Goal: Task Accomplishment & Management: Manage account settings

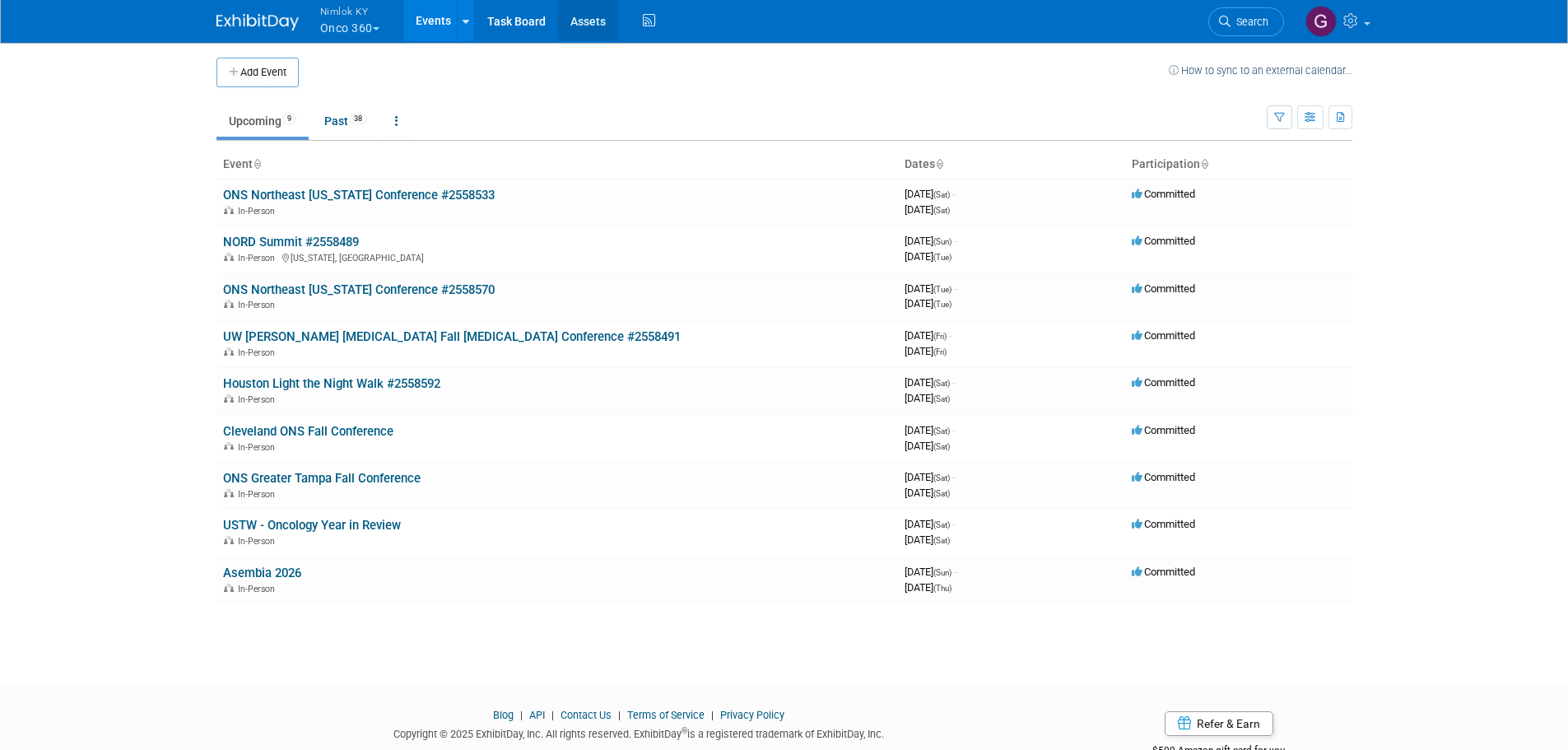
click at [574, 26] on link "Assets" at bounding box center [588, 20] width 60 height 41
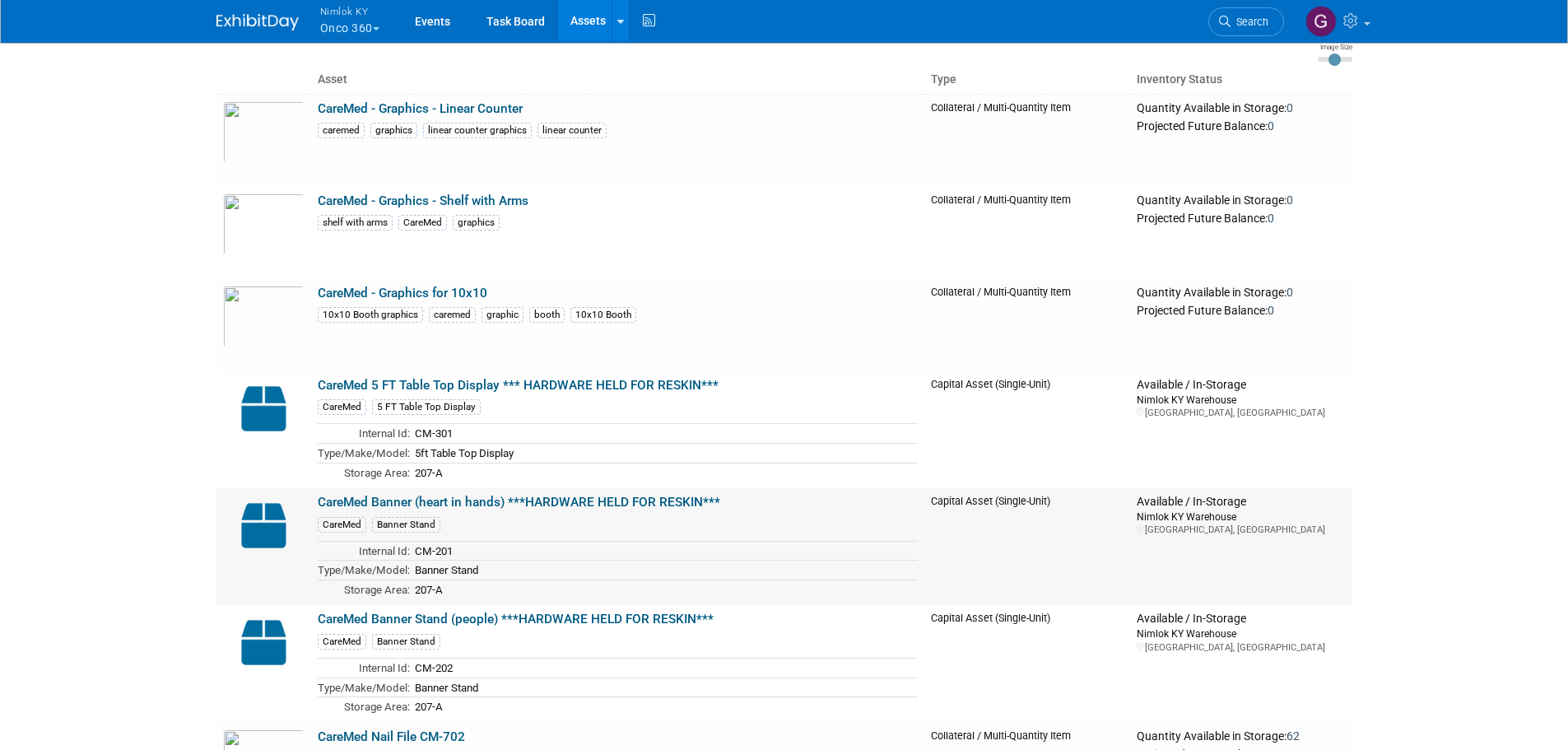
scroll to position [329, 0]
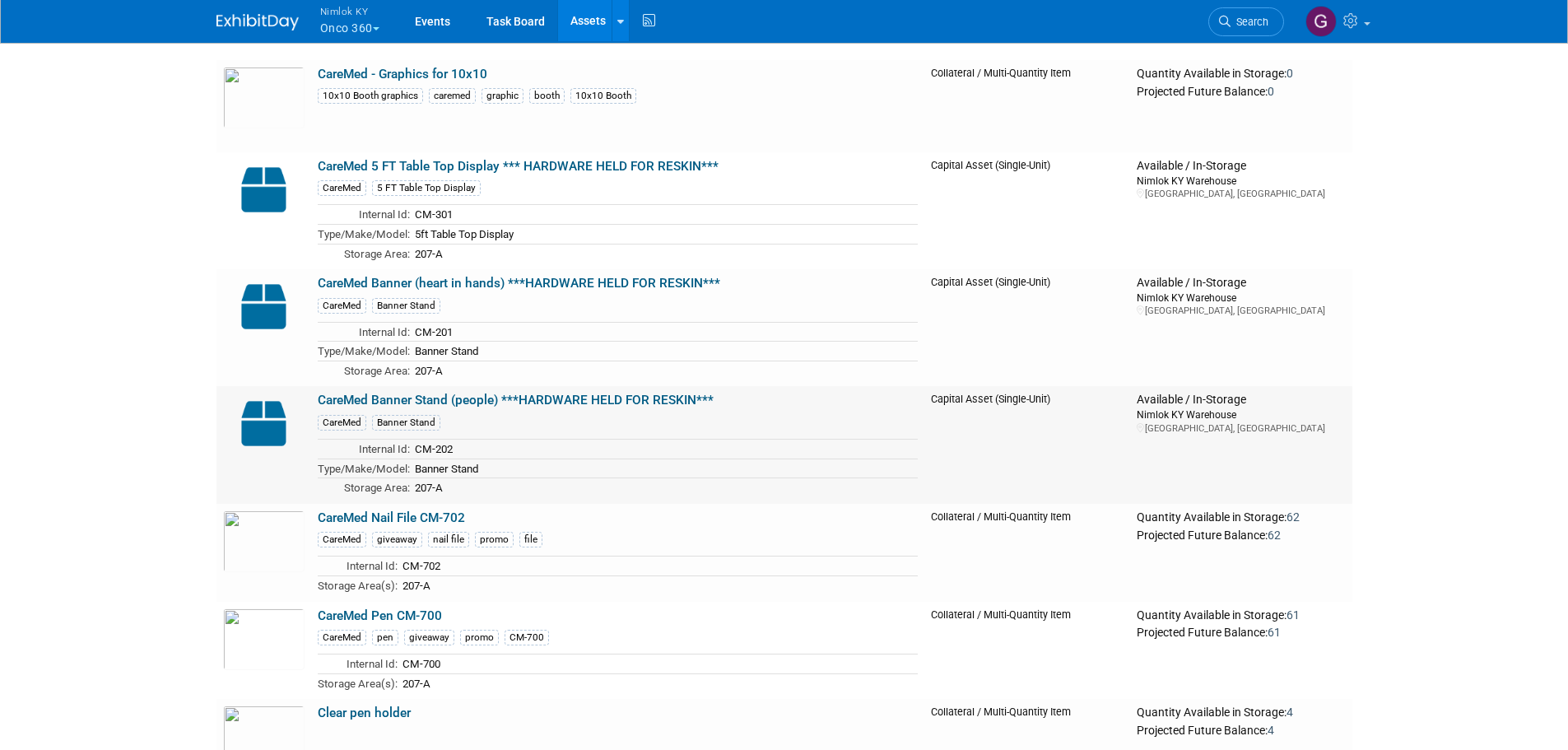
click at [685, 401] on link "CareMed Banner Stand (people) ***HARDWARE HELD FOR RESKIN***" at bounding box center [516, 401] width 396 height 15
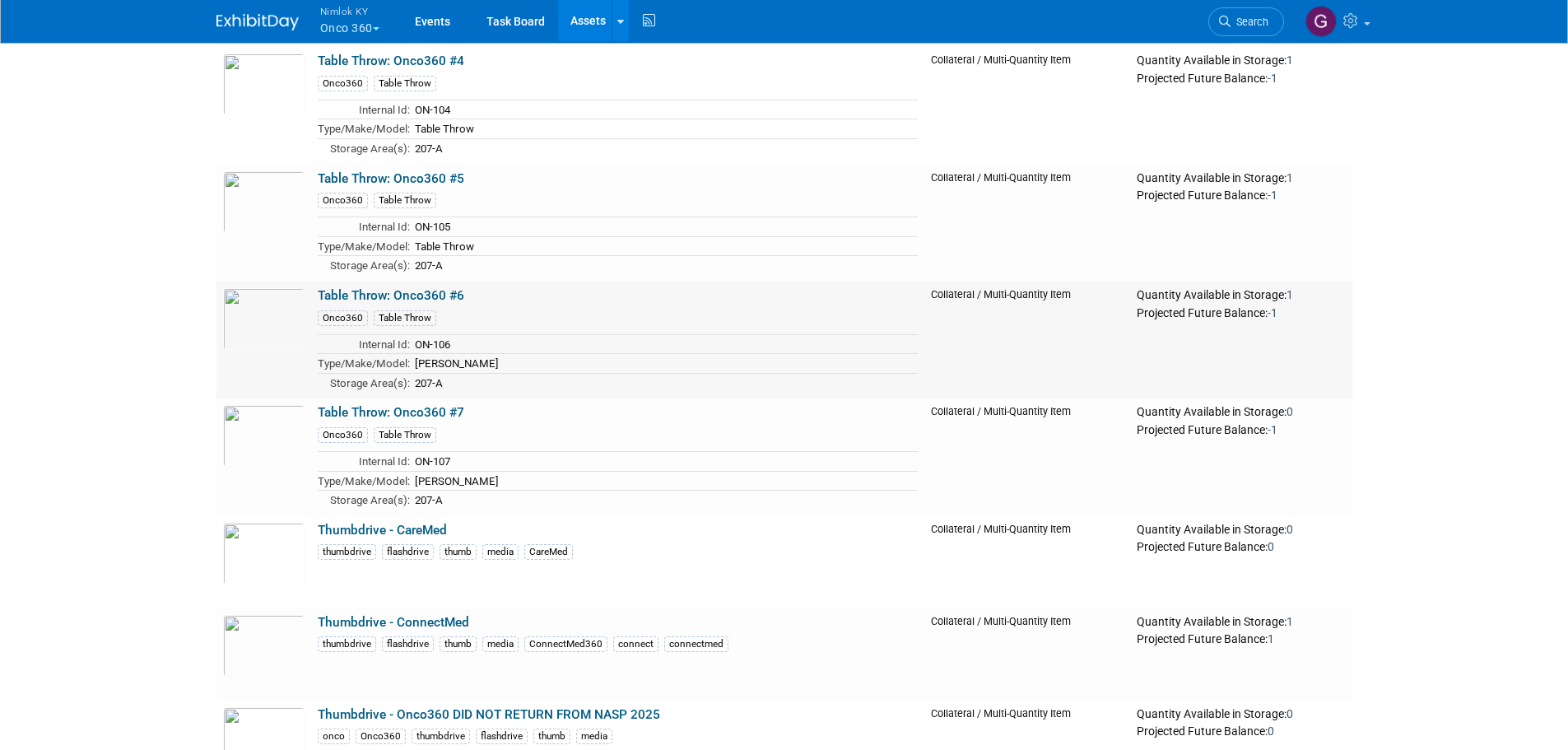
scroll to position [5436, 0]
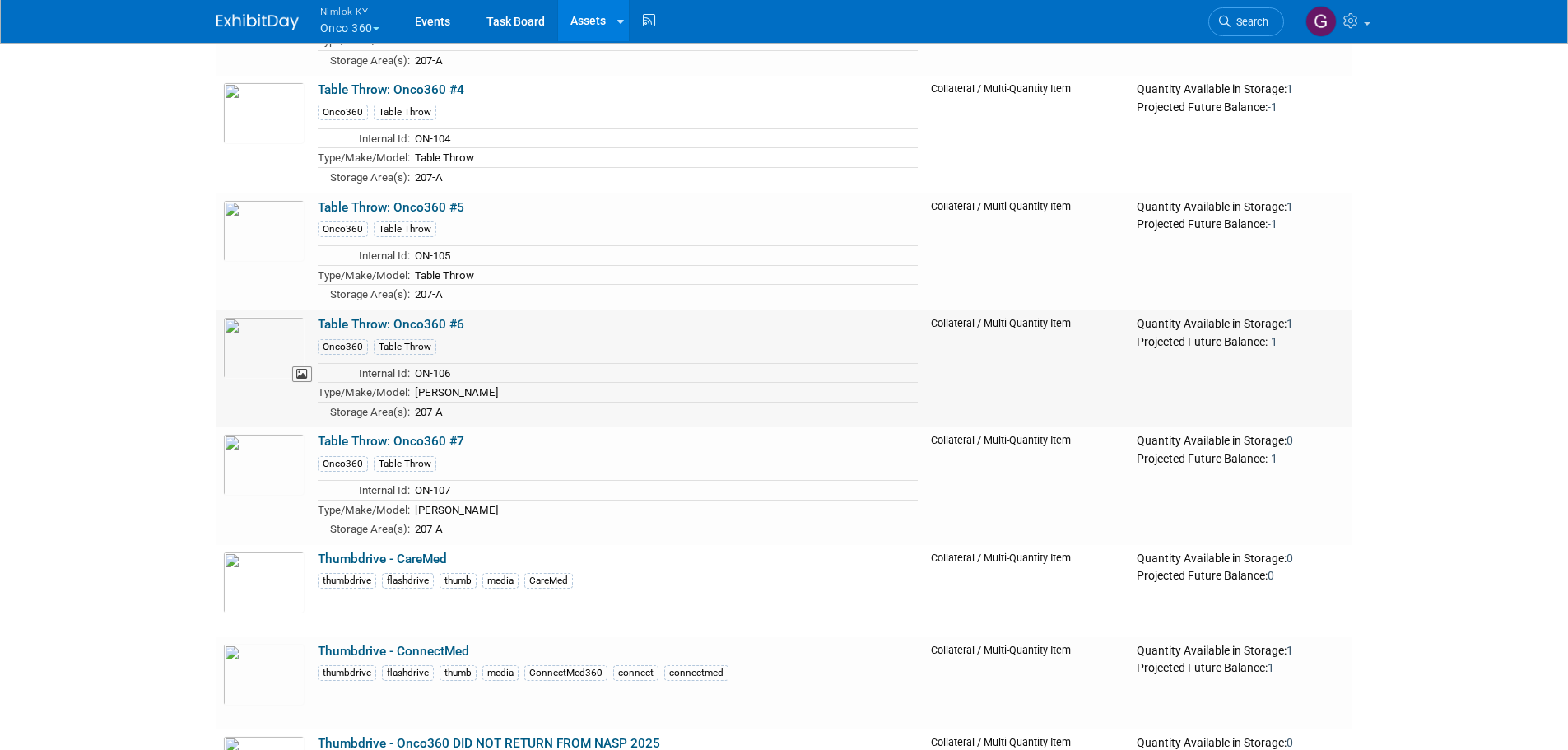
click at [247, 349] on img at bounding box center [264, 348] width 82 height 62
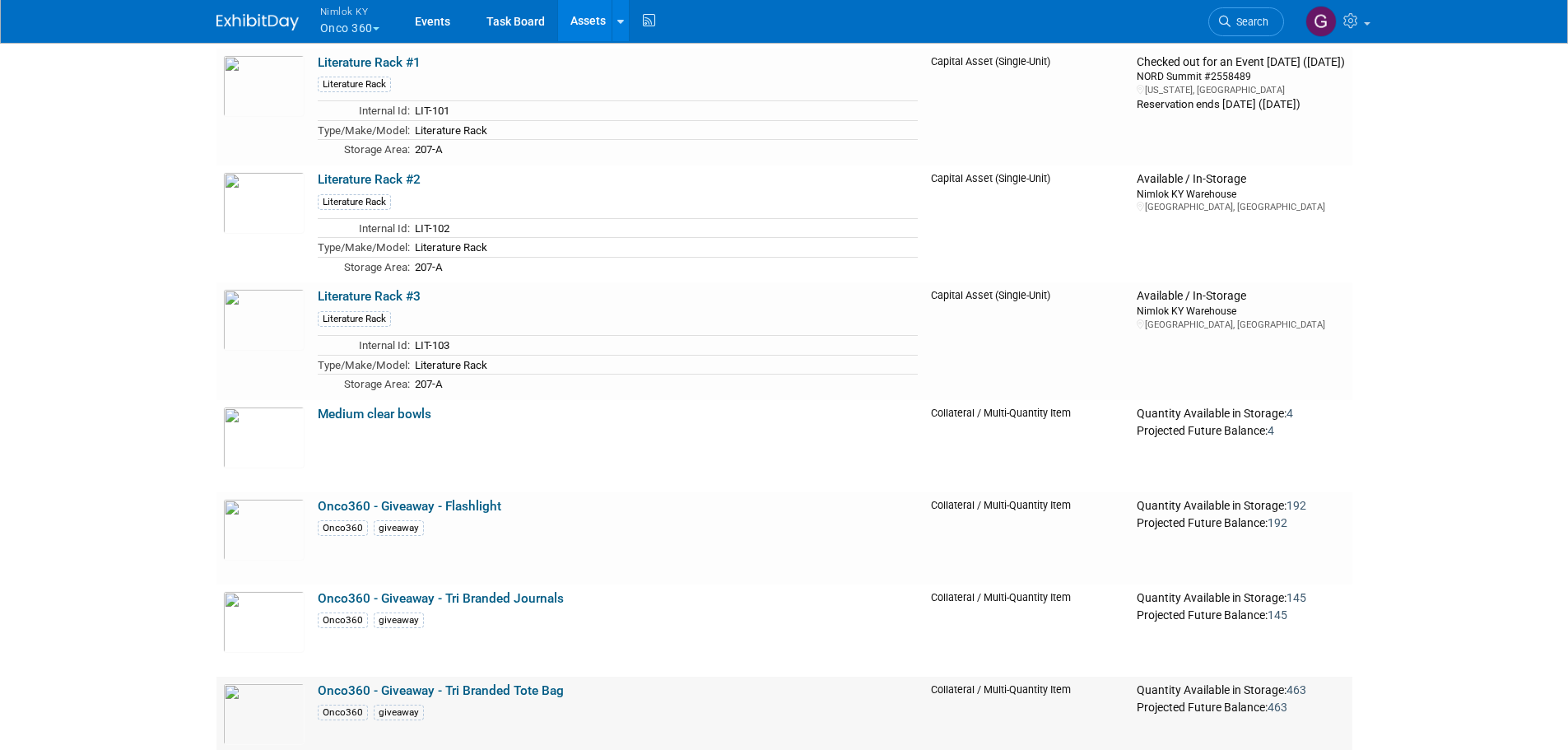
scroll to position [329, 0]
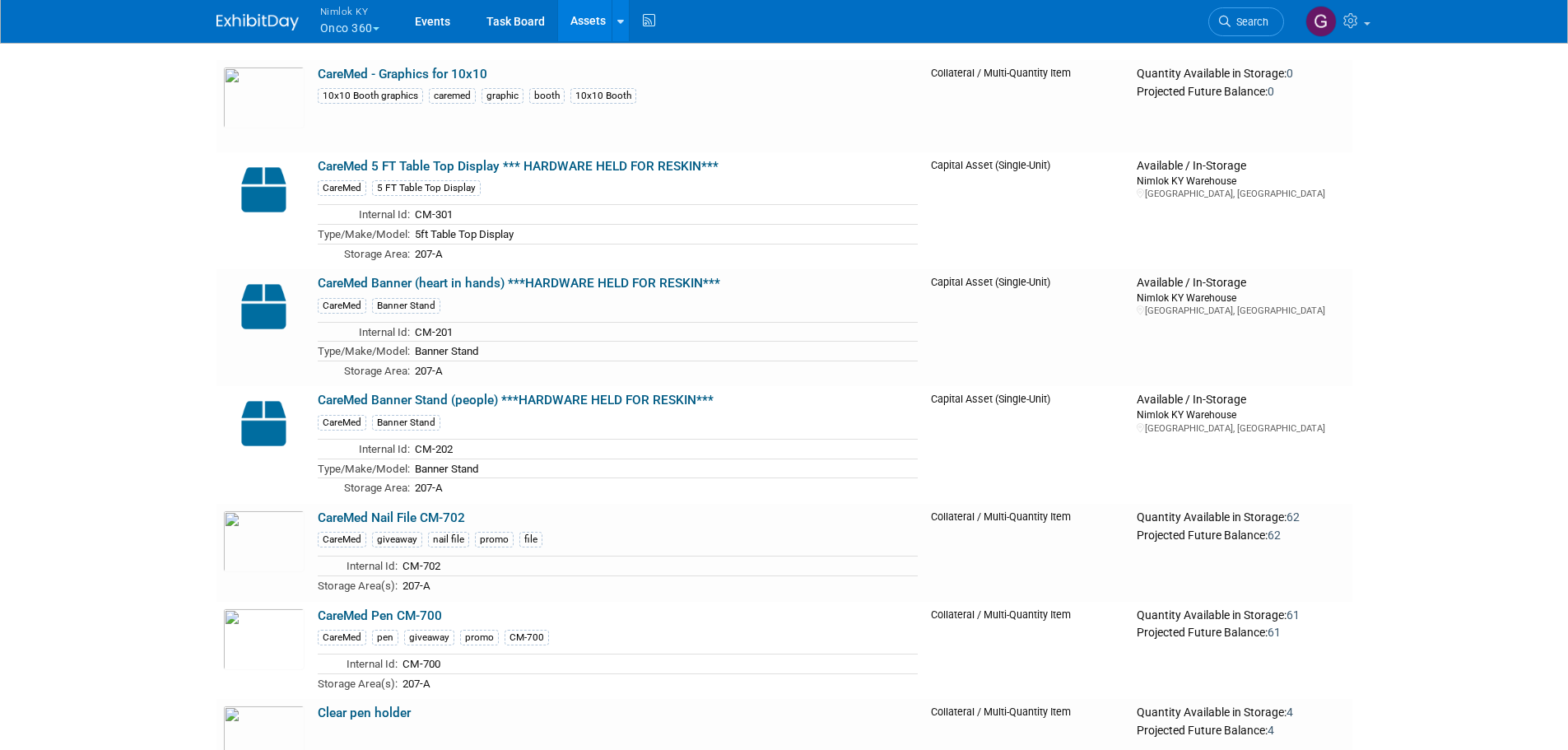
click at [280, 23] on img at bounding box center [257, 23] width 82 height 17
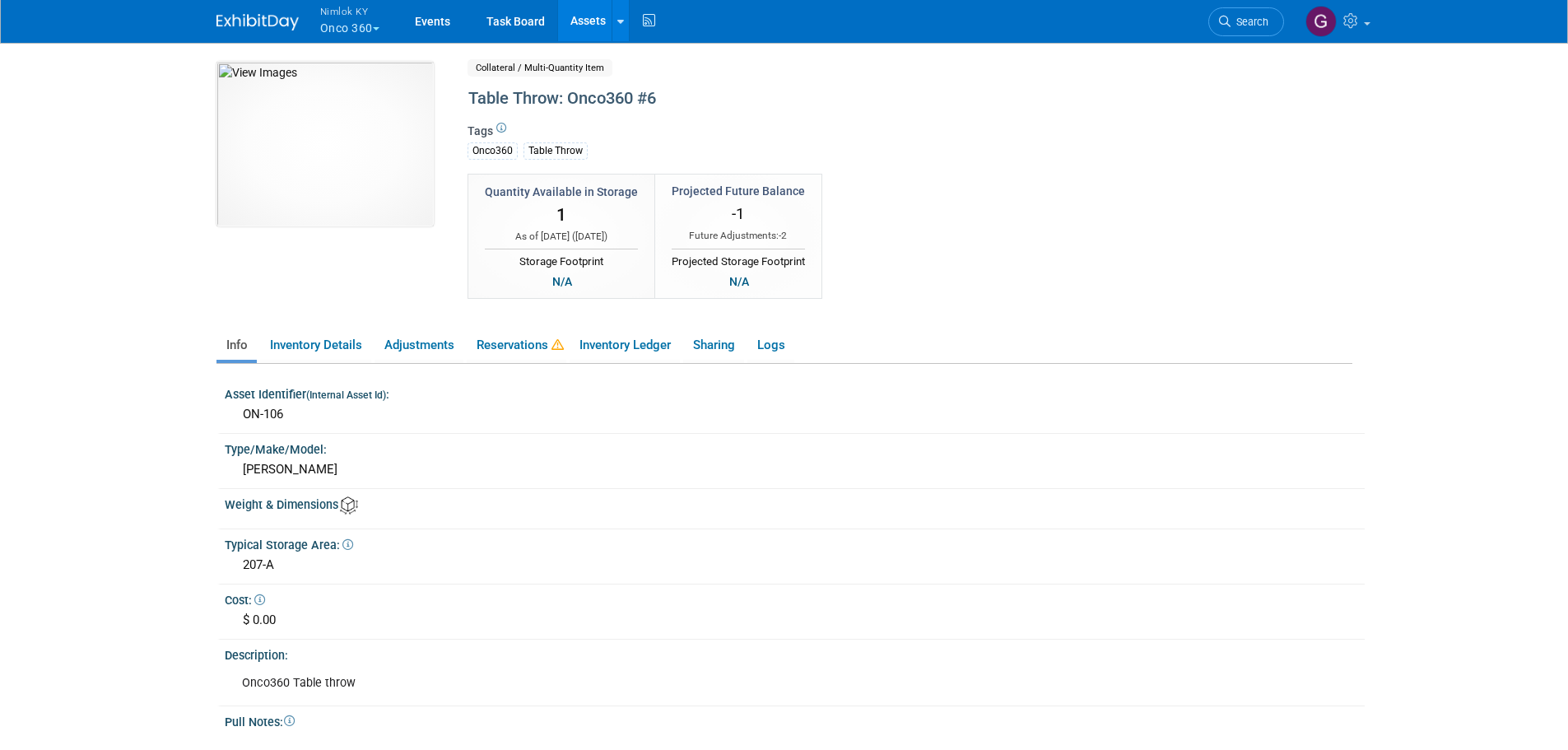
click at [1035, 283] on div "Quantity Available in Storage 1 As of today ( Oct 8, 2025 ) N/A -1 -2 N/A" at bounding box center [843, 246] width 774 height 144
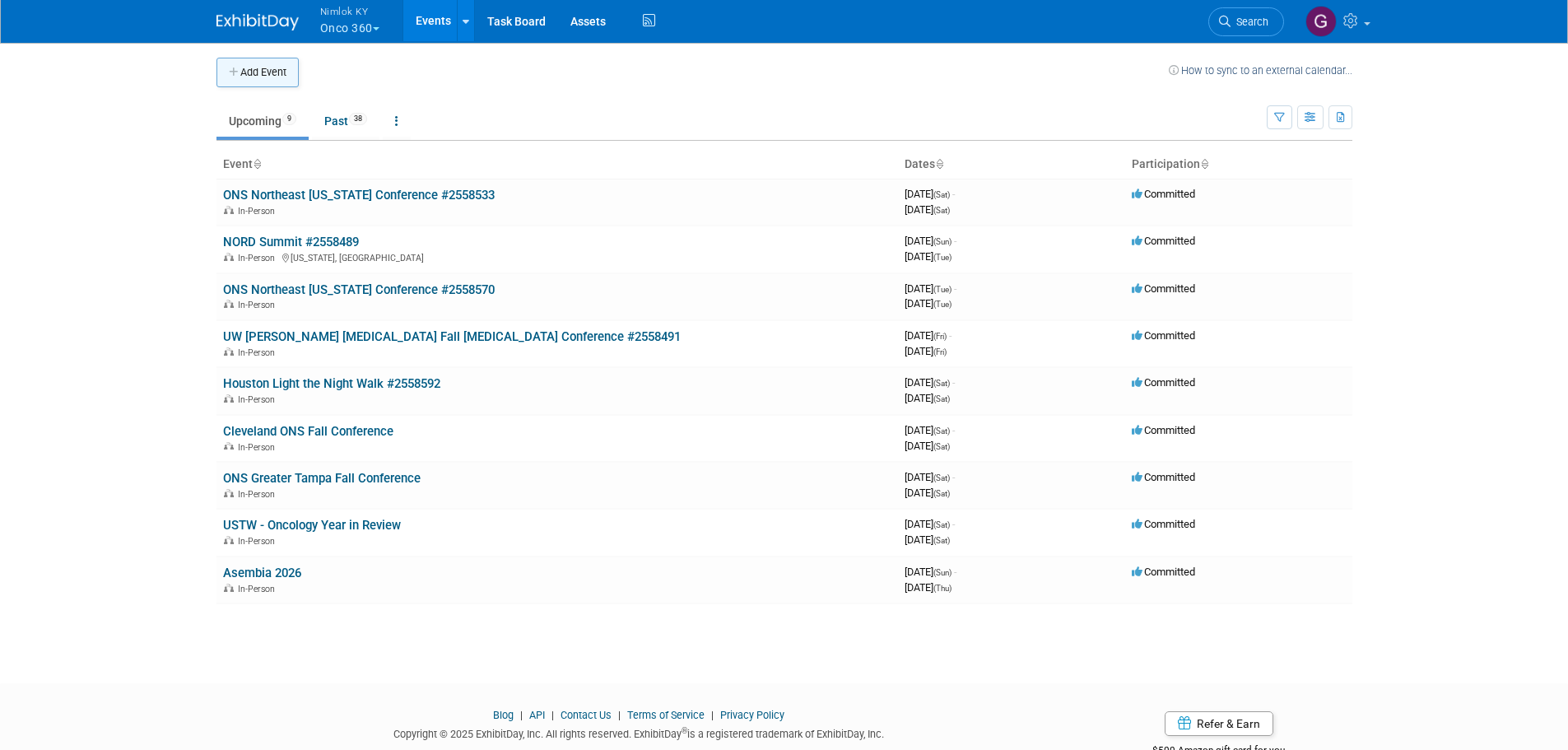
click at [259, 75] on button "Add Event" at bounding box center [257, 72] width 82 height 29
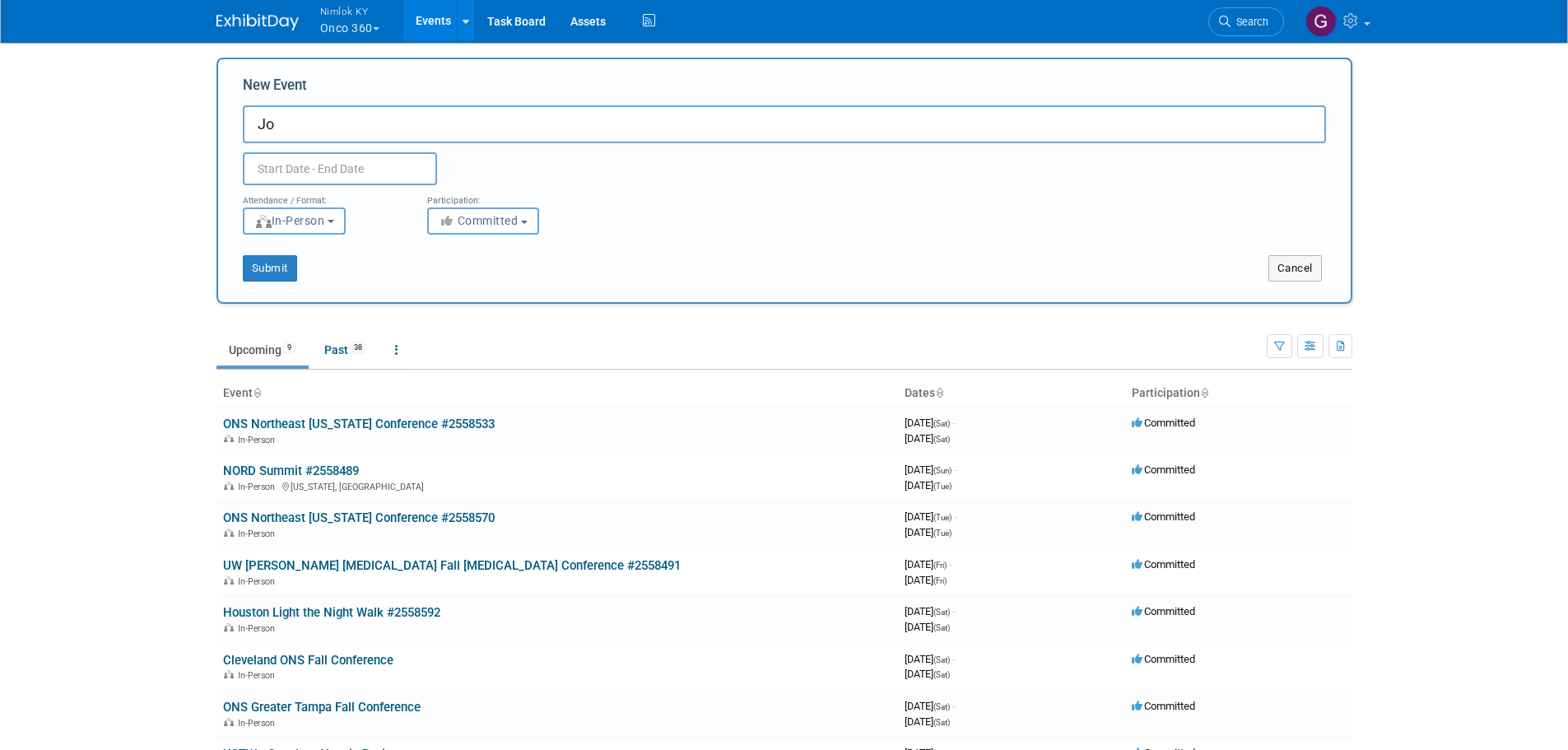
type input "J"
type input "Louisville Job Fair"
click at [375, 176] on input "text" at bounding box center [340, 168] width 194 height 33
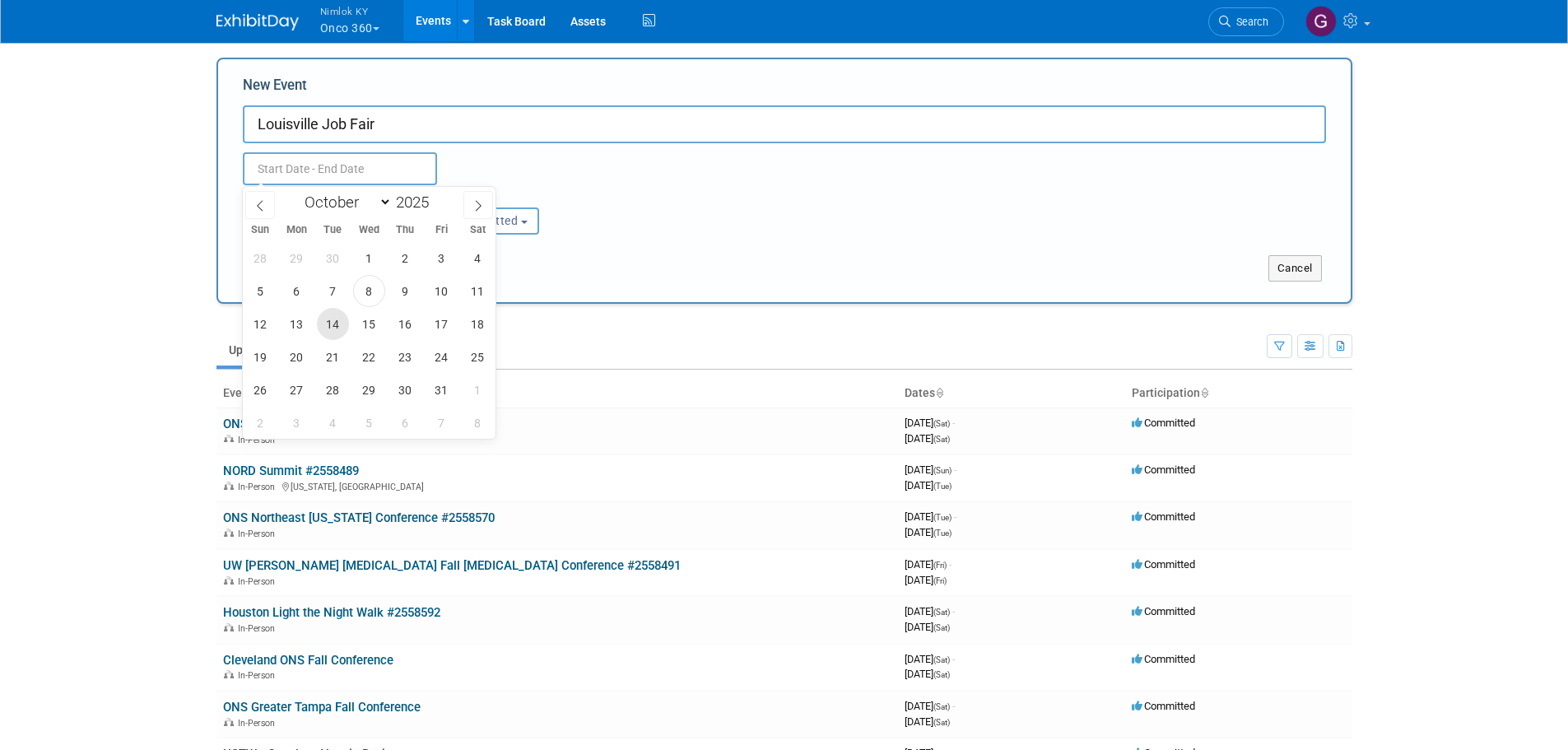
click at [331, 323] on span "14" at bounding box center [333, 324] width 32 height 32
type input "[DATE] to [DATE]"
click at [593, 149] on div "[DATE] to [DATE] Duplicate Event Warning" at bounding box center [785, 164] width 1108 height 42
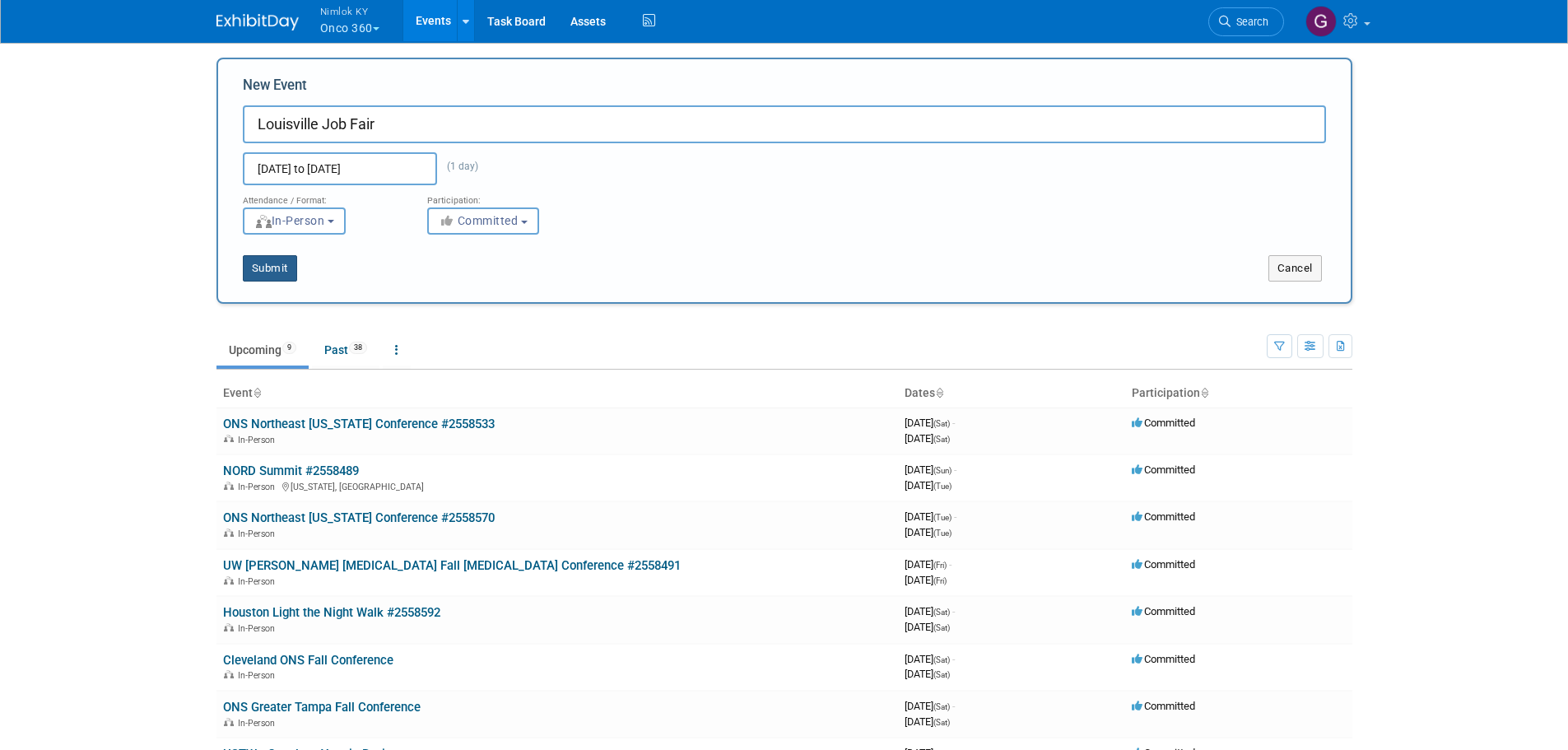
click at [287, 268] on button "Submit" at bounding box center [270, 268] width 54 height 27
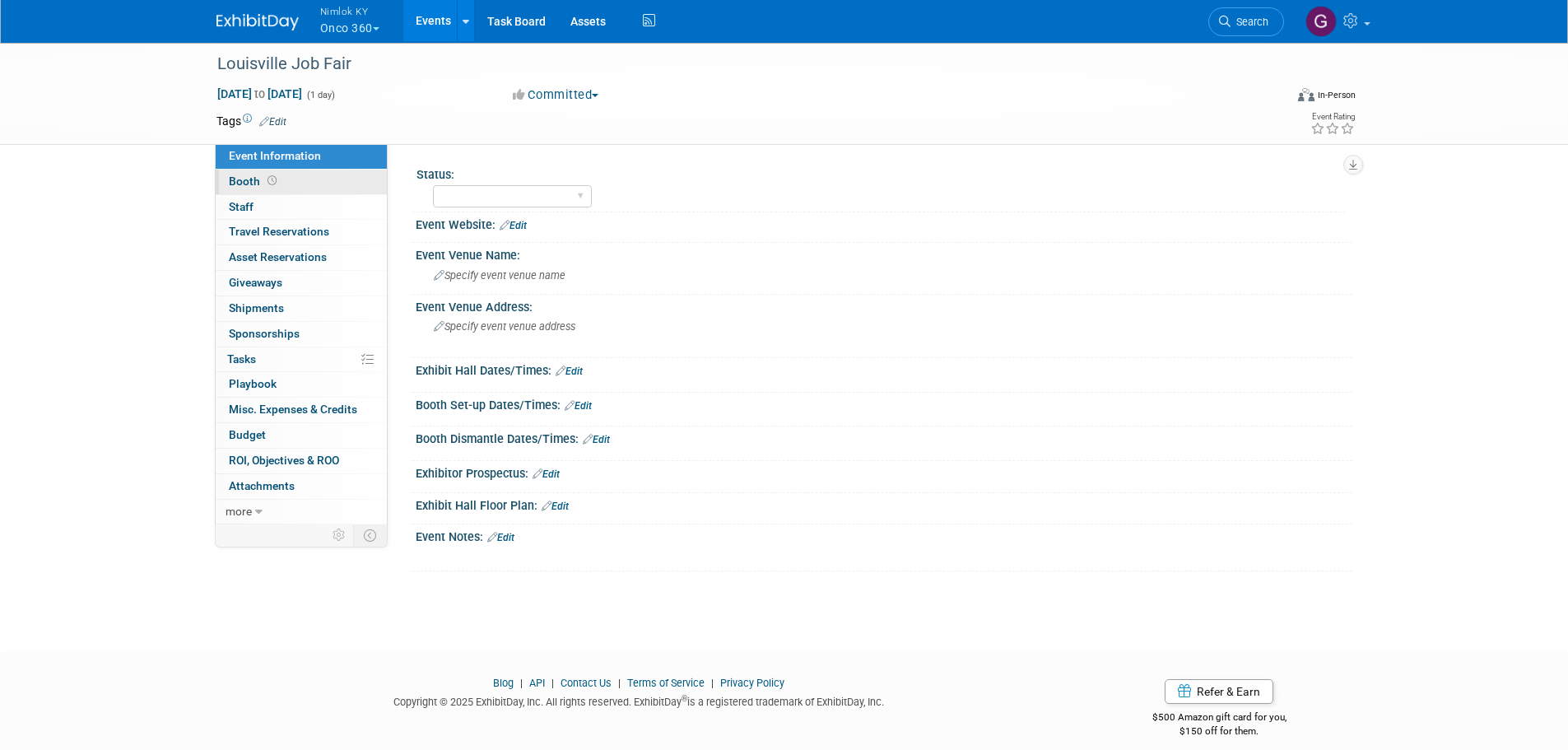
click at [278, 187] on link "Booth" at bounding box center [301, 182] width 171 height 25
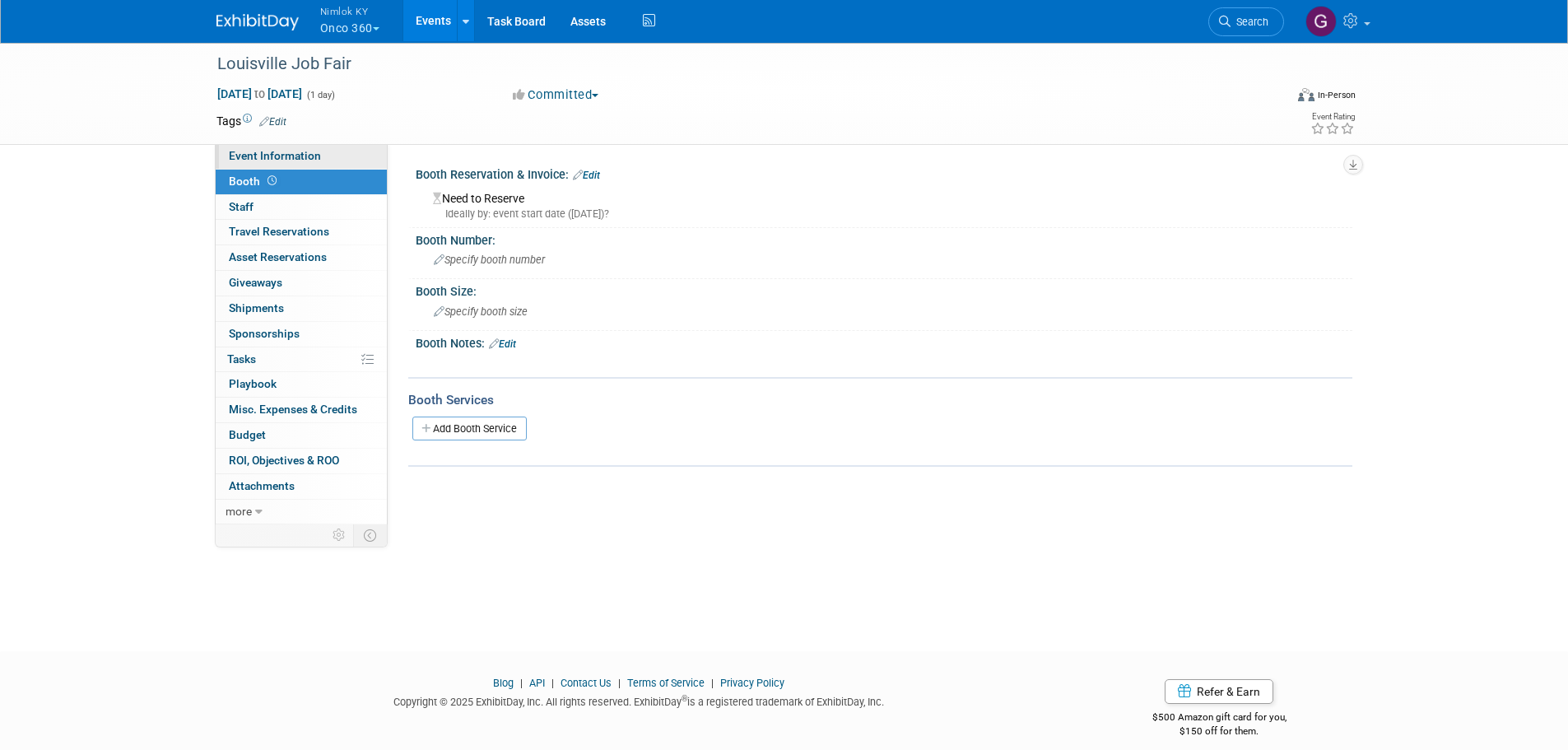
click at [283, 155] on span "Event Information" at bounding box center [275, 156] width 92 height 13
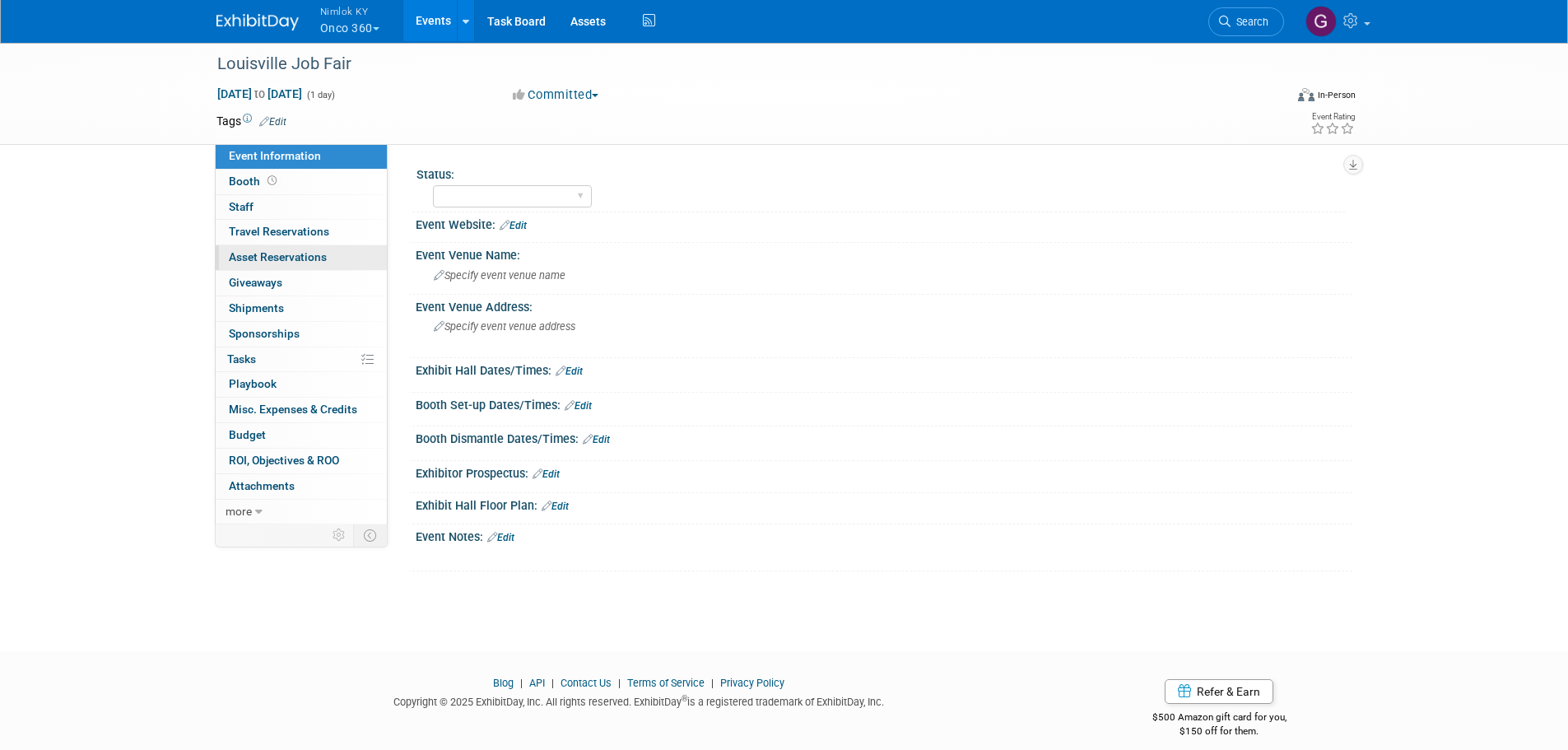
click at [283, 253] on span "Asset Reservations 0" at bounding box center [277, 257] width 98 height 13
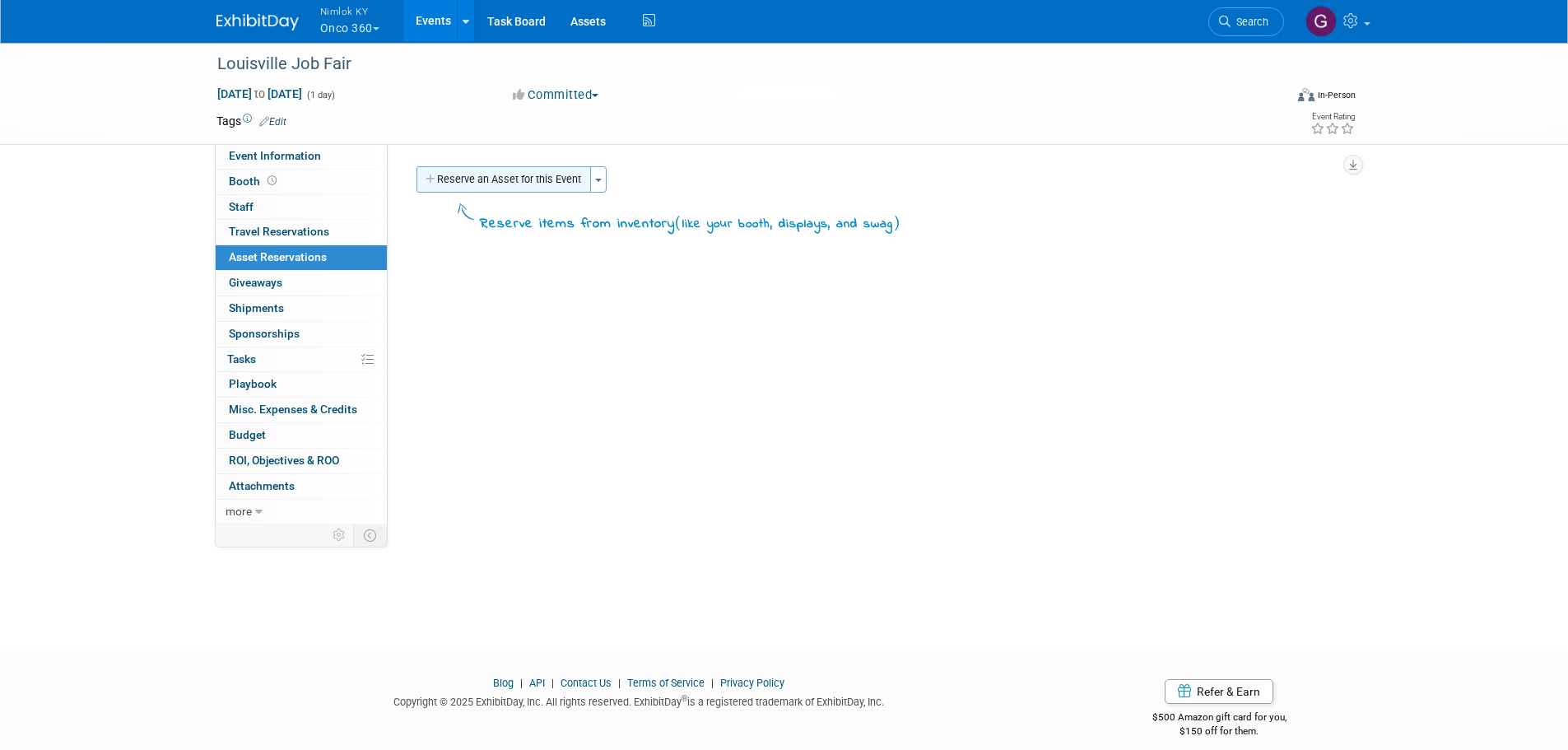
click at [564, 184] on button "Reserve an Asset for this Event" at bounding box center [503, 180] width 175 height 27
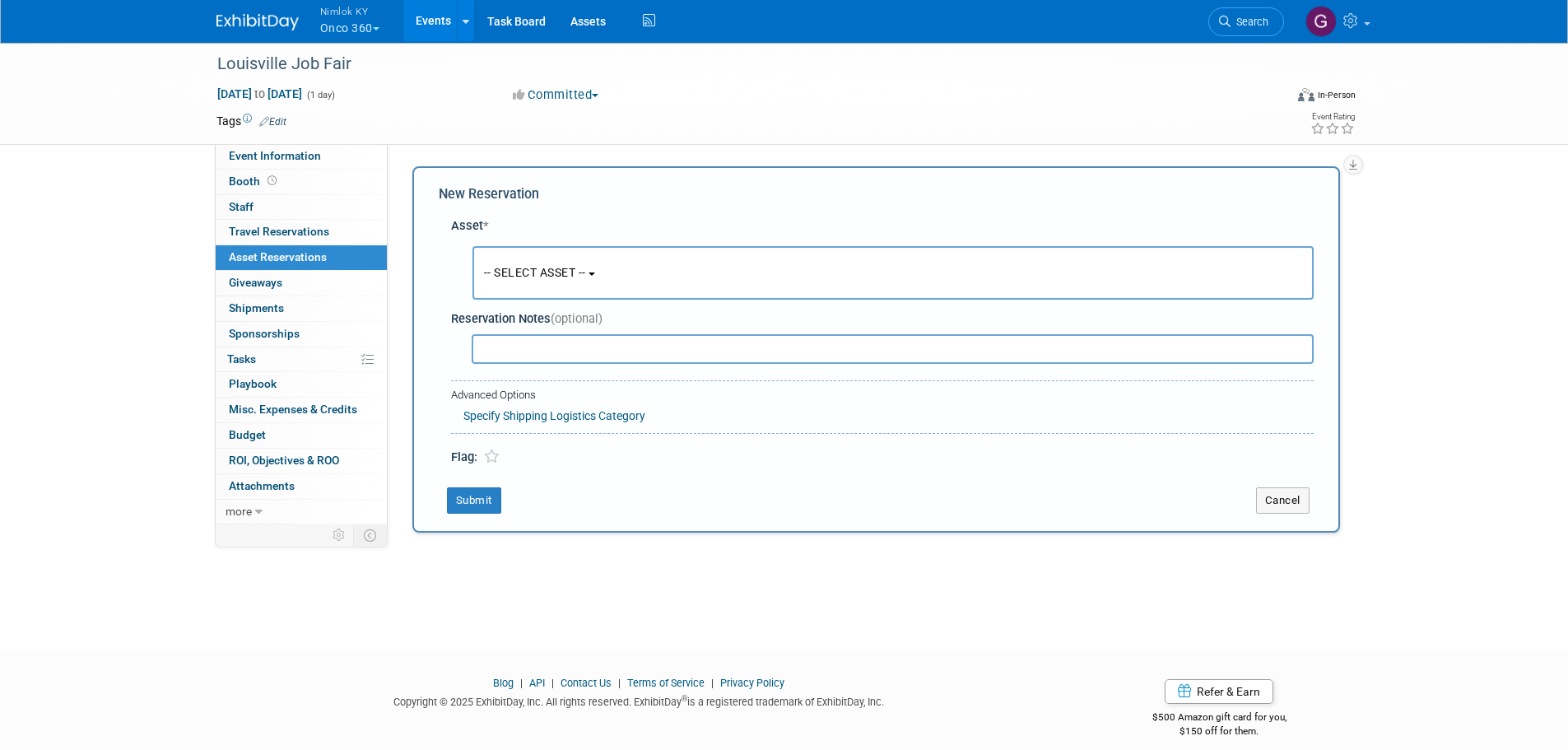
scroll to position [16, 0]
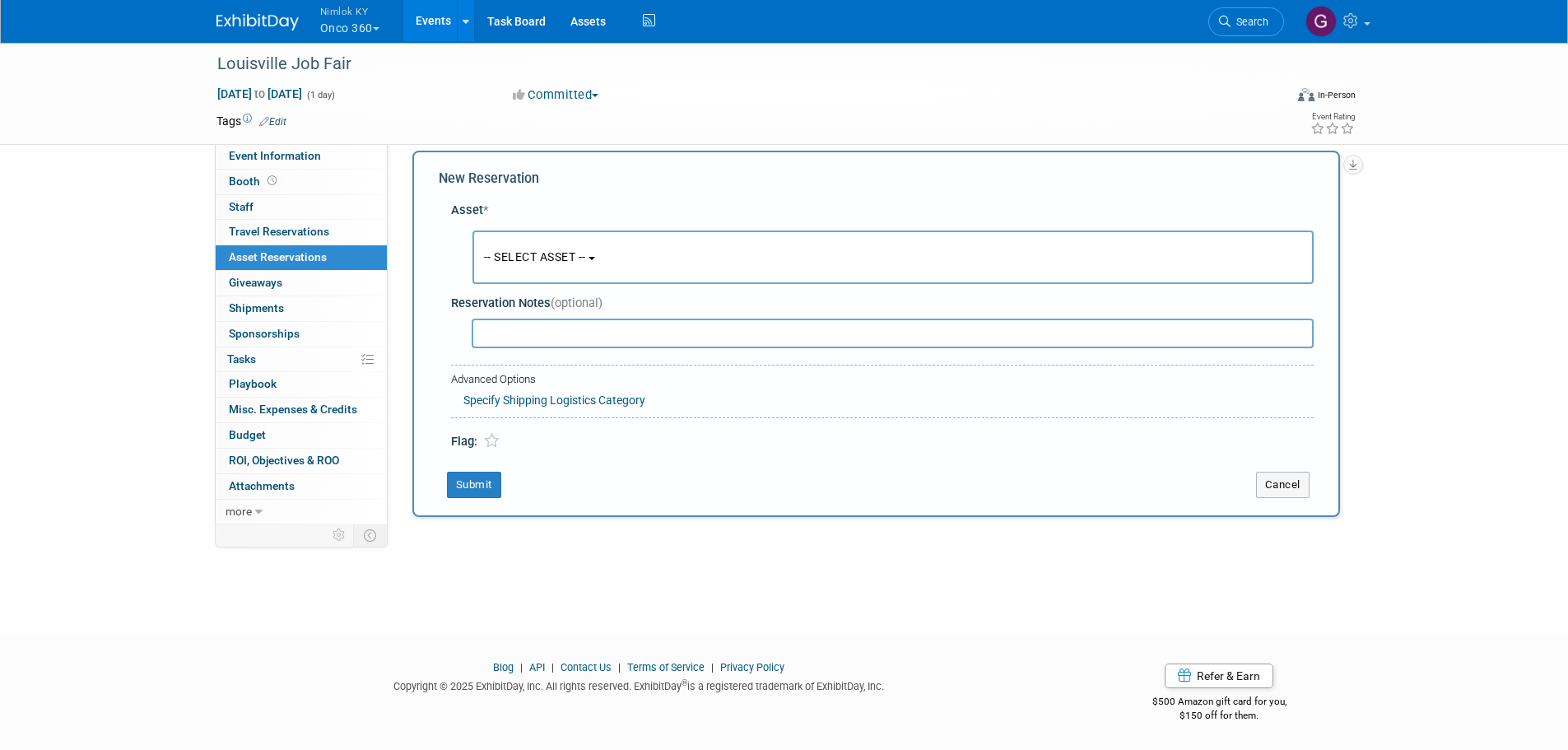
click at [597, 273] on button "-- SELECT ASSET --" at bounding box center [893, 258] width 842 height 54
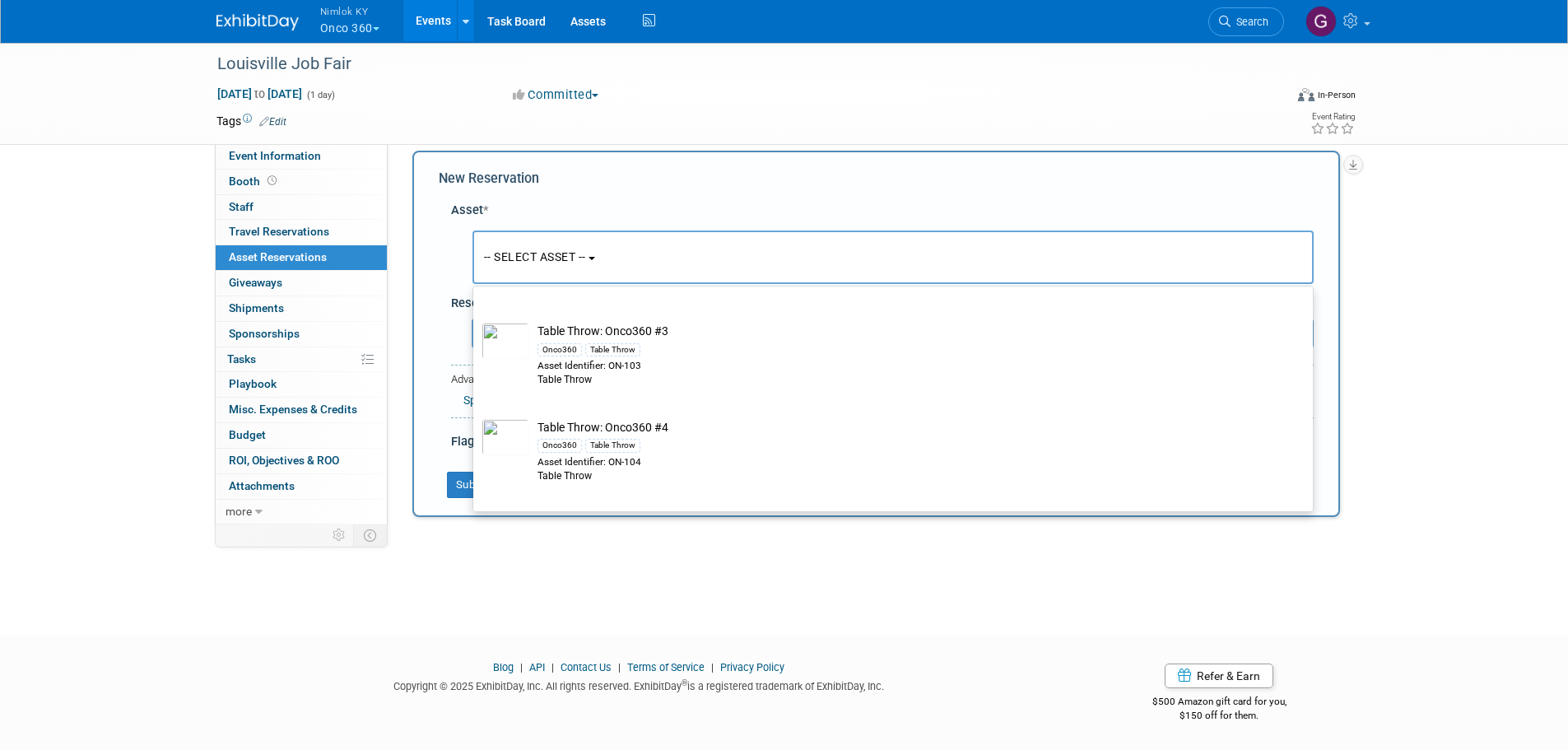
scroll to position [4200, 0]
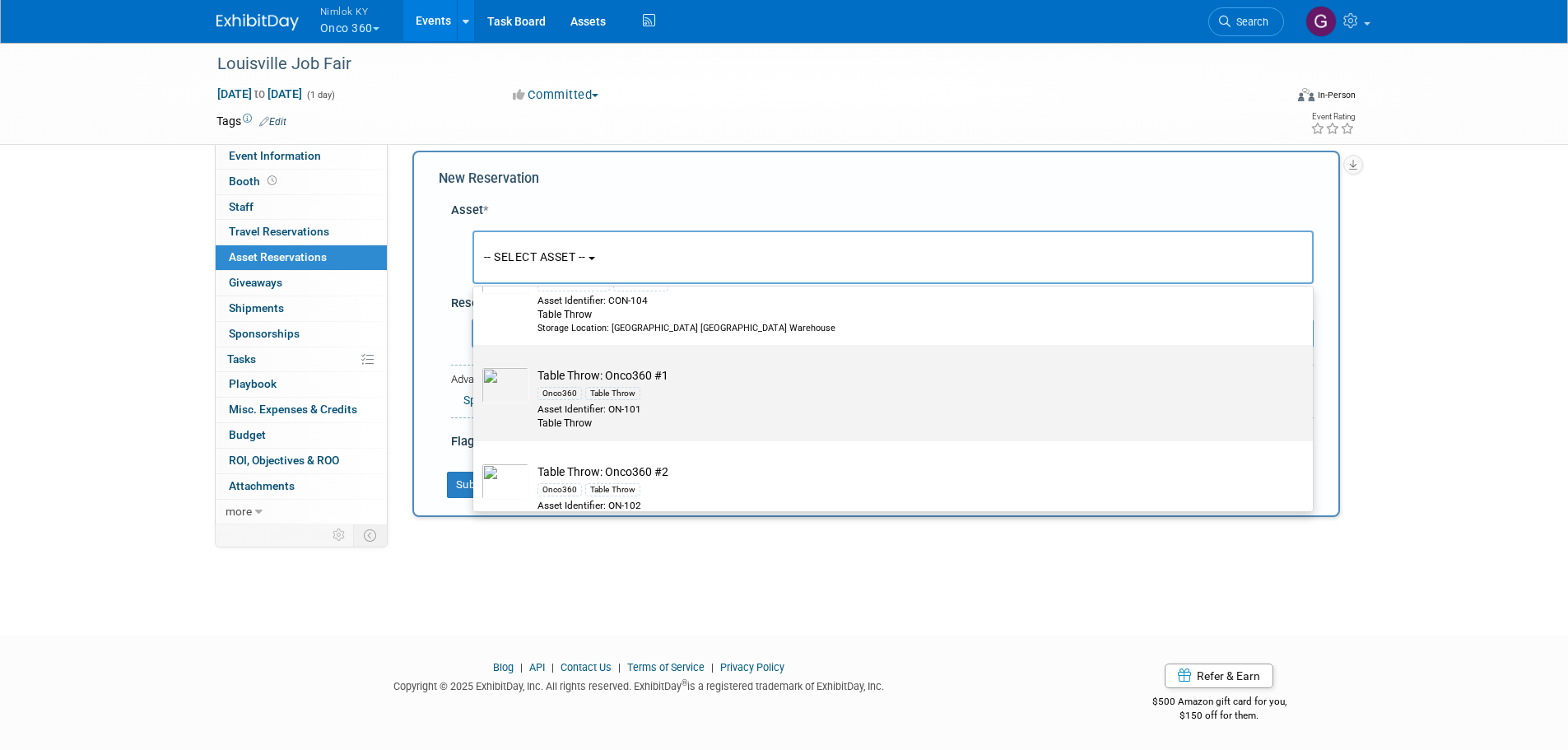
click at [690, 408] on td "Table Throw: Onco360 #1 Onco360 Table Throw Asset Identifier: ON-101 Table Throw" at bounding box center [904, 399] width 751 height 64
click at [476, 365] on input "Table Throw: Onco360 #1 Onco360 Table Throw Asset Identifier: ON-101 Table Throw" at bounding box center [471, 360] width 11 height 11
select select "10719229"
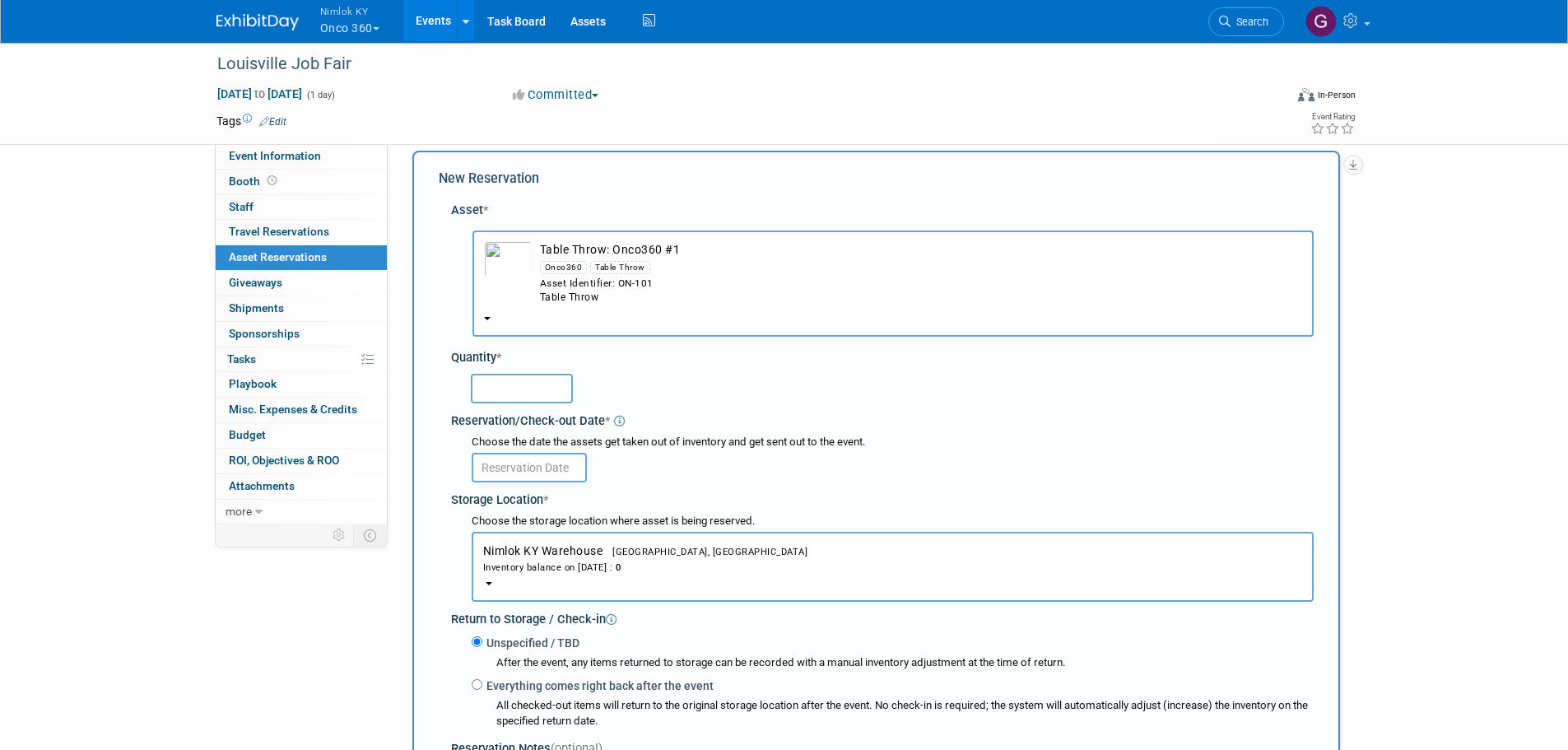
click at [543, 389] on input "text" at bounding box center [522, 388] width 102 height 29
type input "1"
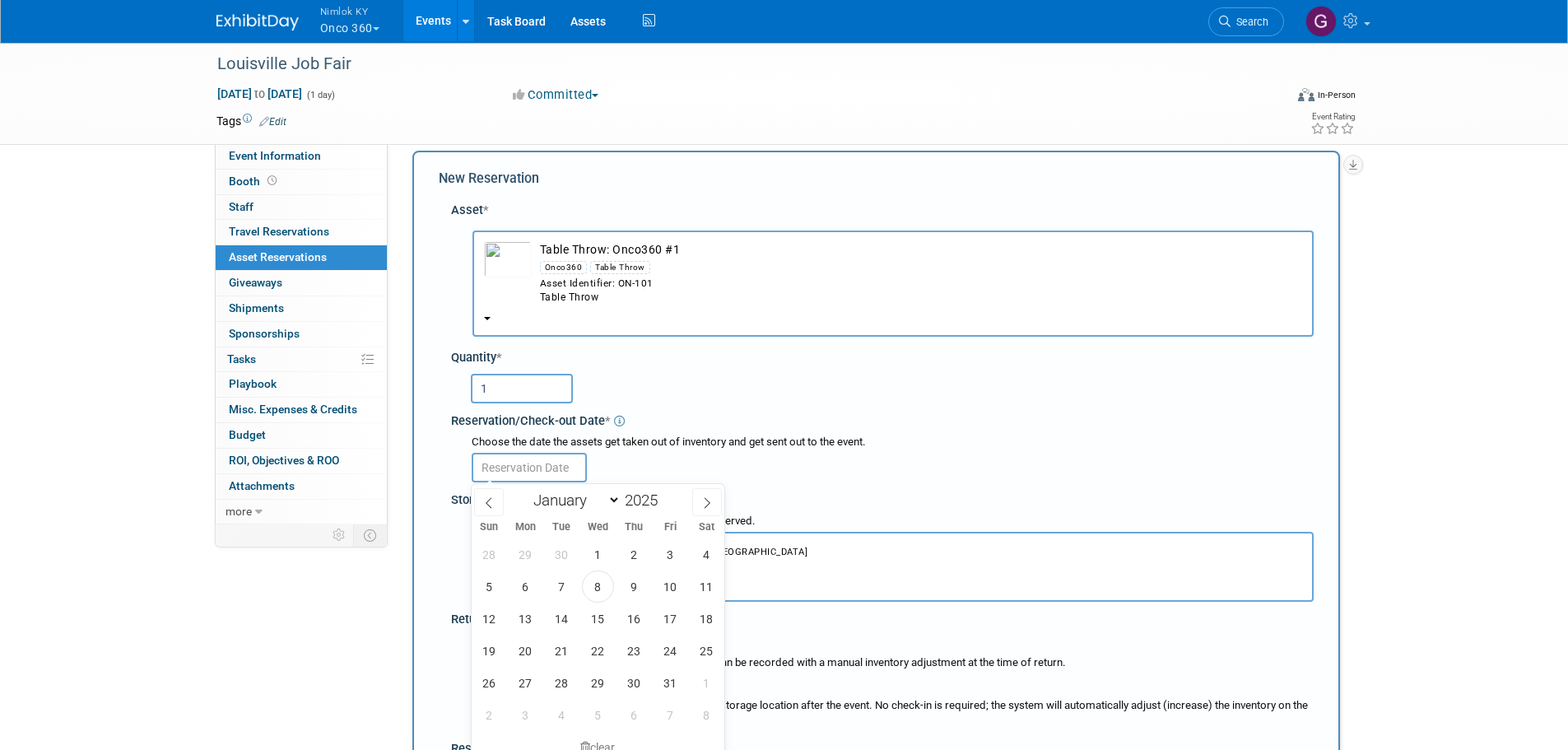
click at [539, 467] on input "text" at bounding box center [529, 467] width 115 height 29
click at [519, 620] on span "13" at bounding box center [526, 619] width 32 height 32
type input "Oct 13, 2025"
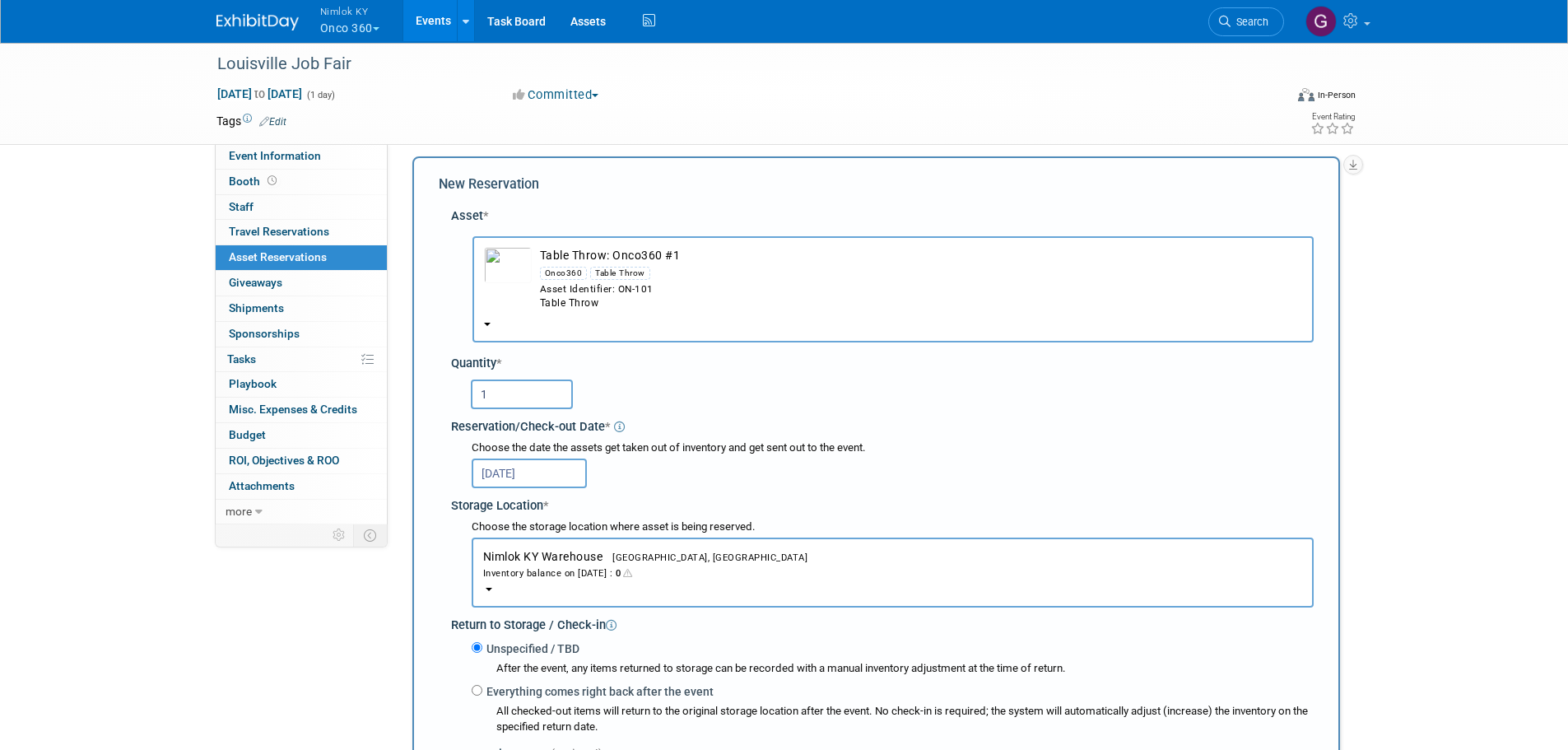
scroll to position [0, 0]
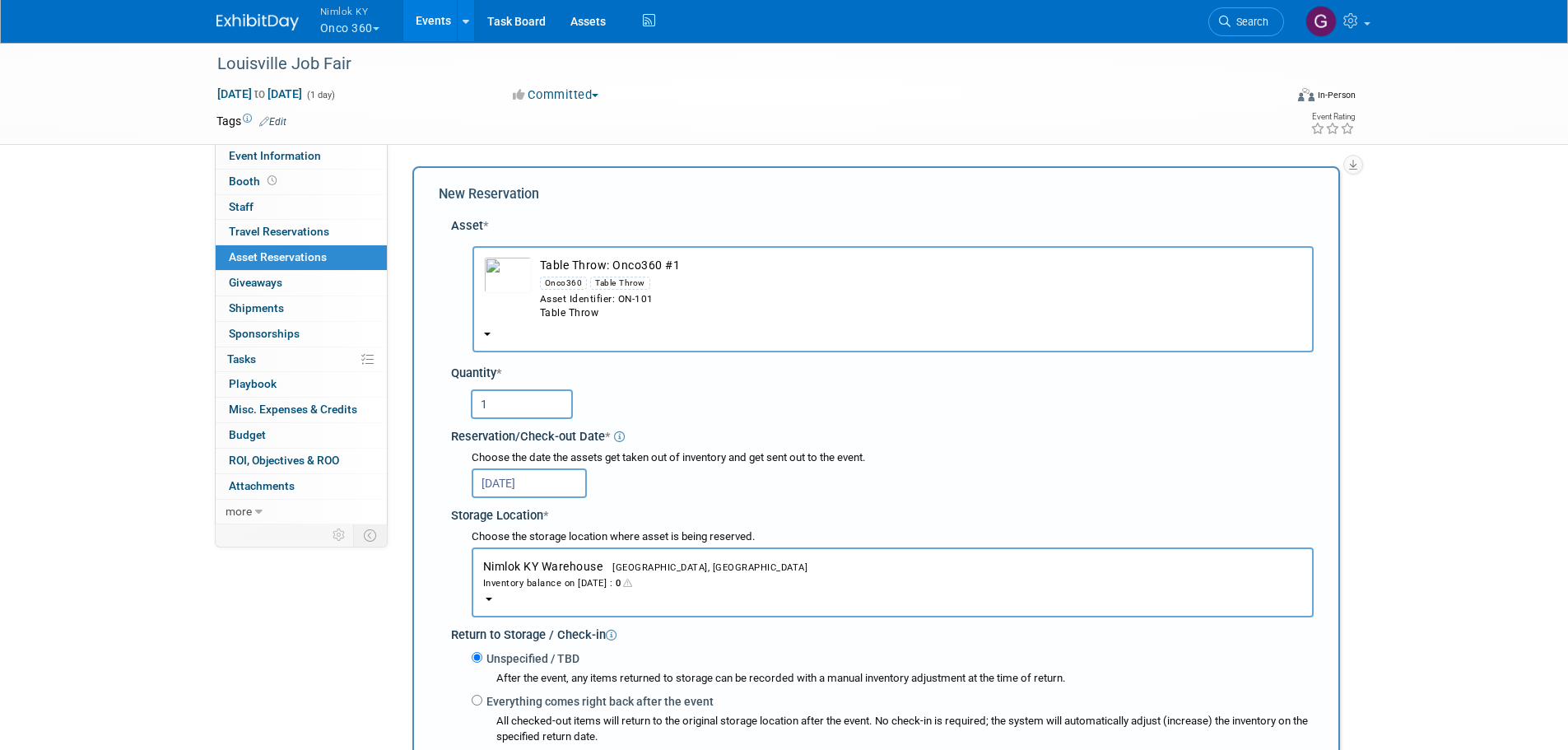
click at [522, 307] on td "button" at bounding box center [507, 288] width 48 height 64
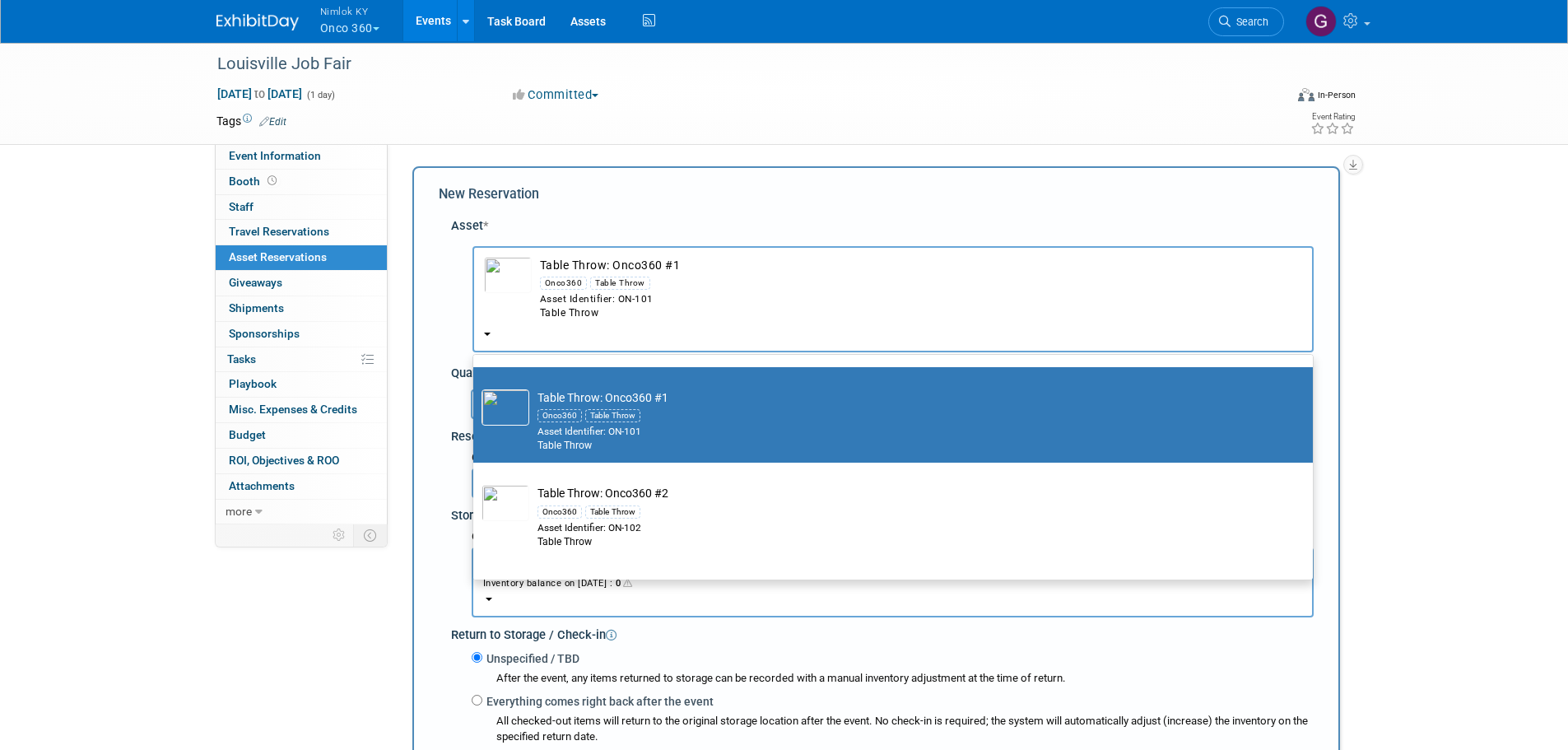
scroll to position [4283, 0]
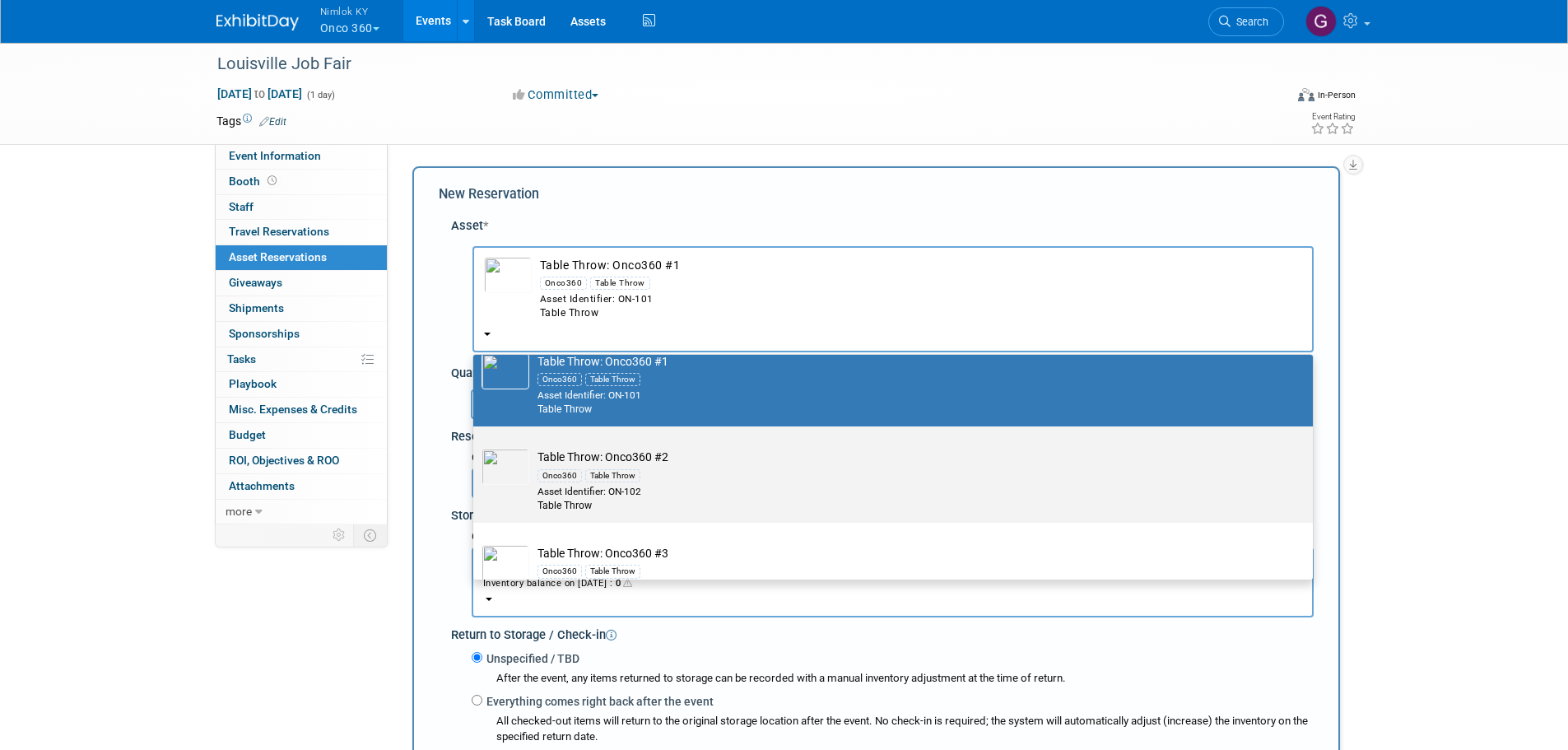
click at [589, 487] on td "Table Throw: Onco360 #2 Onco360 Table Throw Asset Identifier: ON-102 Table Throw" at bounding box center [904, 481] width 751 height 64
click at [476, 446] on input "Table Throw: Onco360 #2 Onco360 Table Throw Asset Identifier: ON-102 Table Throw" at bounding box center [471, 441] width 11 height 11
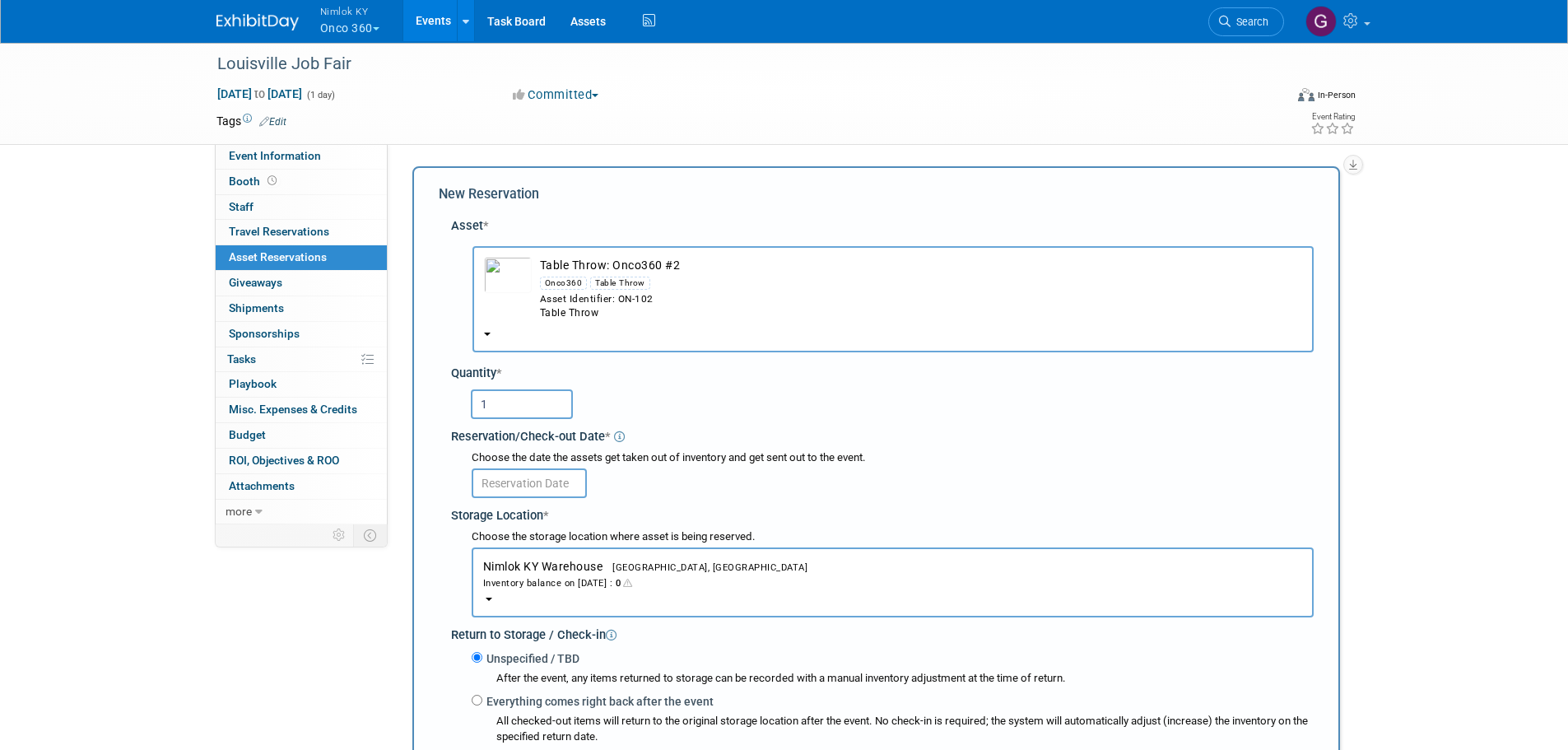
click at [518, 293] on td "button" at bounding box center [507, 288] width 48 height 64
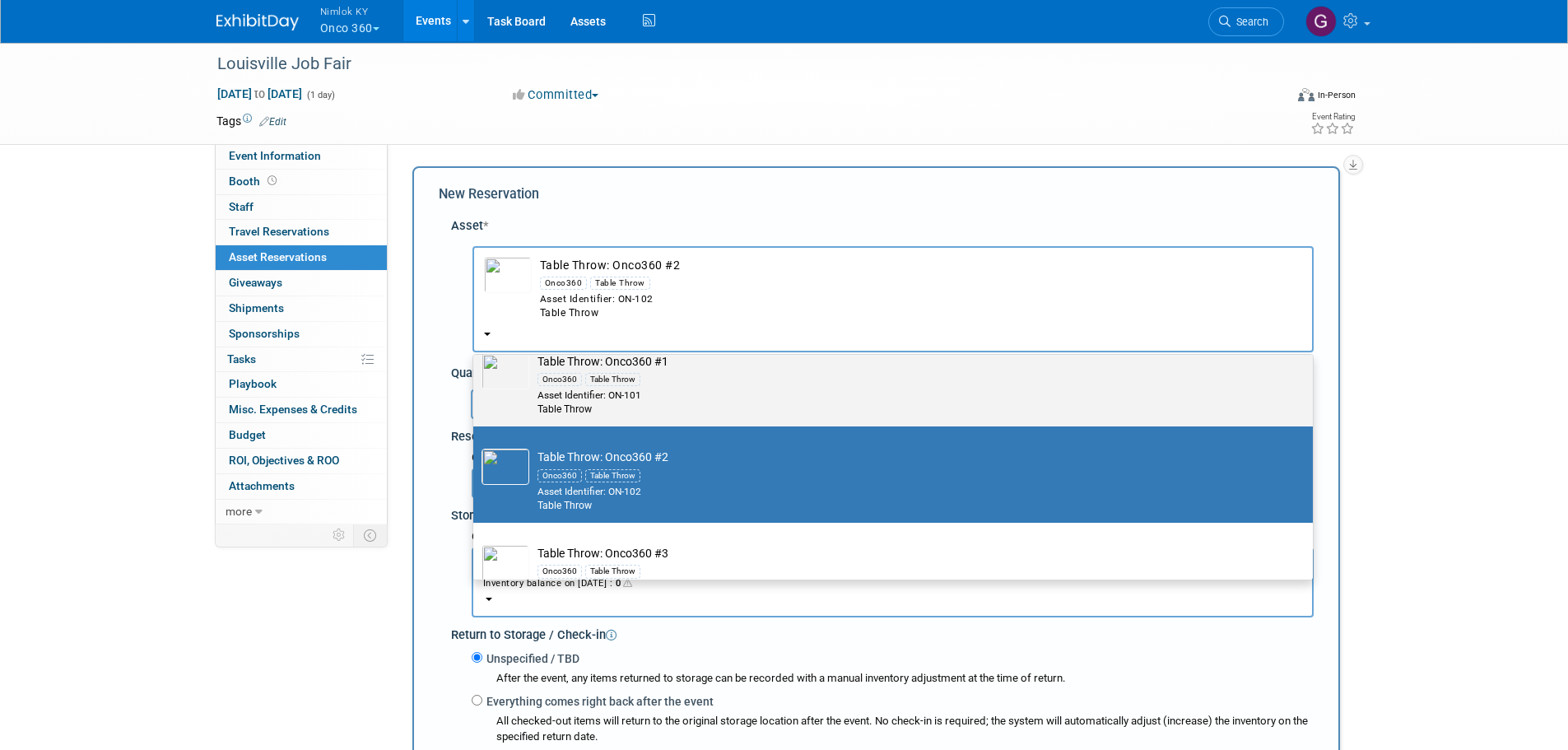
scroll to position [4365, 0]
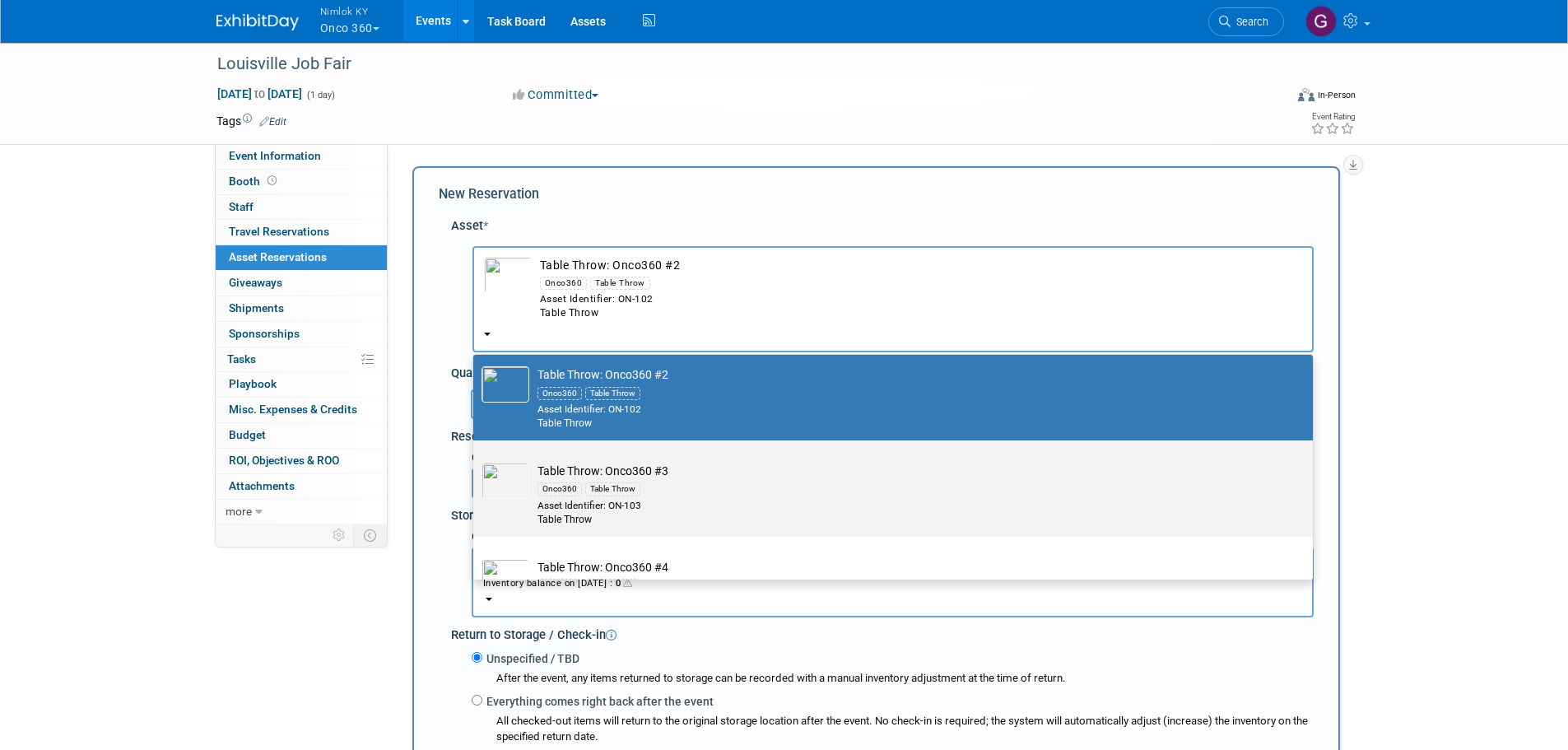
click at [660, 498] on div "Onco360 Table Throw" at bounding box center [909, 488] width 742 height 19
click at [476, 461] on input "Table Throw: Onco360 #3 Onco360 Table Throw Asset Identifier: ON-103 Table Throw" at bounding box center [471, 455] width 11 height 11
select select "10719231"
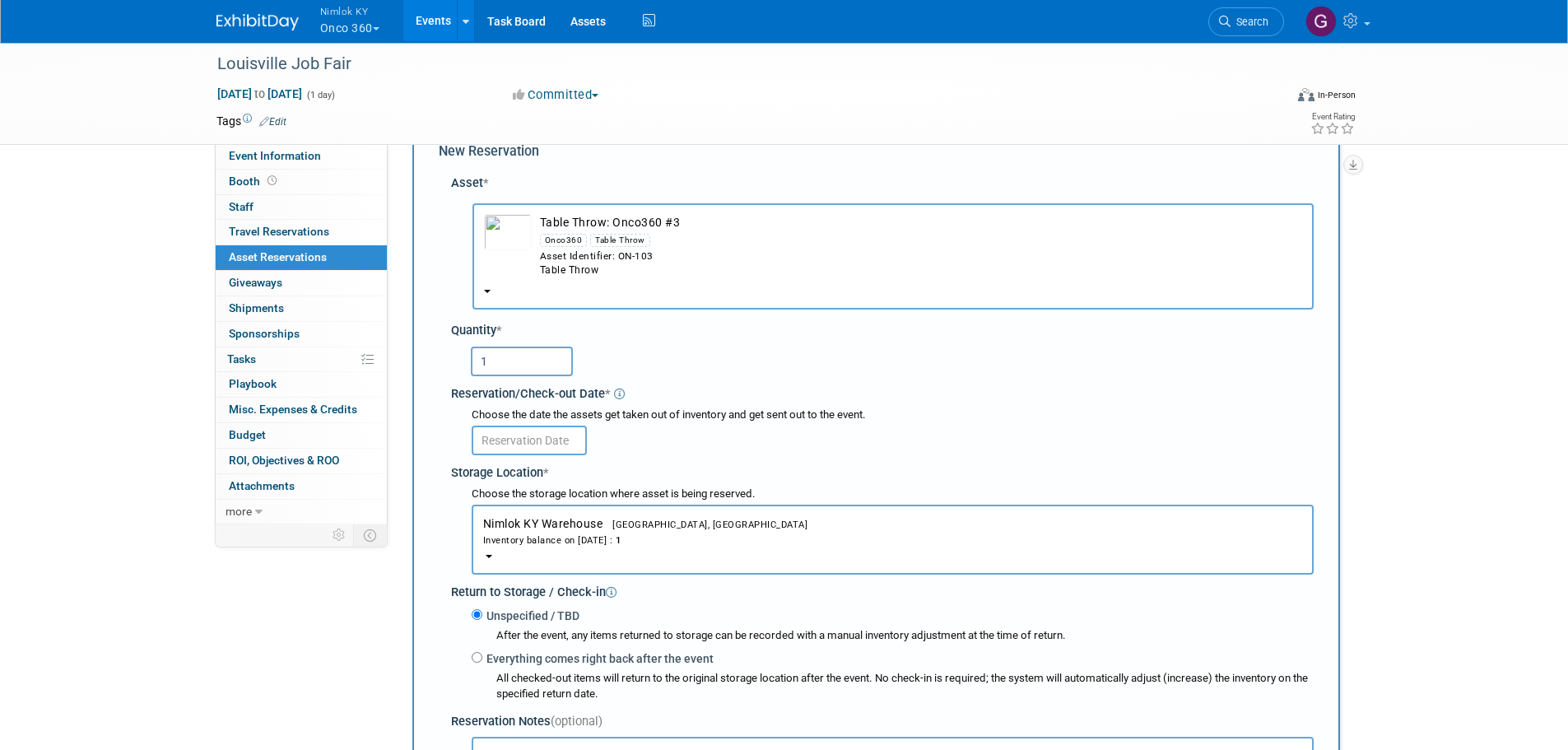
scroll to position [82, 0]
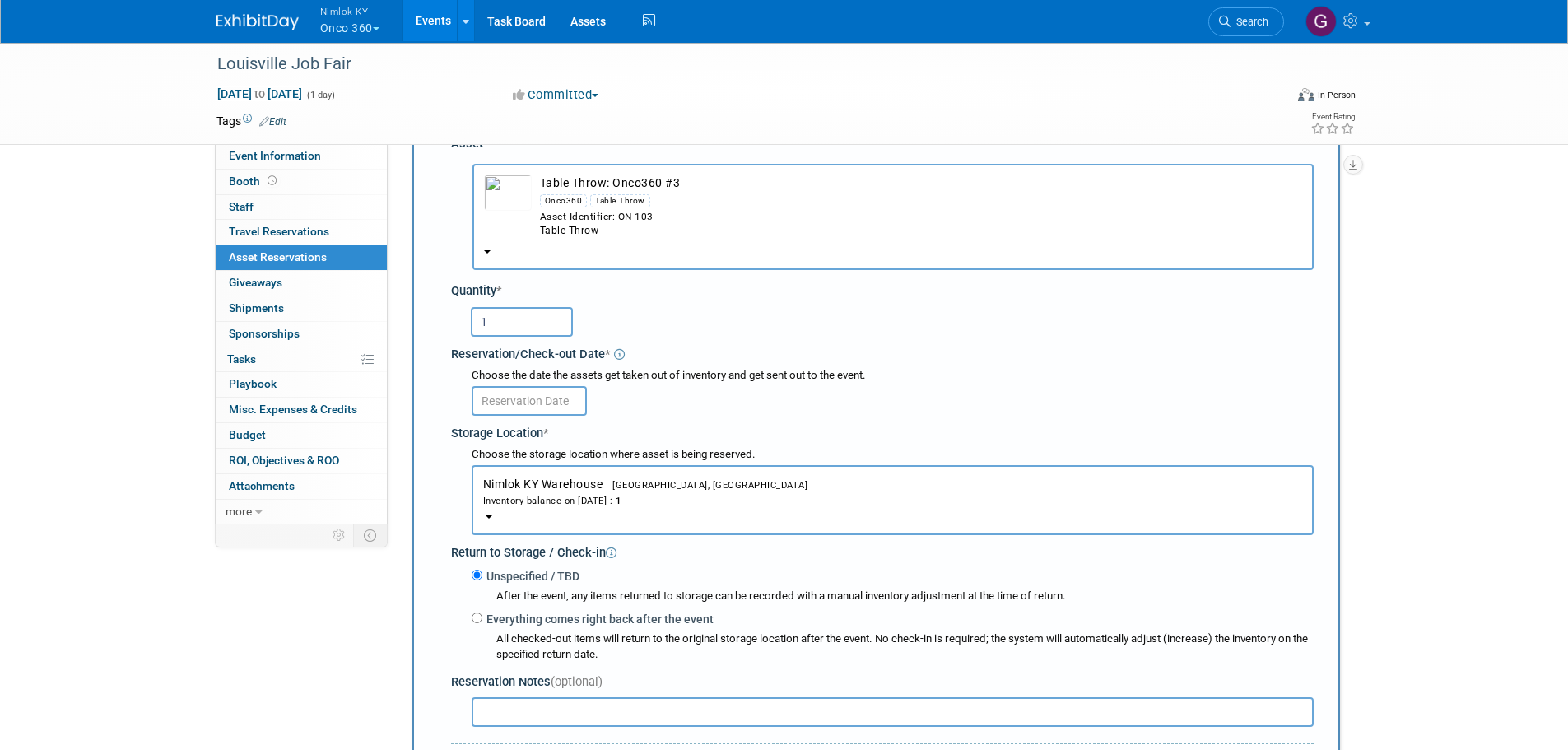
click at [505, 401] on input "text" at bounding box center [529, 401] width 115 height 29
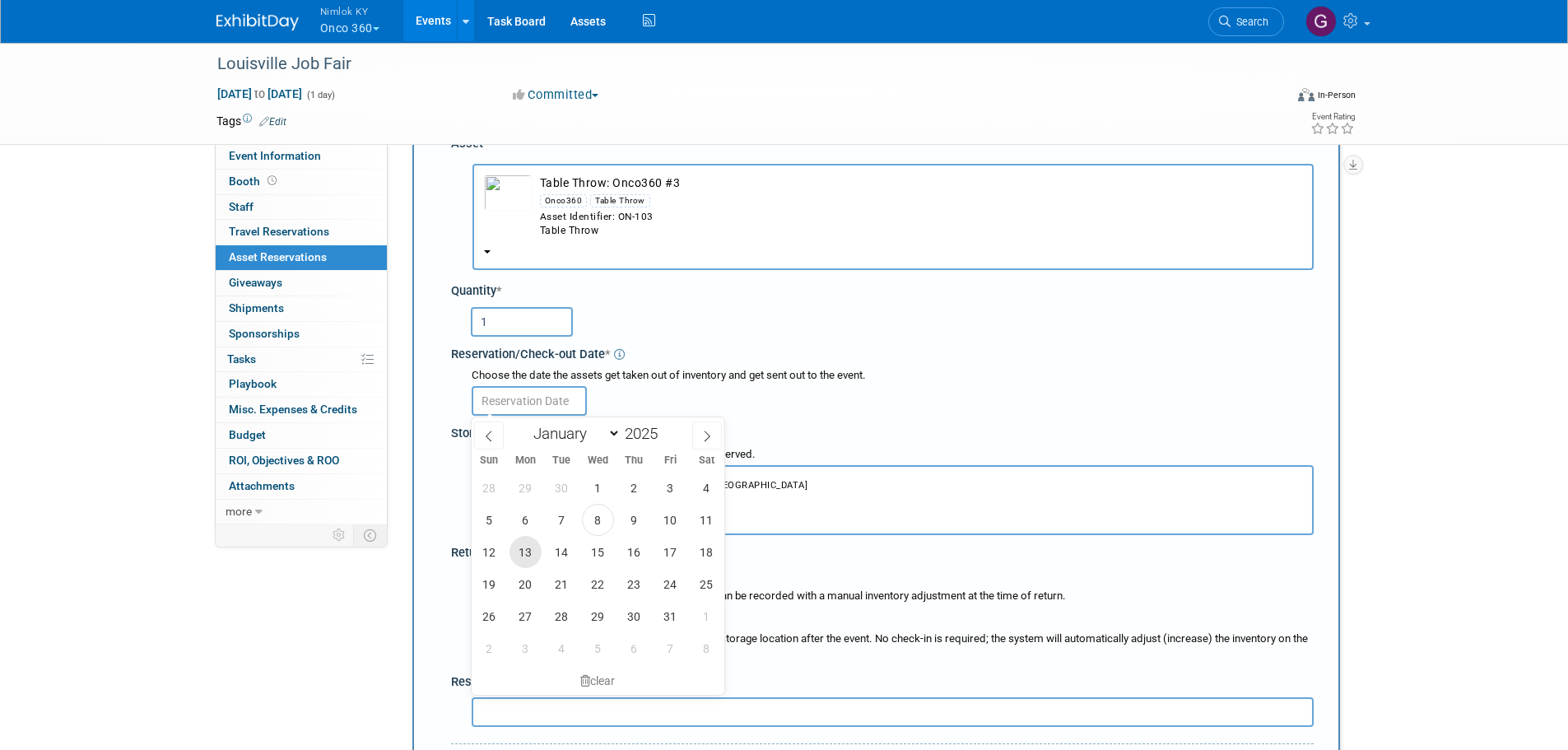
click at [525, 548] on span "13" at bounding box center [526, 552] width 32 height 32
type input "Oct 13, 2025"
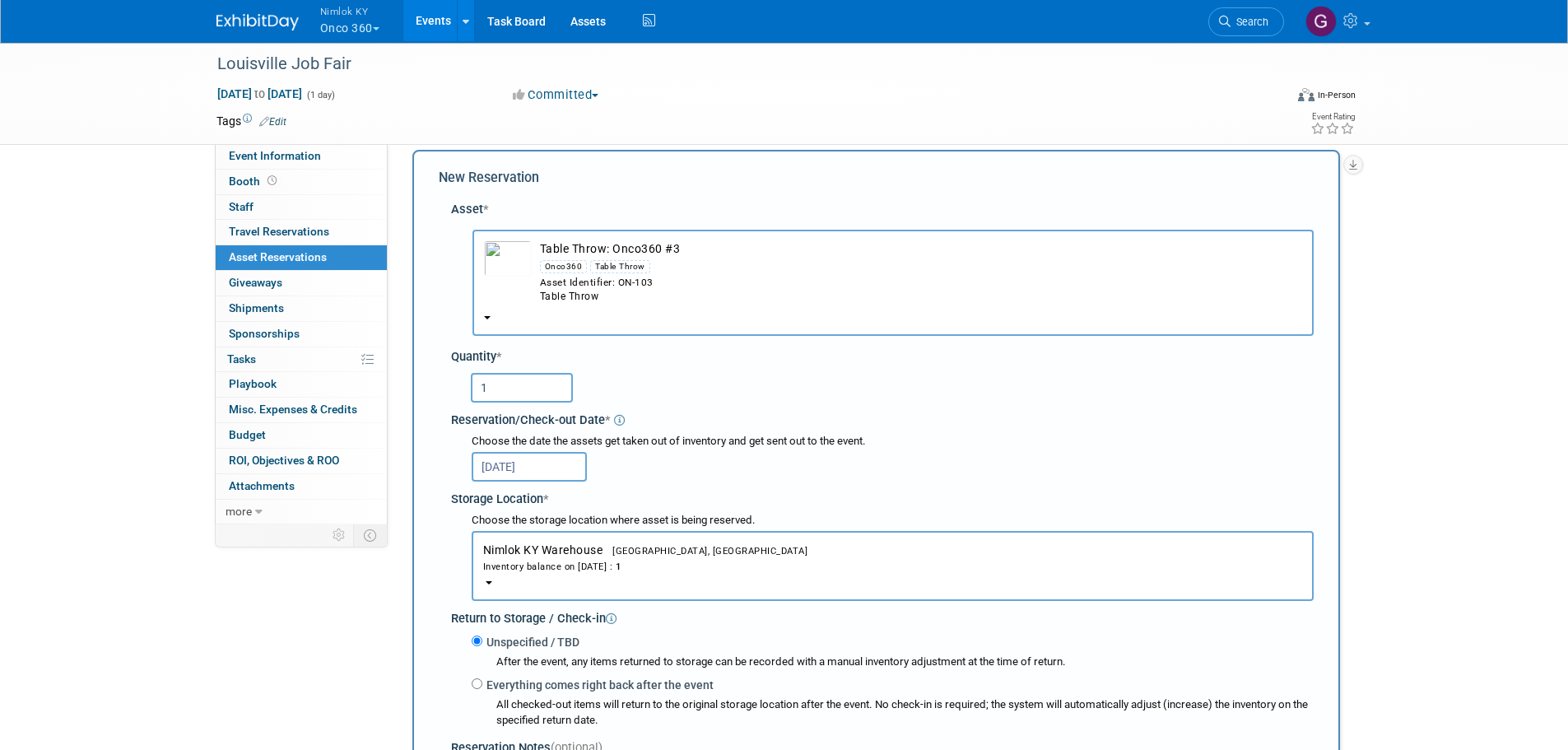
scroll to position [428, 0]
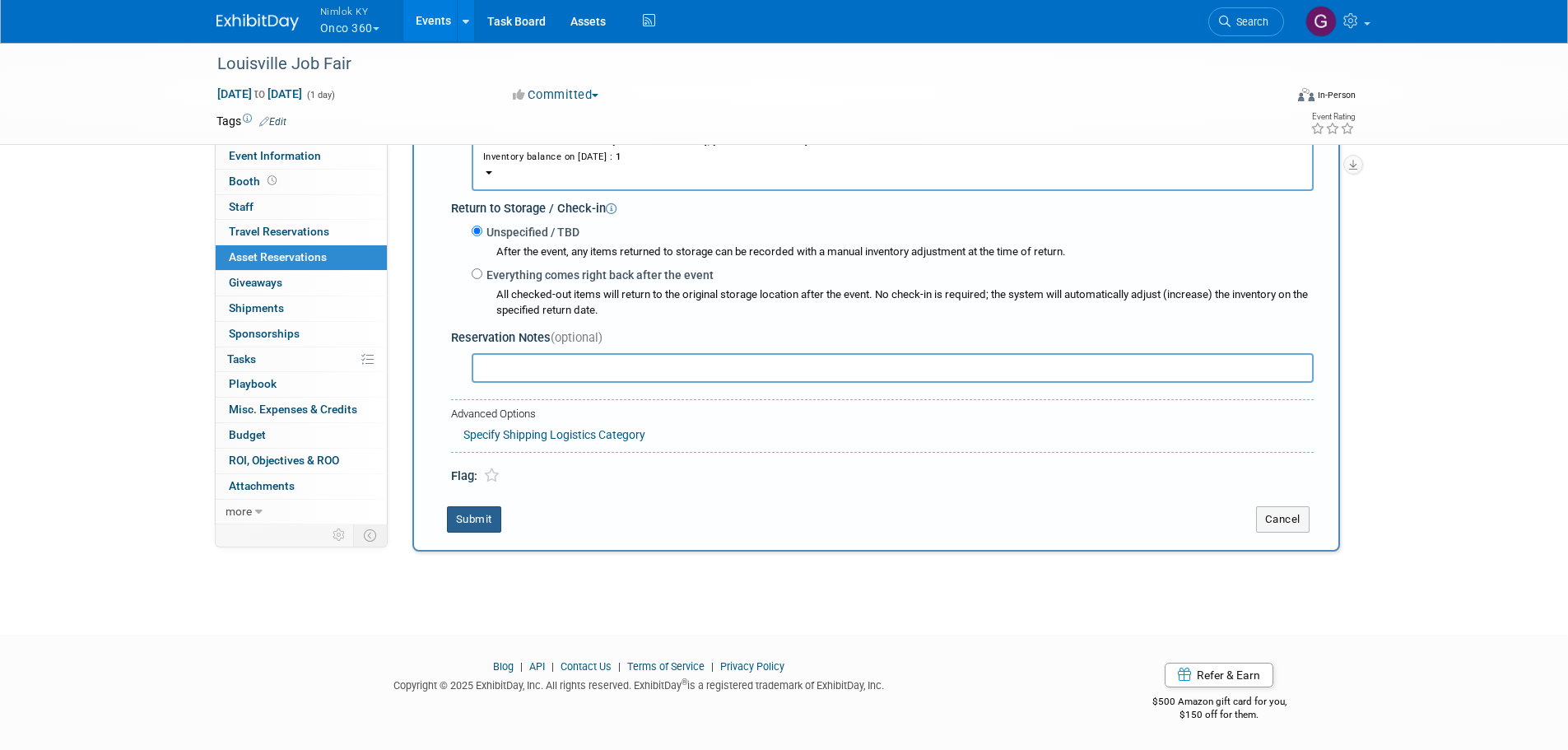
click at [495, 518] on button "Submit" at bounding box center [474, 520] width 54 height 27
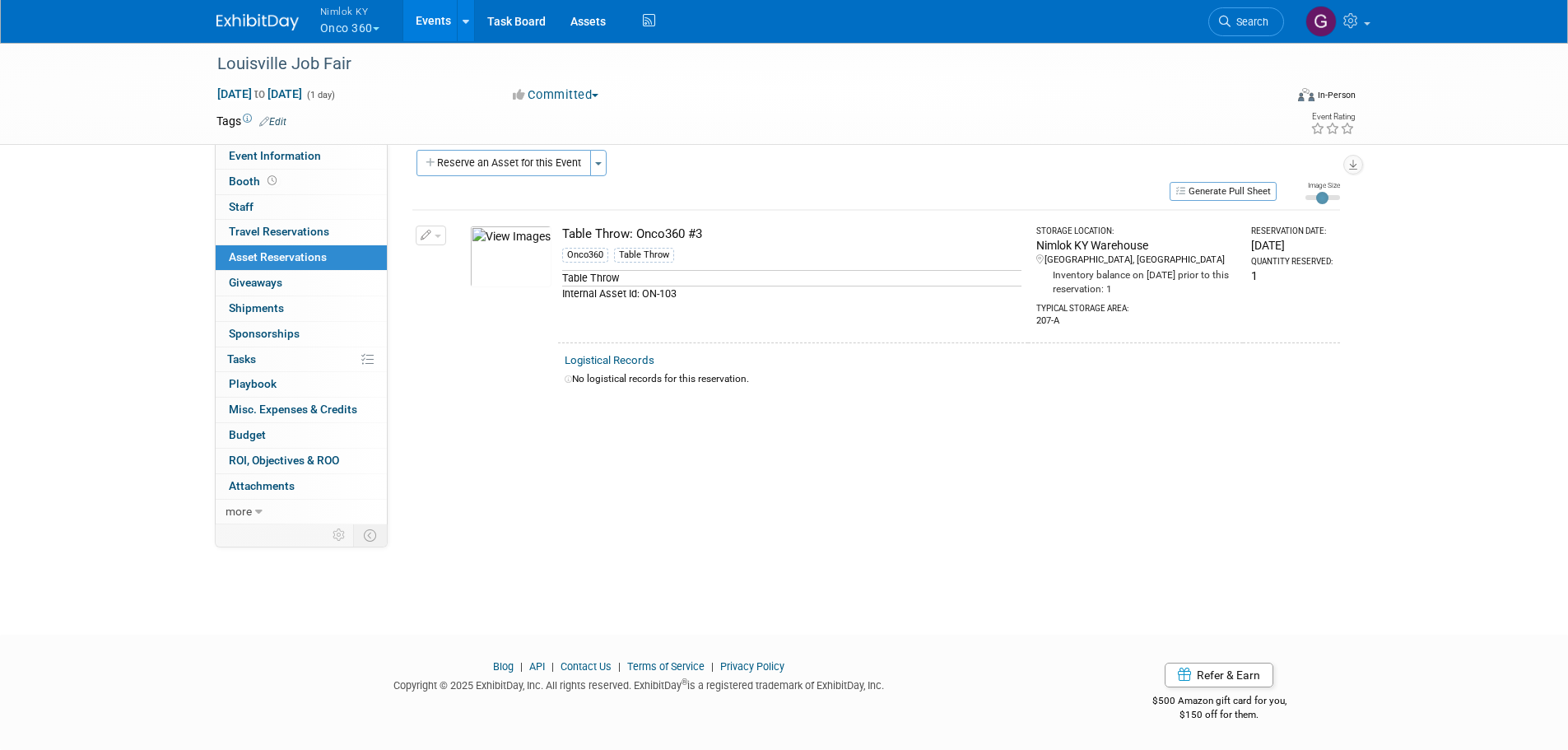
scroll to position [17, 0]
click at [585, 164] on button "Reserve an Asset for this Event" at bounding box center [503, 163] width 175 height 27
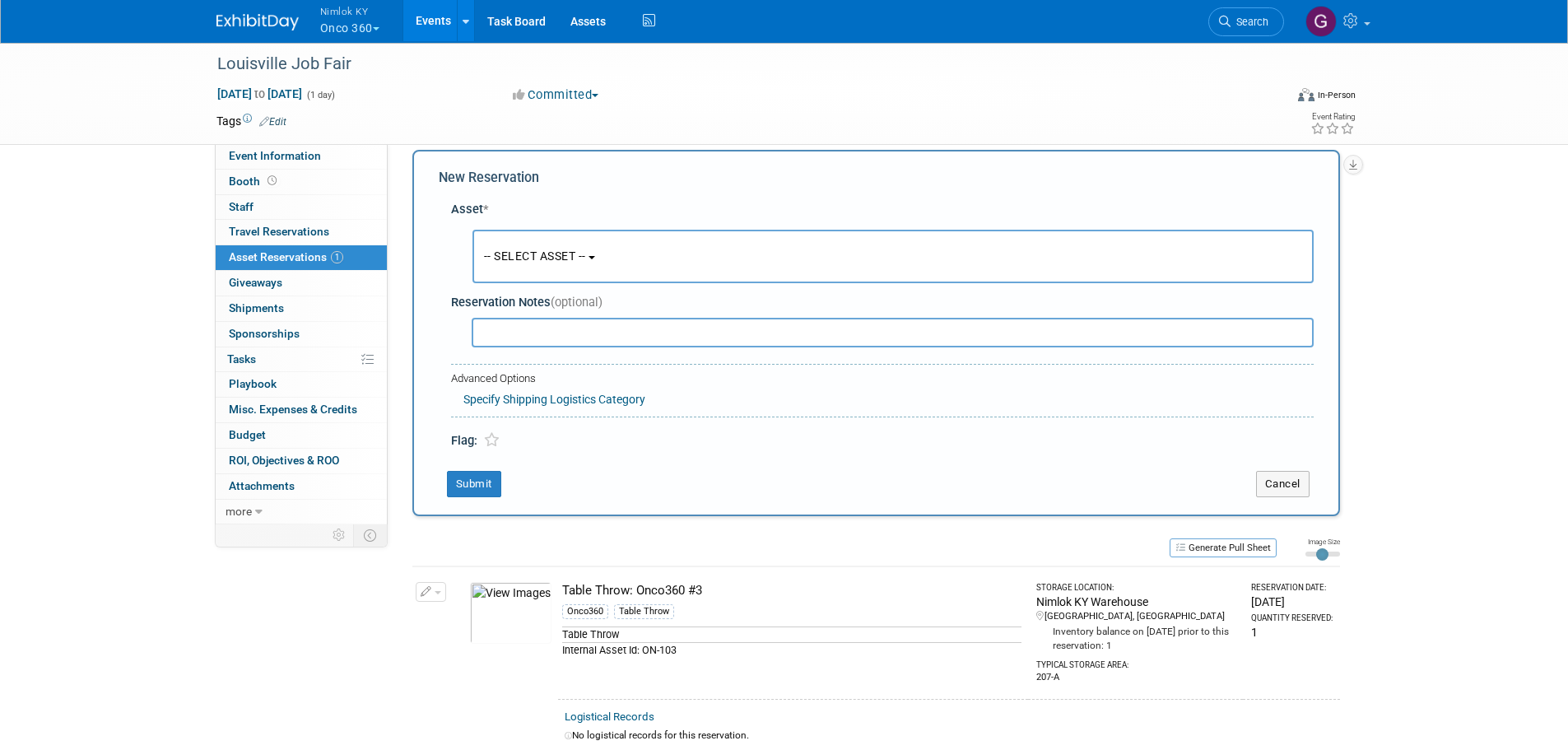
scroll to position [16, 0]
click at [558, 269] on button "-- SELECT ASSET --" at bounding box center [893, 258] width 842 height 54
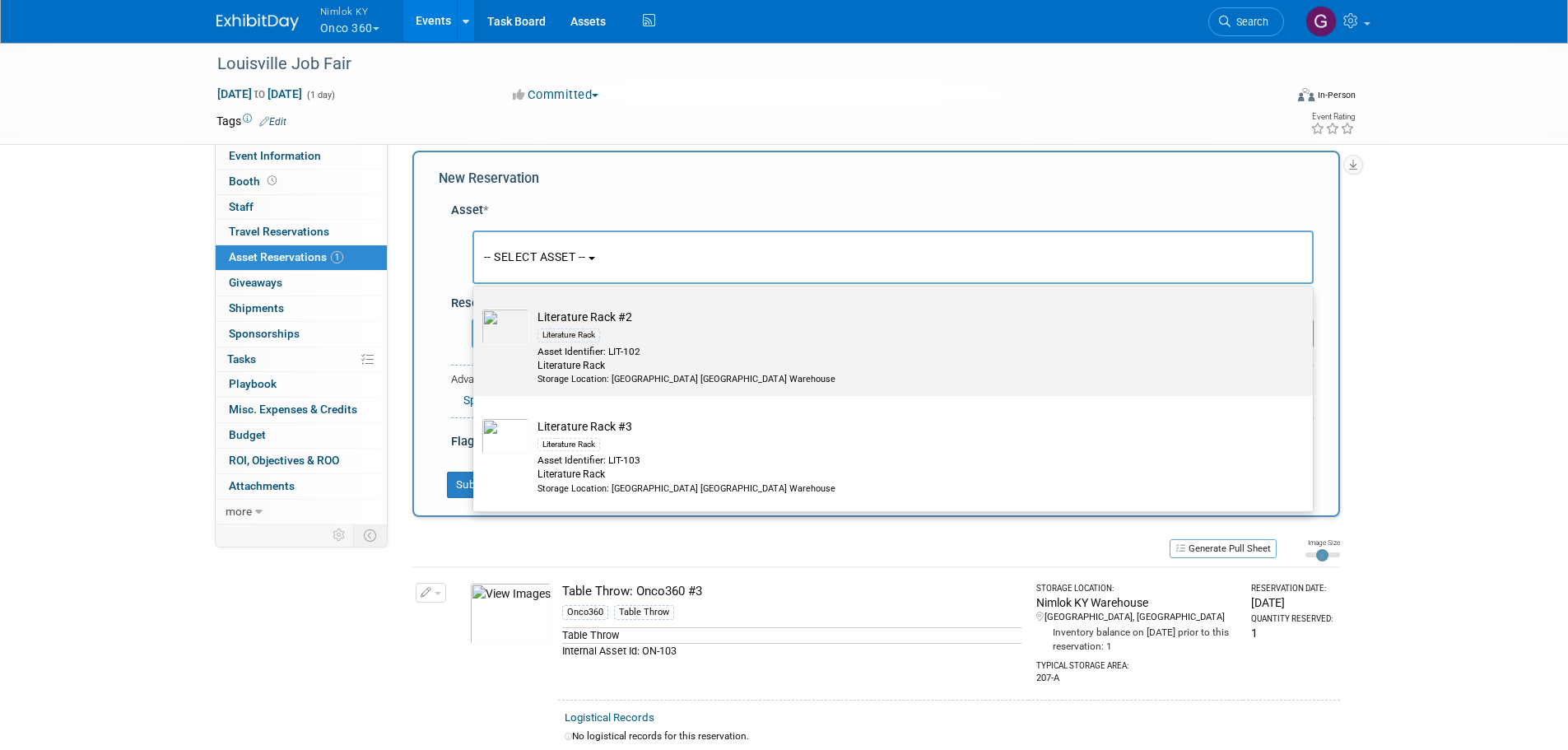
scroll to position [1433, 0]
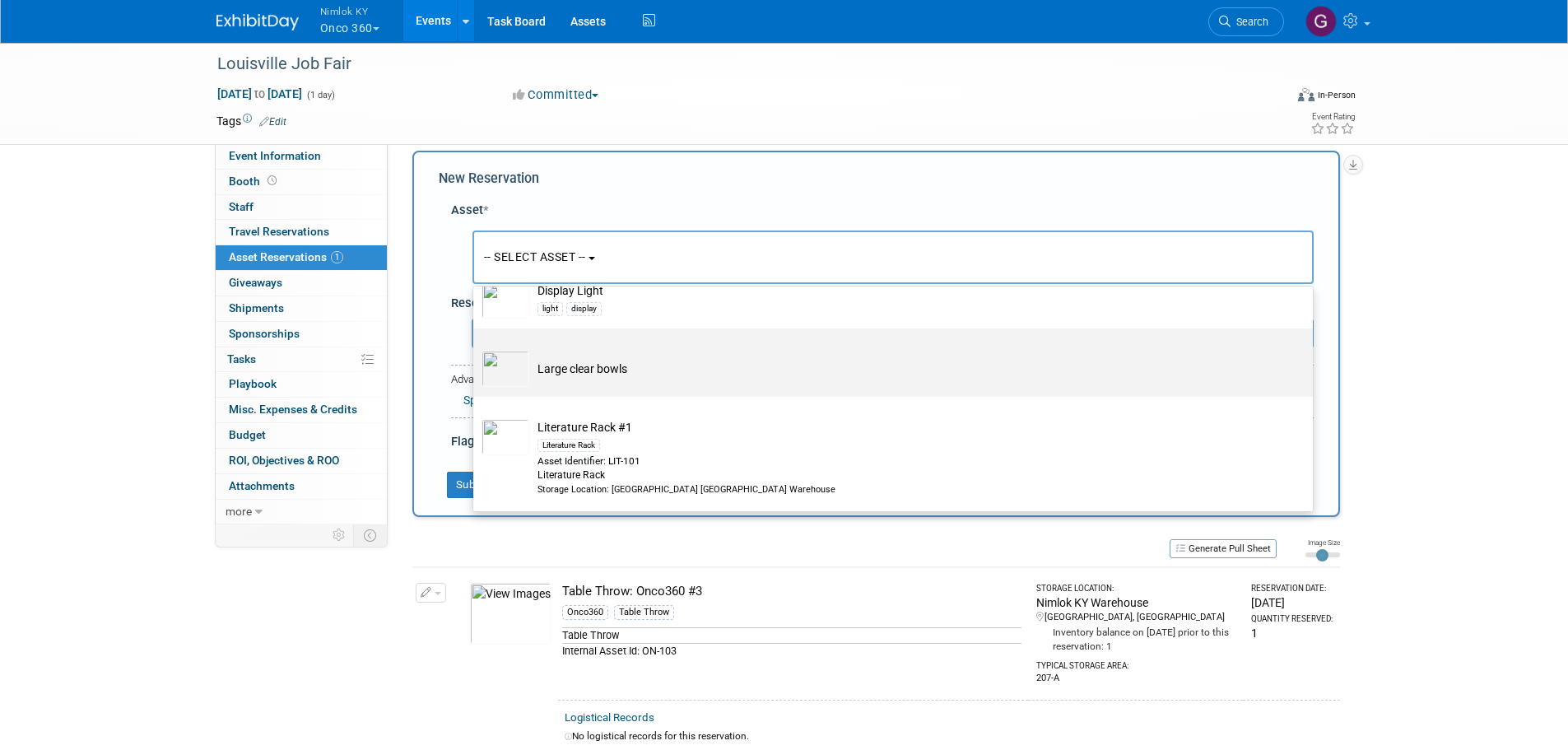
click at [625, 376] on td "Large clear bowls" at bounding box center [904, 369] width 751 height 36
click at [476, 349] on input "Large clear bowls" at bounding box center [471, 343] width 11 height 11
select select "10723446"
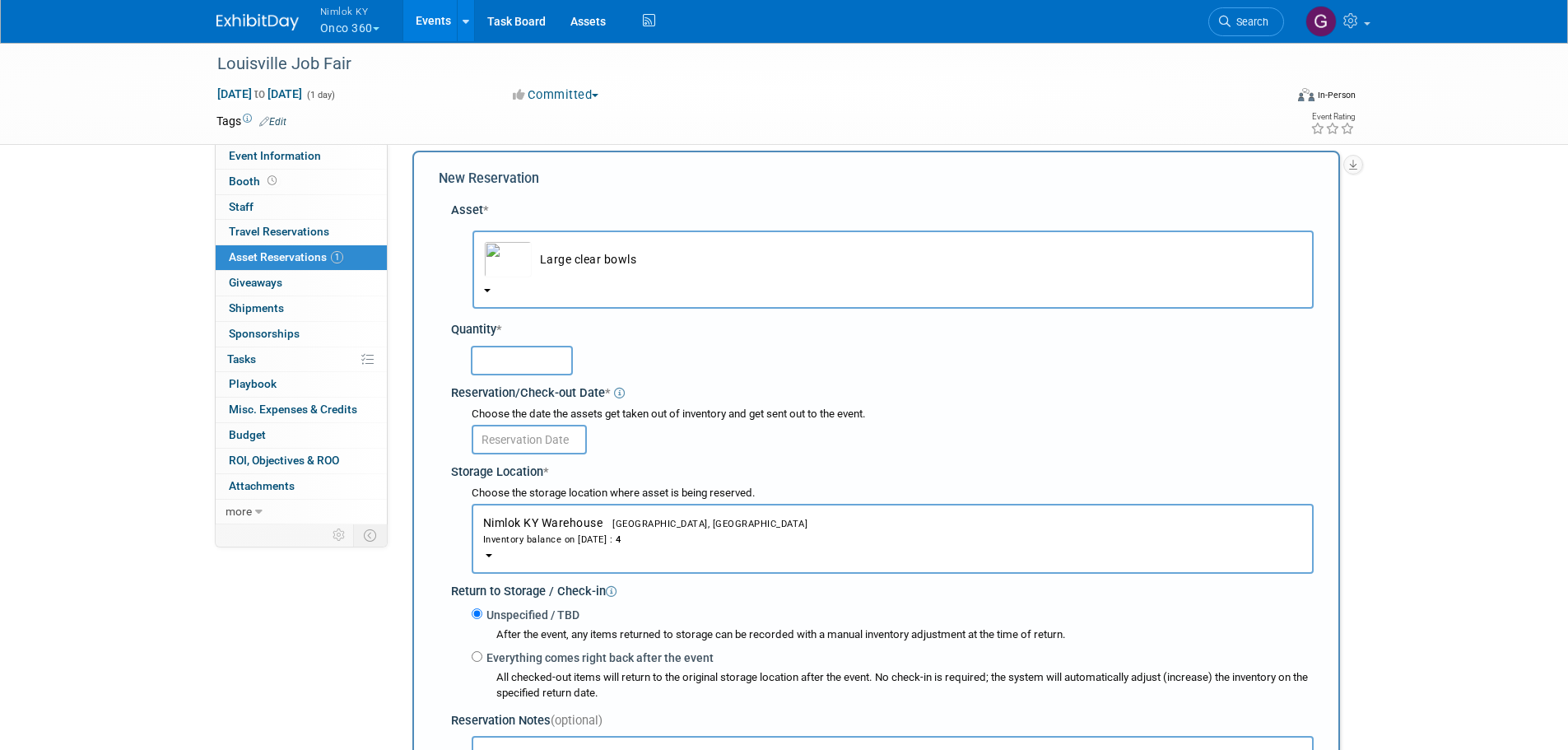
click at [517, 368] on input "text" at bounding box center [522, 360] width 102 height 29
type input "1"
click at [736, 375] on div "1" at bounding box center [892, 360] width 843 height 32
click at [558, 446] on input "text" at bounding box center [529, 439] width 115 height 29
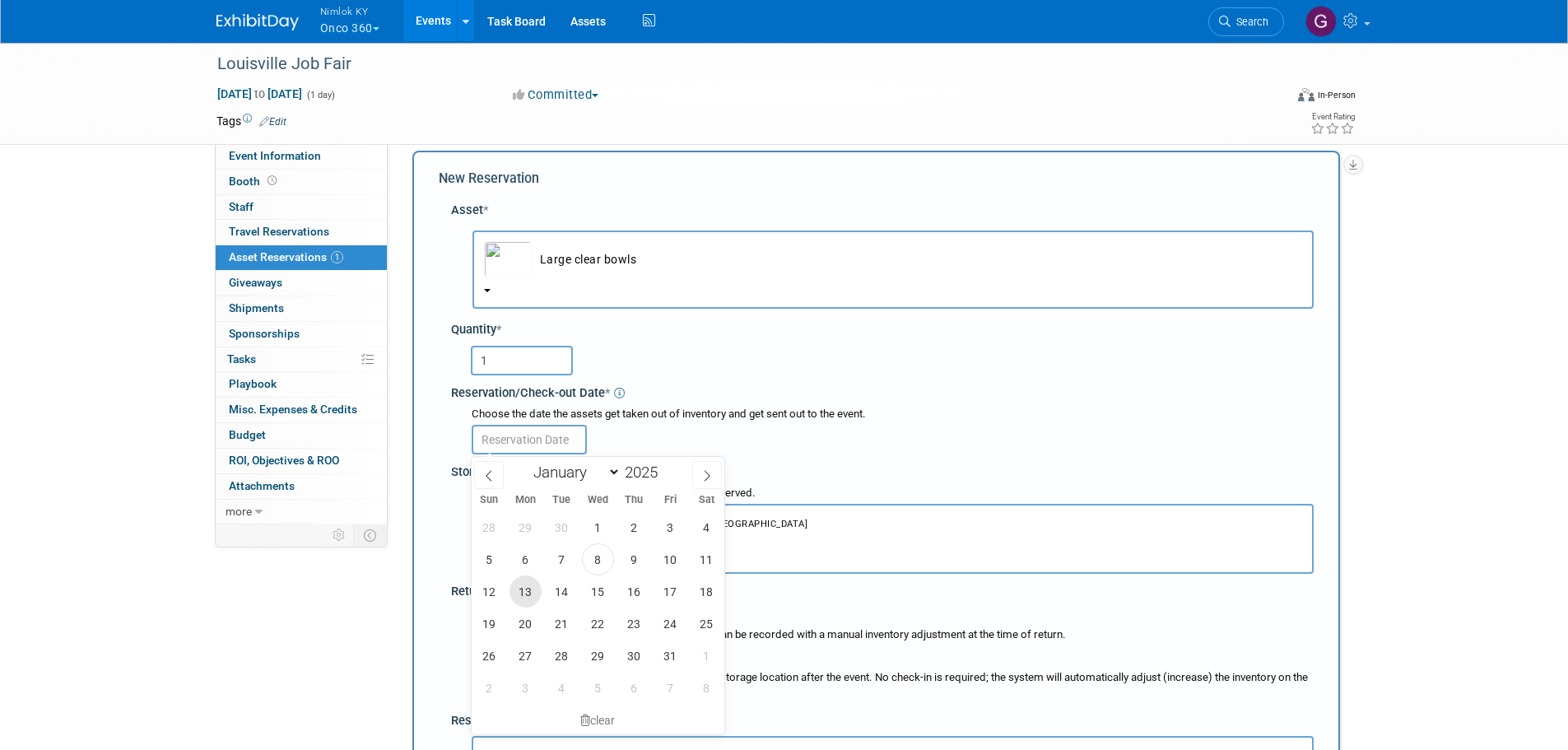
click at [521, 587] on span "13" at bounding box center [526, 592] width 32 height 32
type input "Oct 13, 2025"
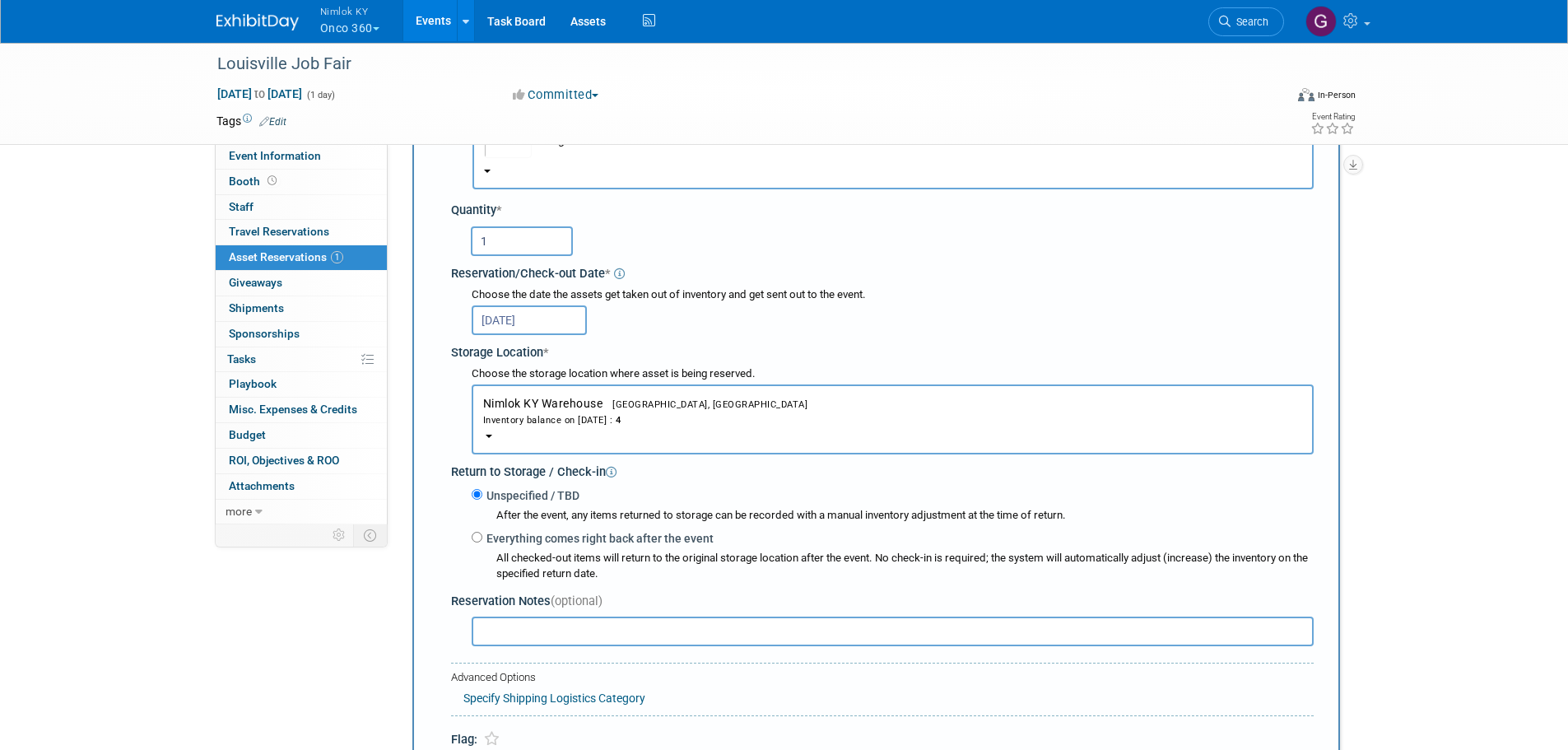
scroll to position [98, 0]
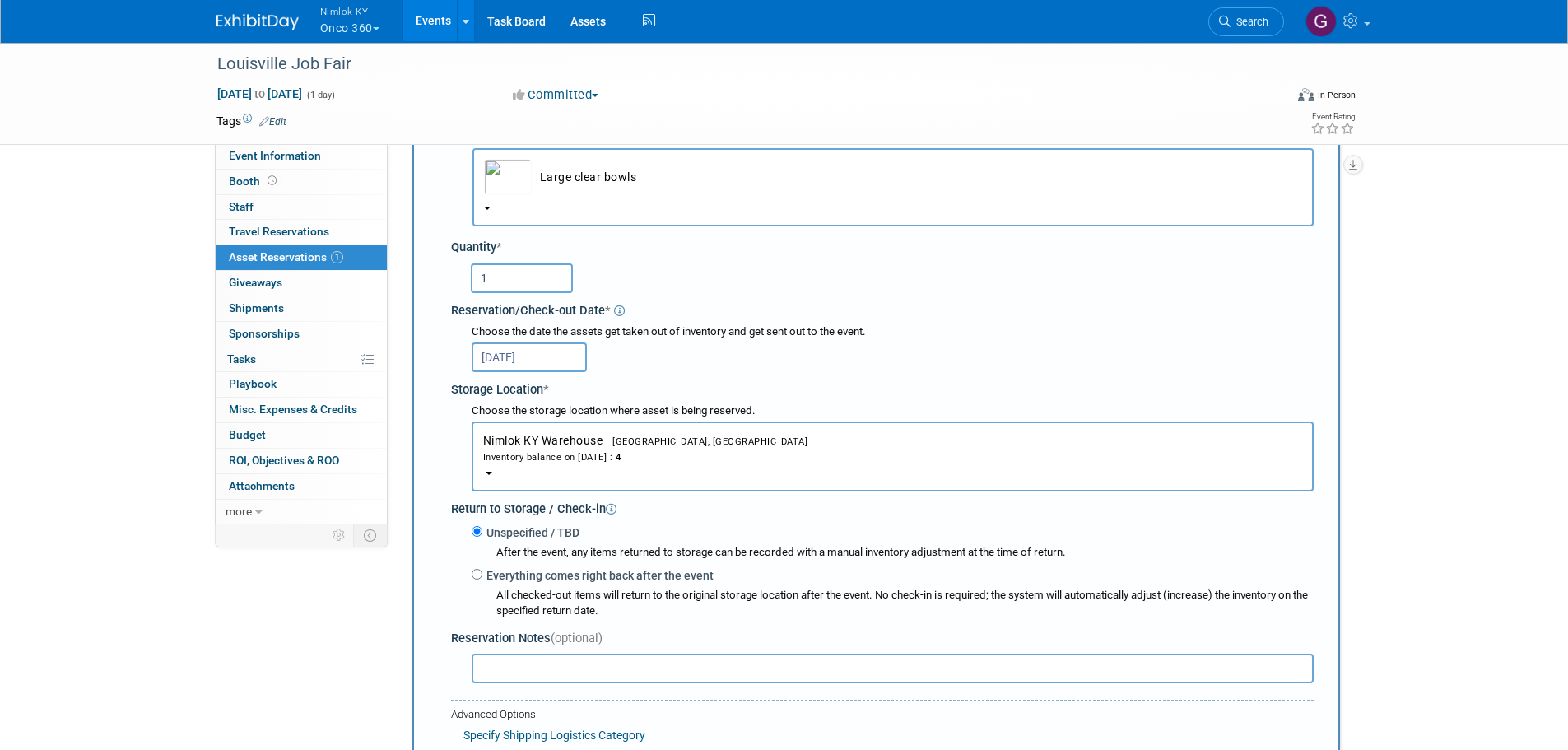
click at [522, 278] on input "1" at bounding box center [522, 278] width 102 height 29
click at [724, 341] on div "Oct 13, 2025" at bounding box center [893, 356] width 843 height 32
click at [498, 280] on input "1" at bounding box center [522, 278] width 102 height 29
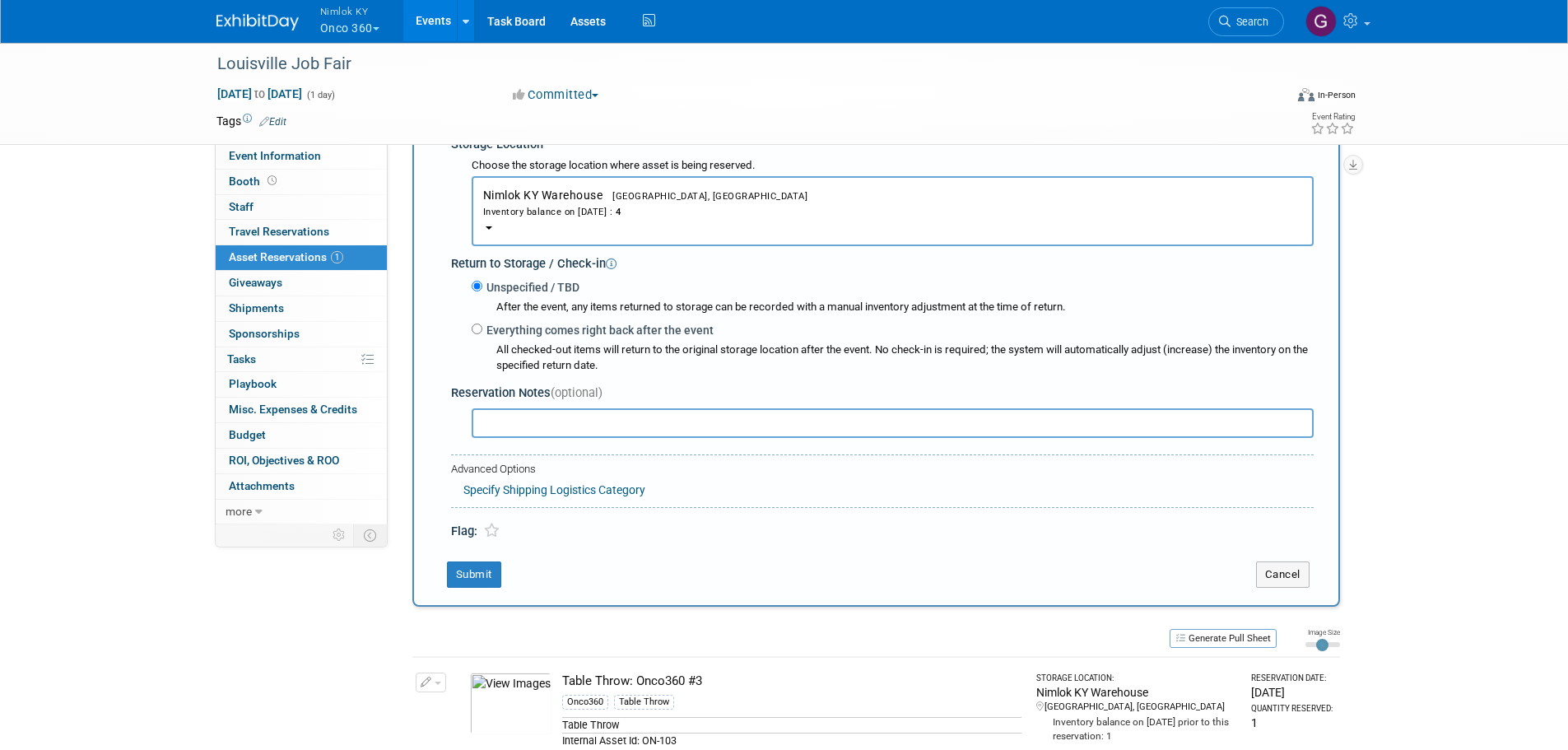
scroll to position [345, 0]
click at [467, 567] on button "Submit" at bounding box center [474, 574] width 54 height 27
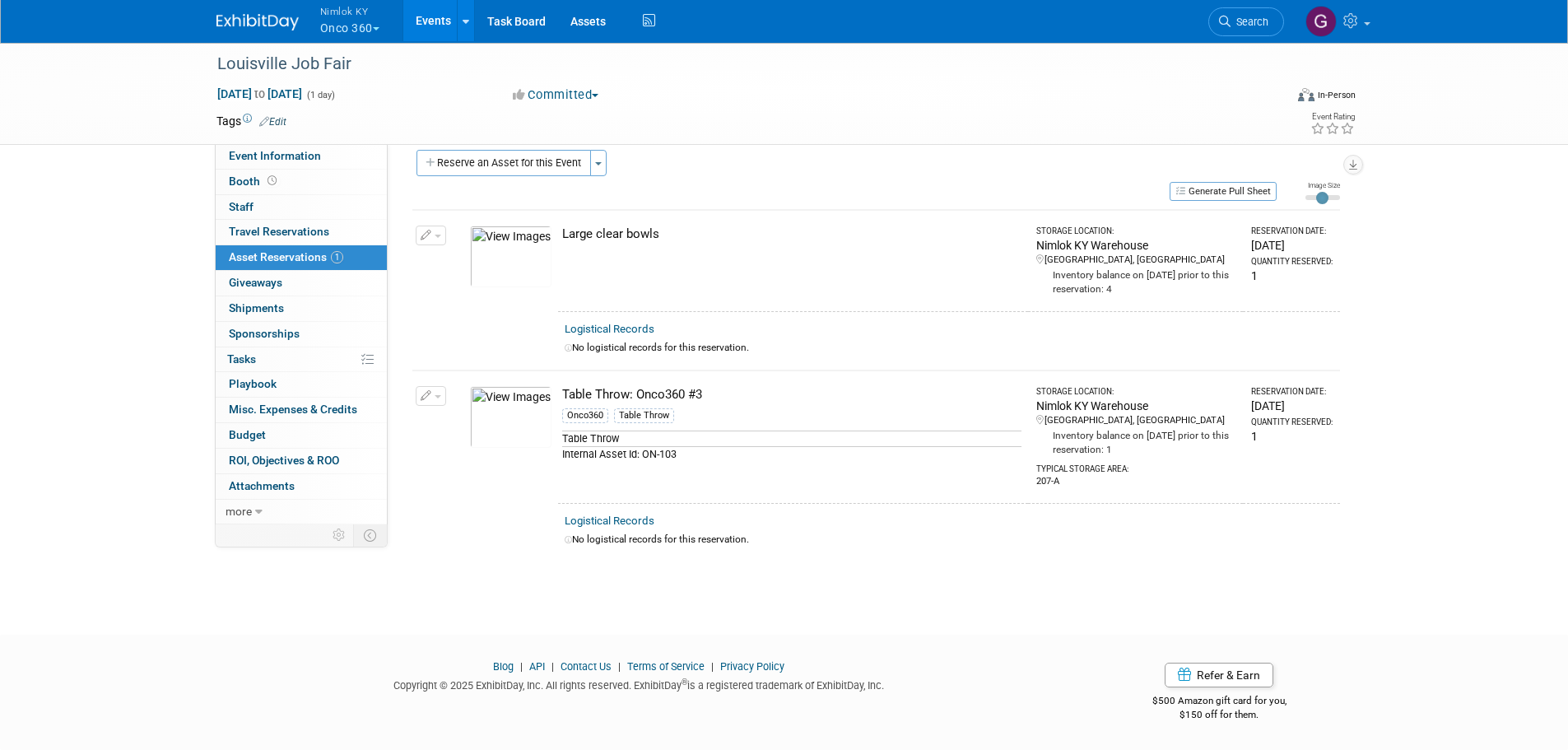
scroll to position [17, 0]
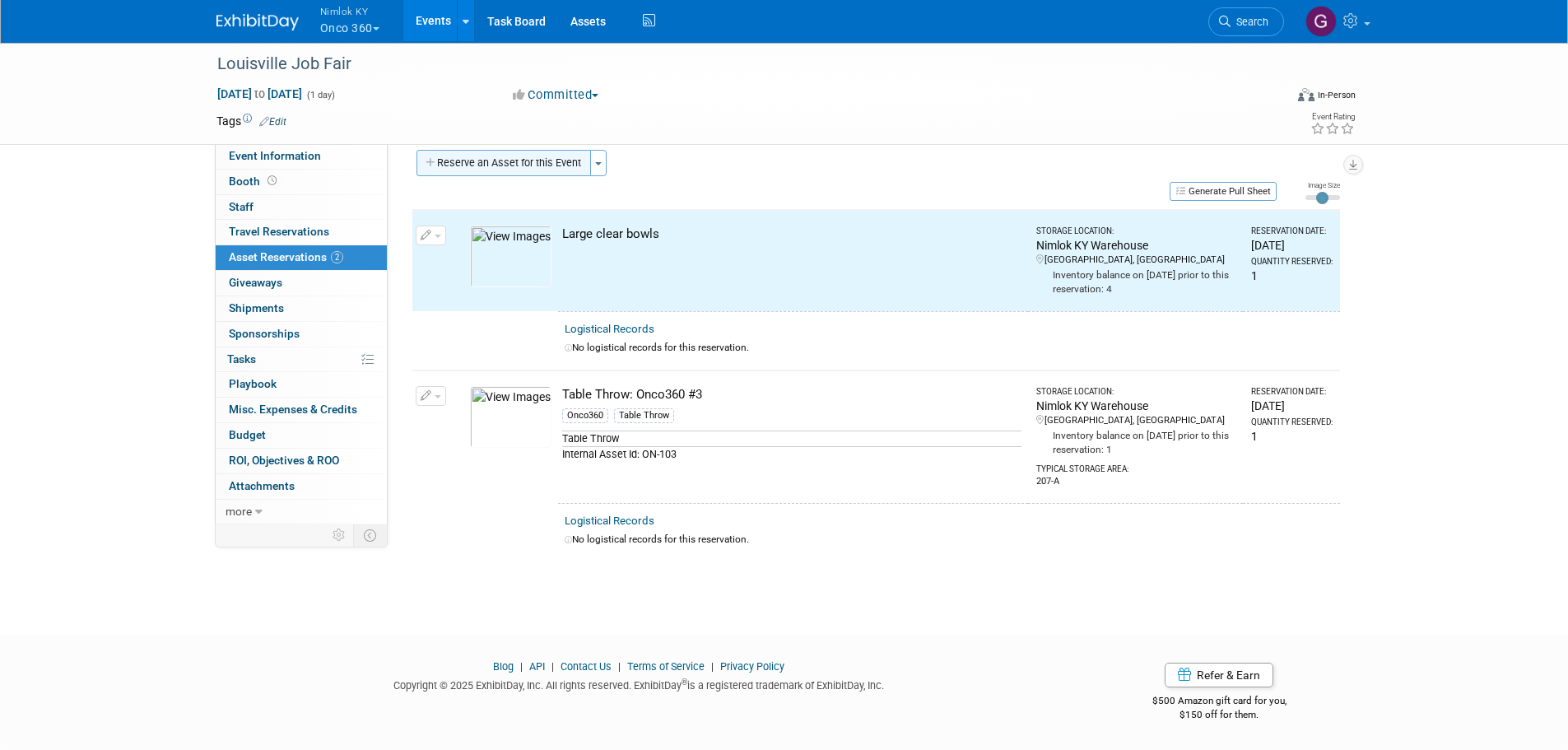
click at [552, 155] on button "Reserve an Asset for this Event" at bounding box center [503, 163] width 175 height 27
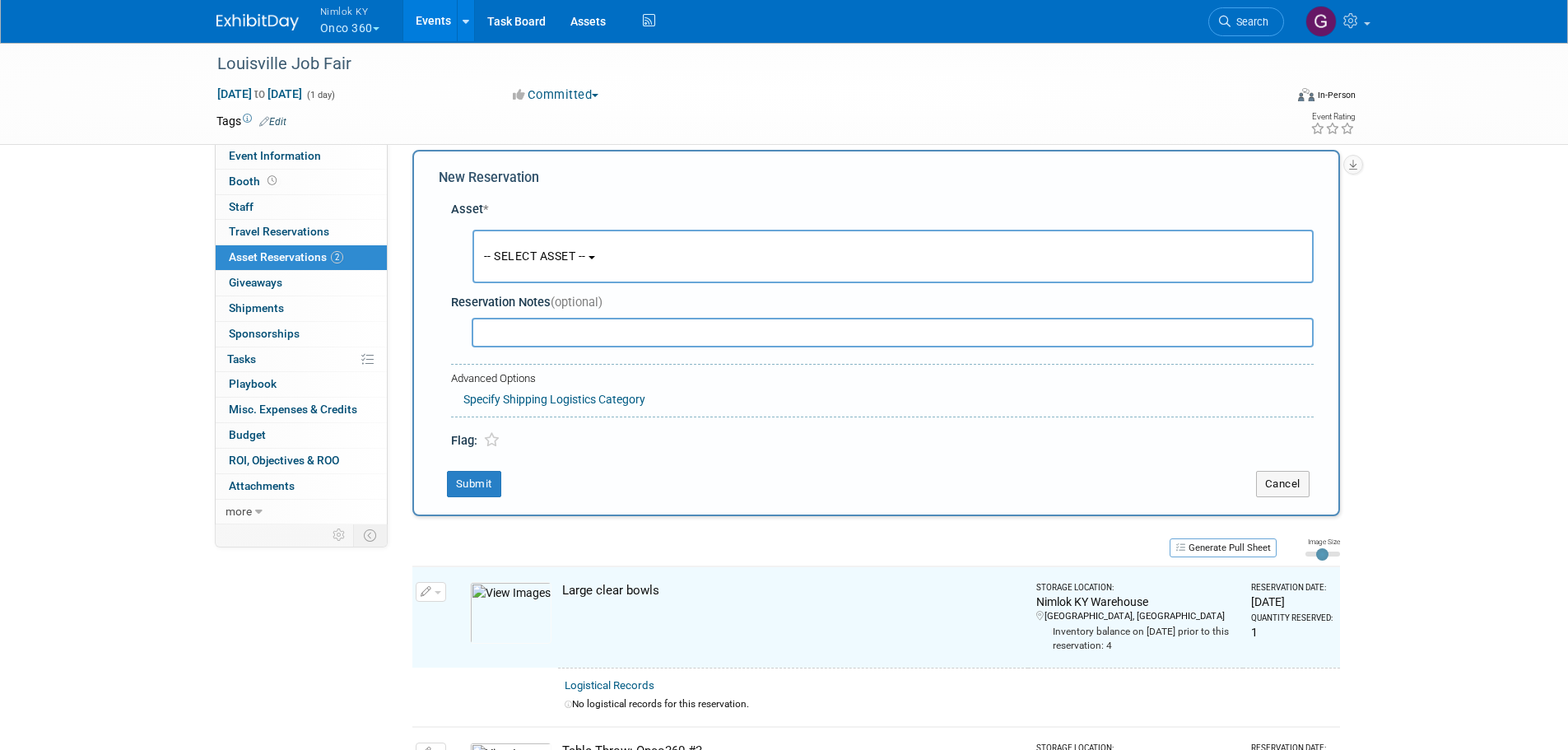
scroll to position [16, 0]
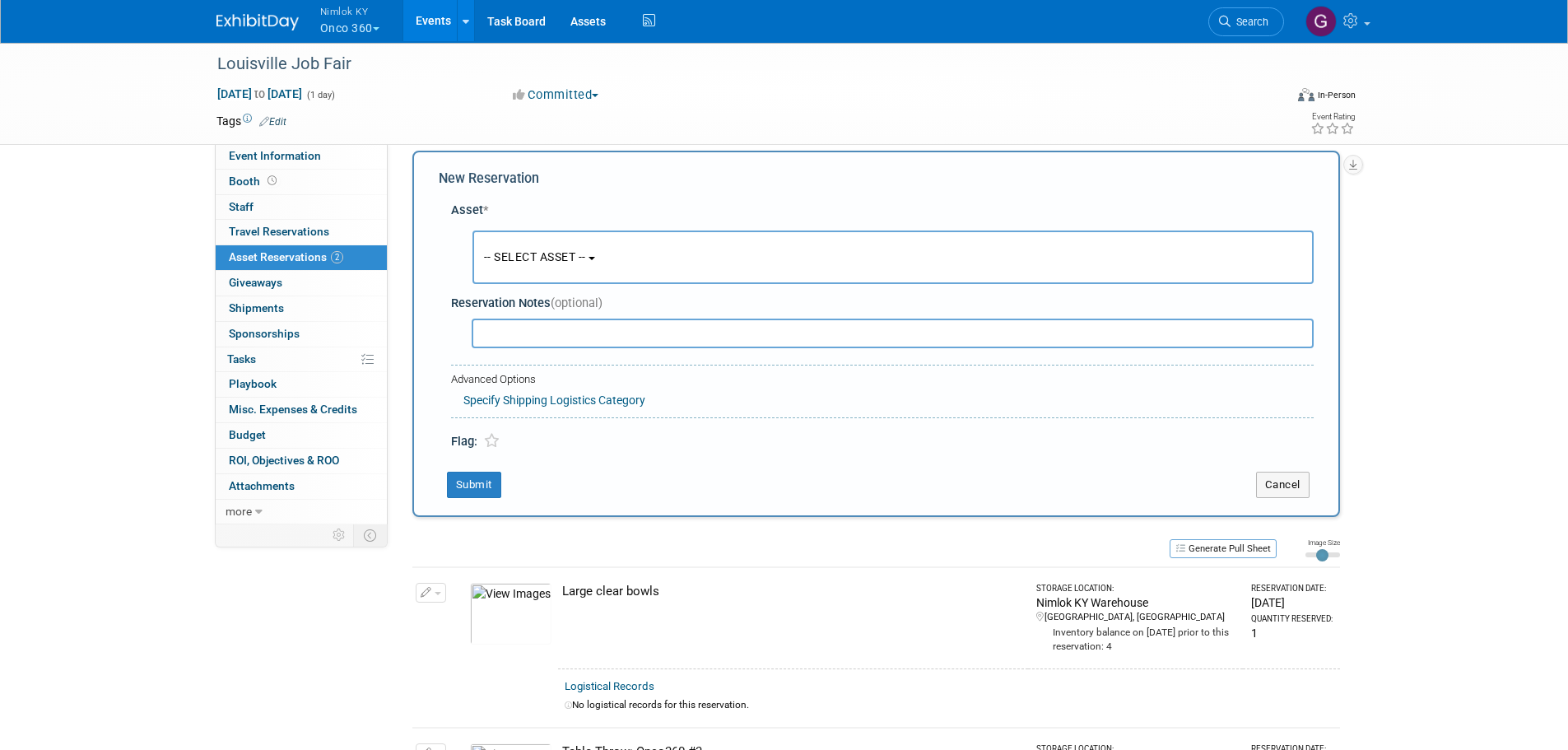
click at [547, 267] on button "-- SELECT ASSET --" at bounding box center [893, 258] width 842 height 54
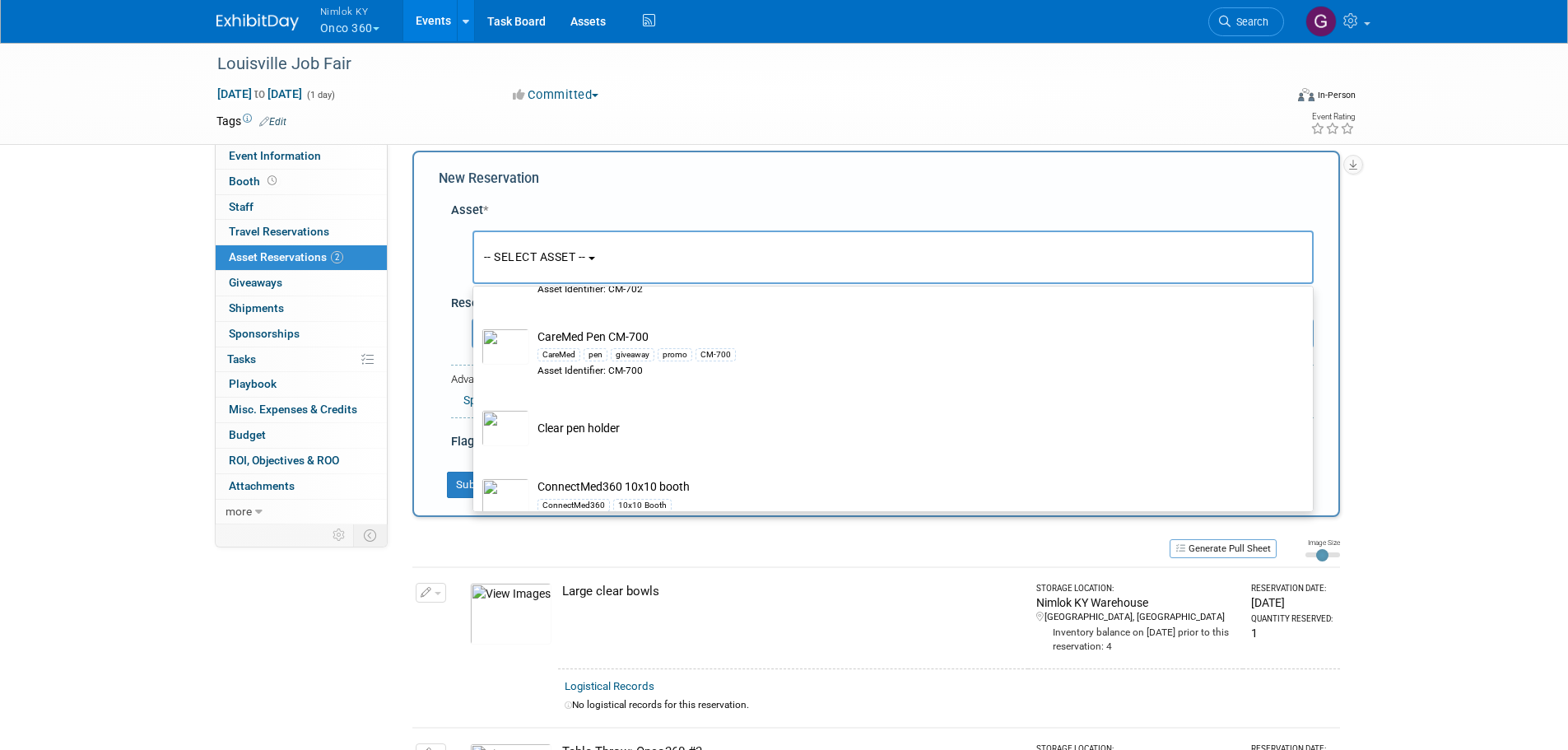
scroll to position [741, 0]
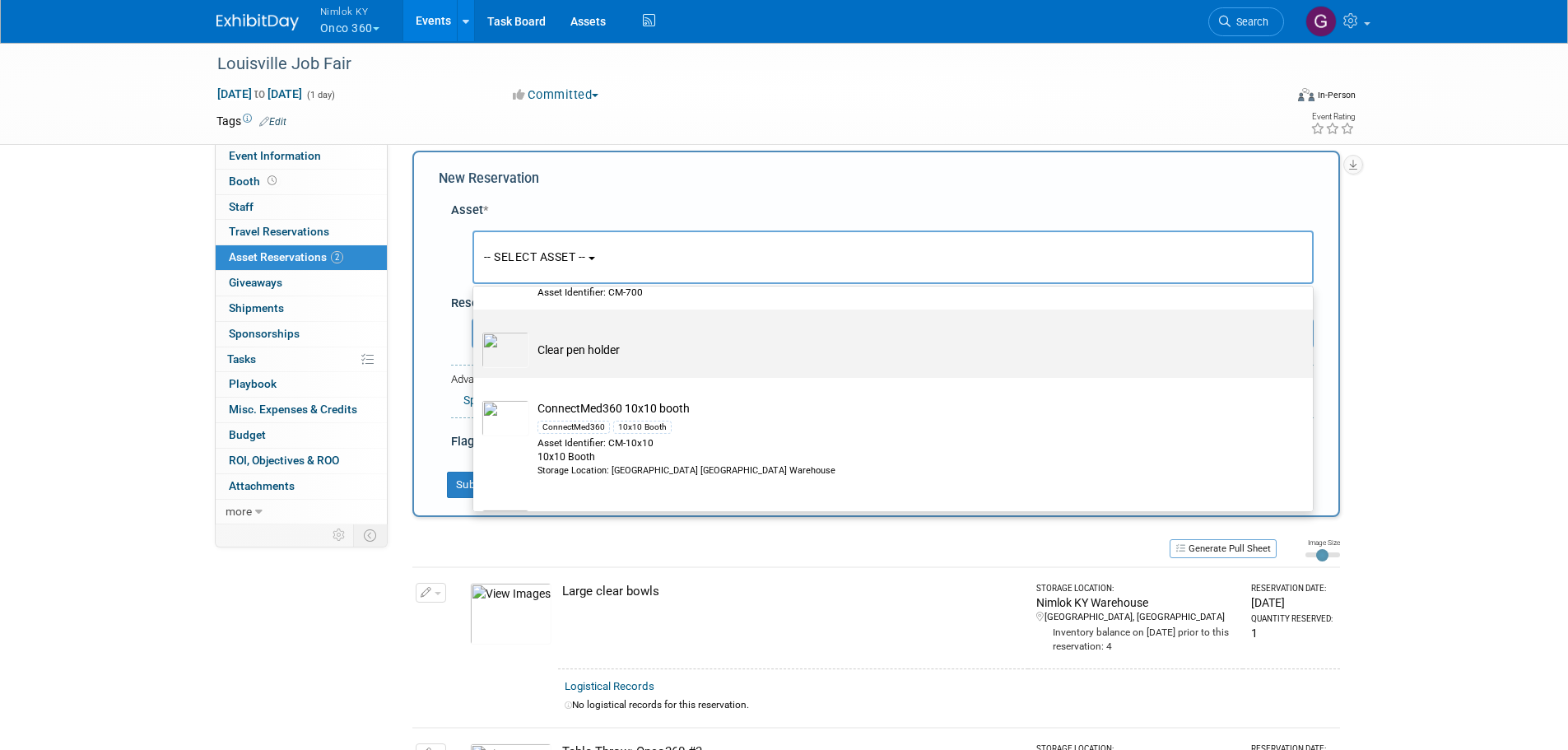
click at [594, 353] on td "Clear pen holder" at bounding box center [904, 349] width 751 height 36
click at [476, 329] on input "Clear pen holder" at bounding box center [471, 324] width 11 height 11
select select "10723447"
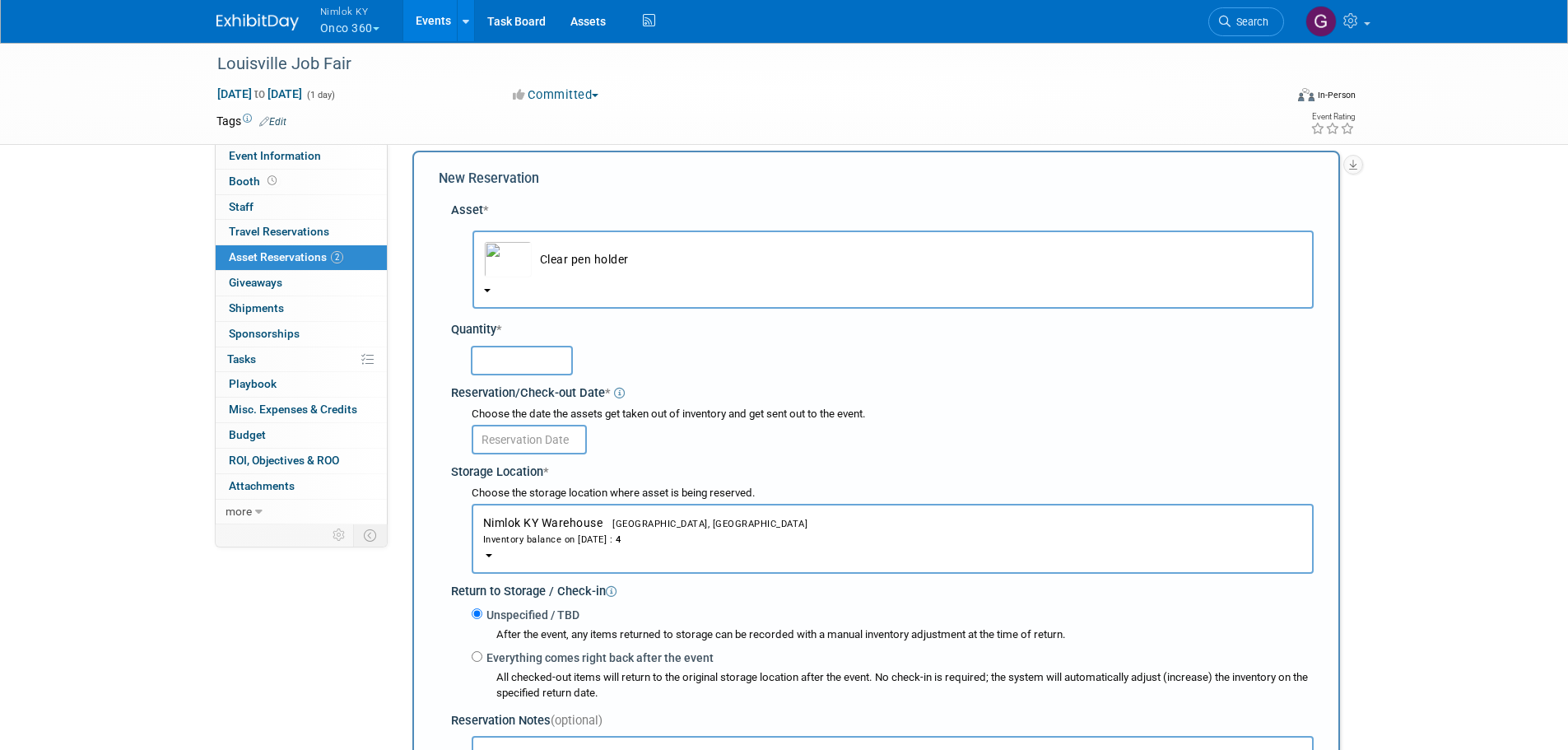
click at [506, 353] on input "text" at bounding box center [522, 360] width 102 height 29
type input "2"
type input "3"
click at [536, 435] on input "text" at bounding box center [529, 439] width 115 height 29
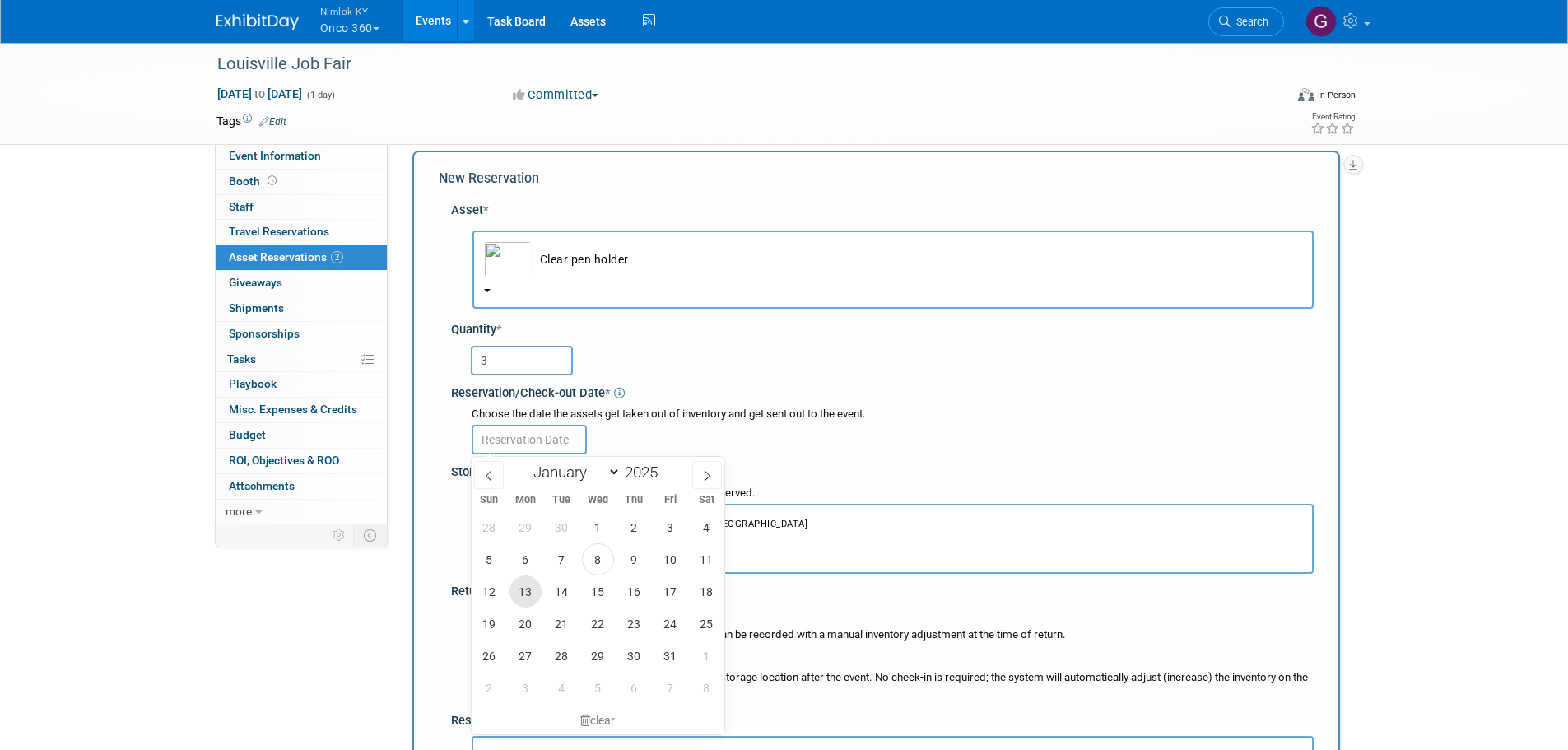
click at [518, 584] on span "13" at bounding box center [526, 592] width 32 height 32
type input "Oct 13, 2025"
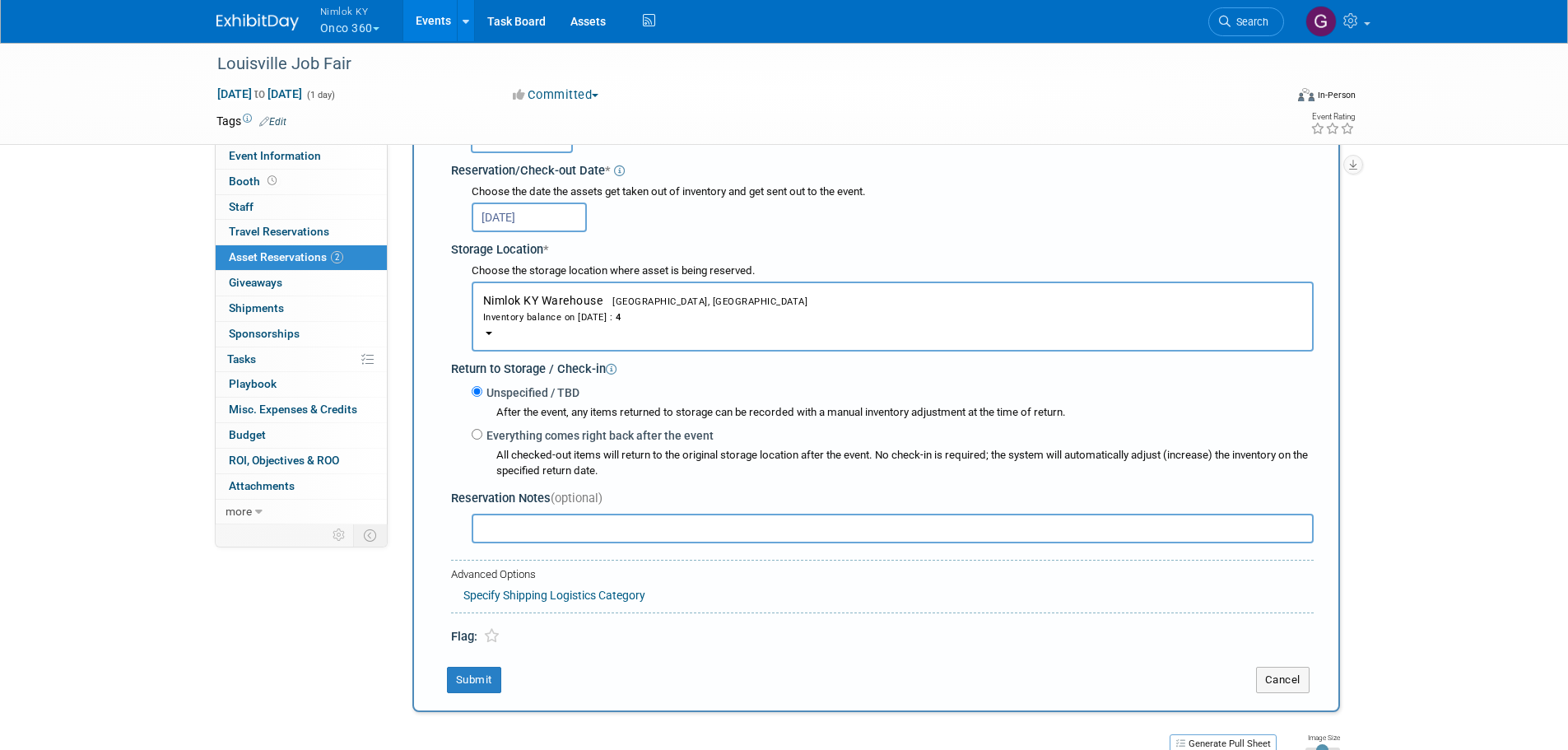
scroll to position [263, 0]
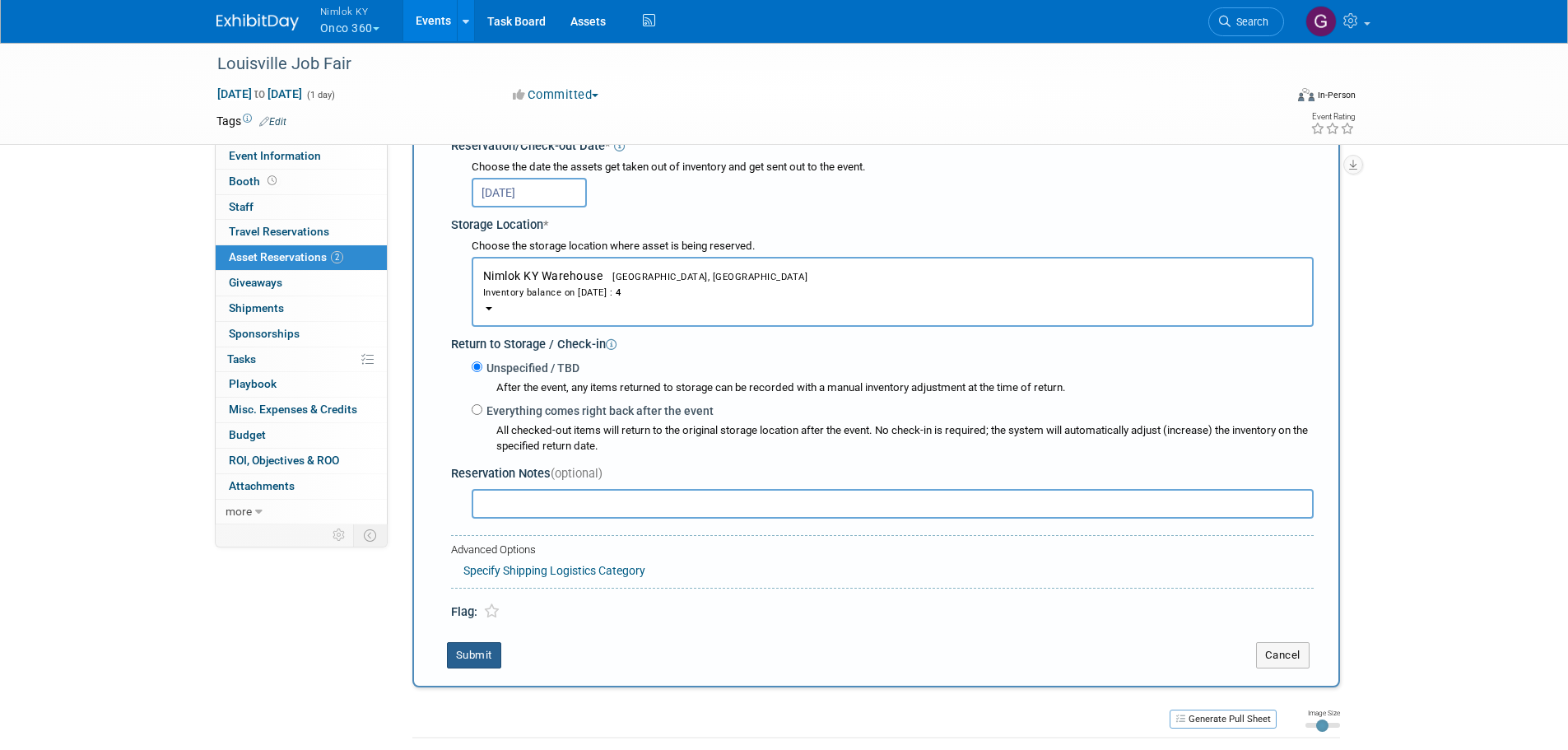
click at [483, 664] on button "Submit" at bounding box center [474, 656] width 54 height 27
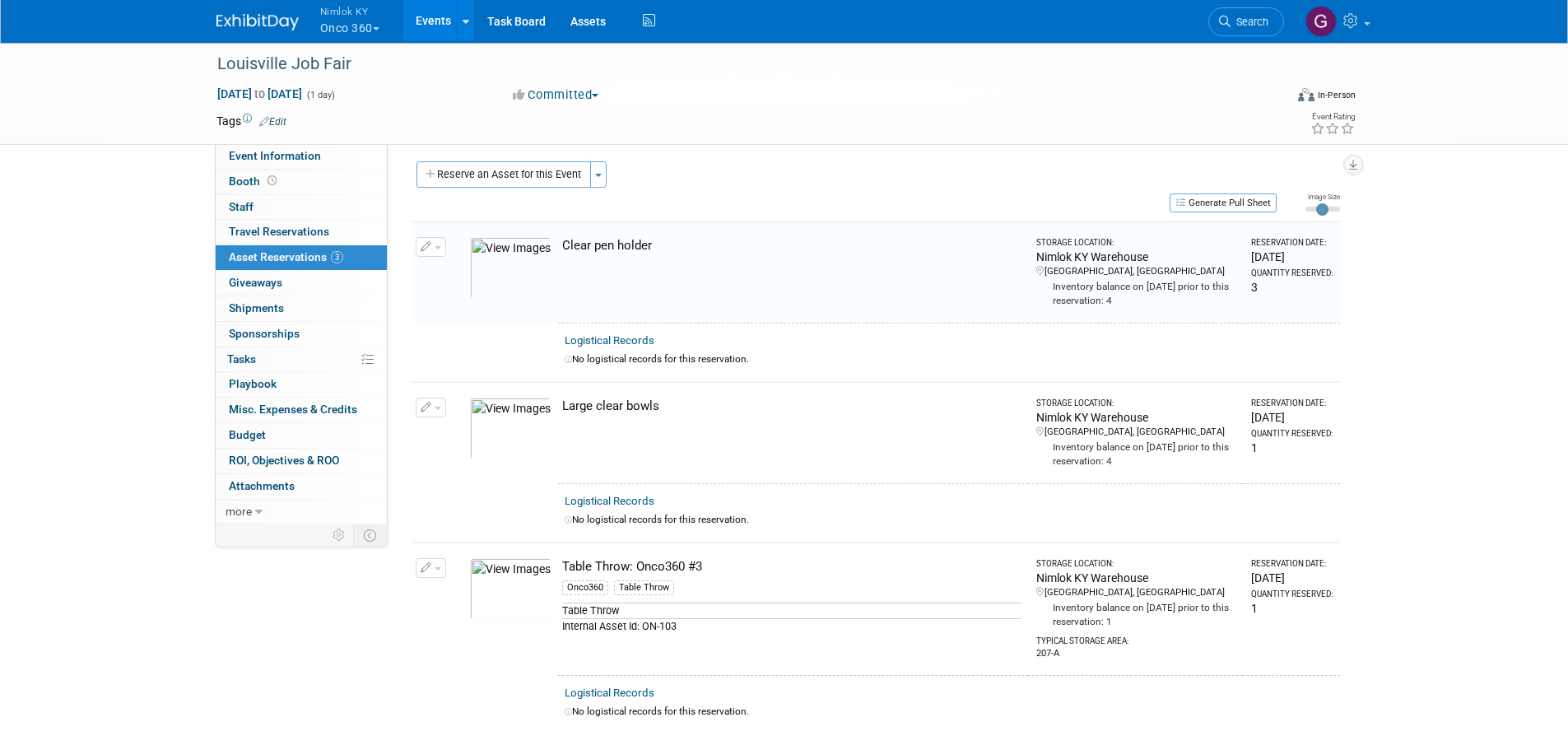
scroll to position [0, 0]
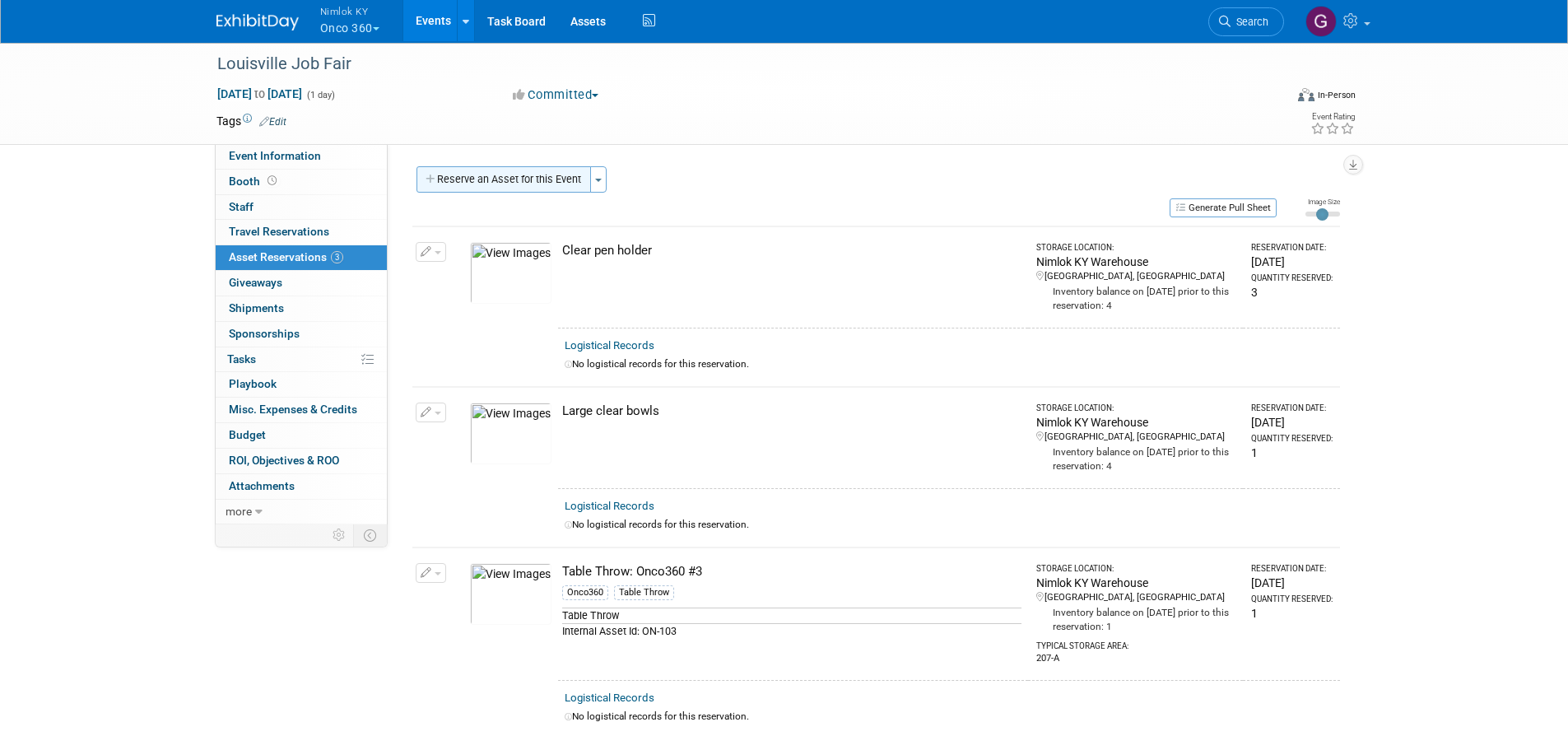
click at [507, 177] on button "Reserve an Asset for this Event" at bounding box center [503, 180] width 175 height 27
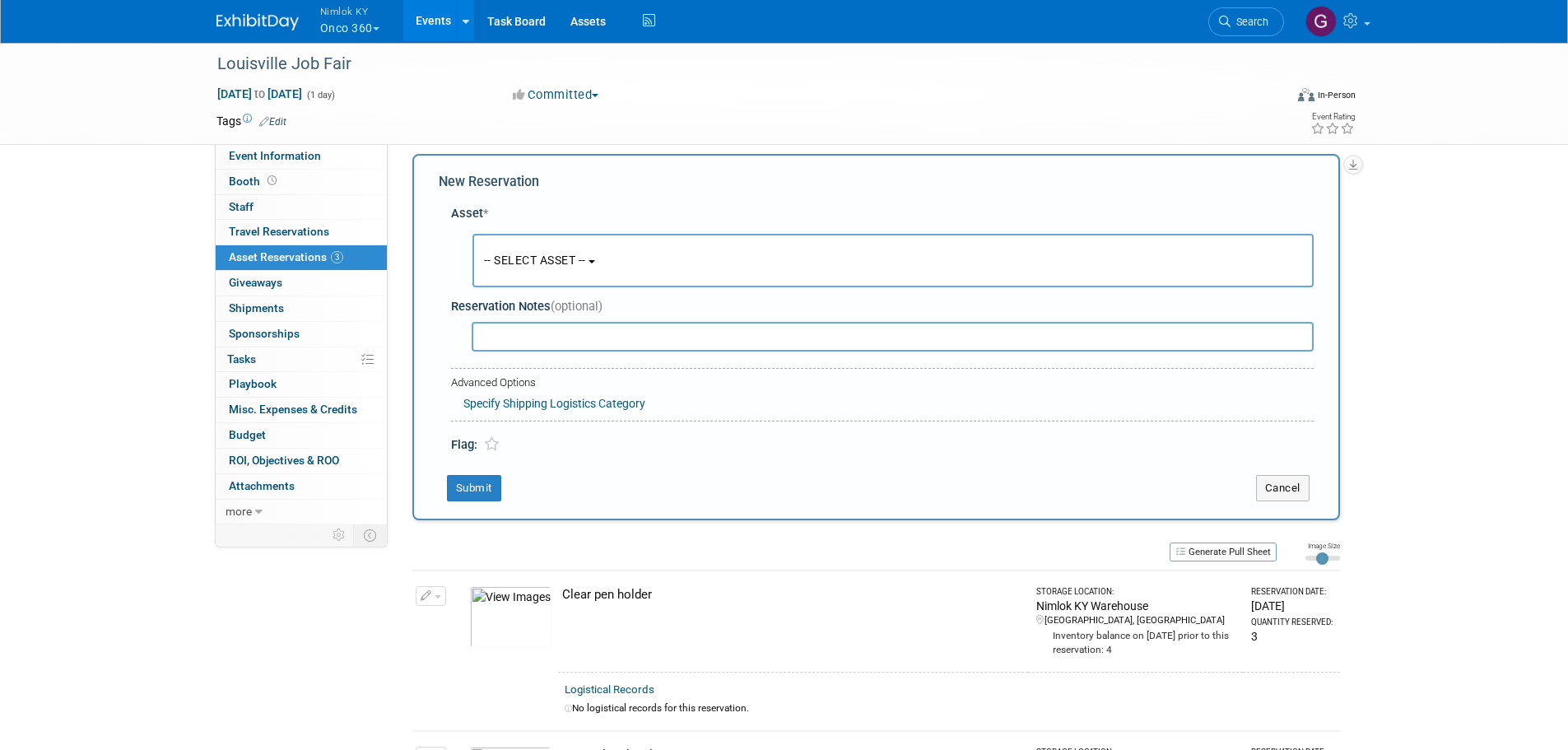
scroll to position [16, 0]
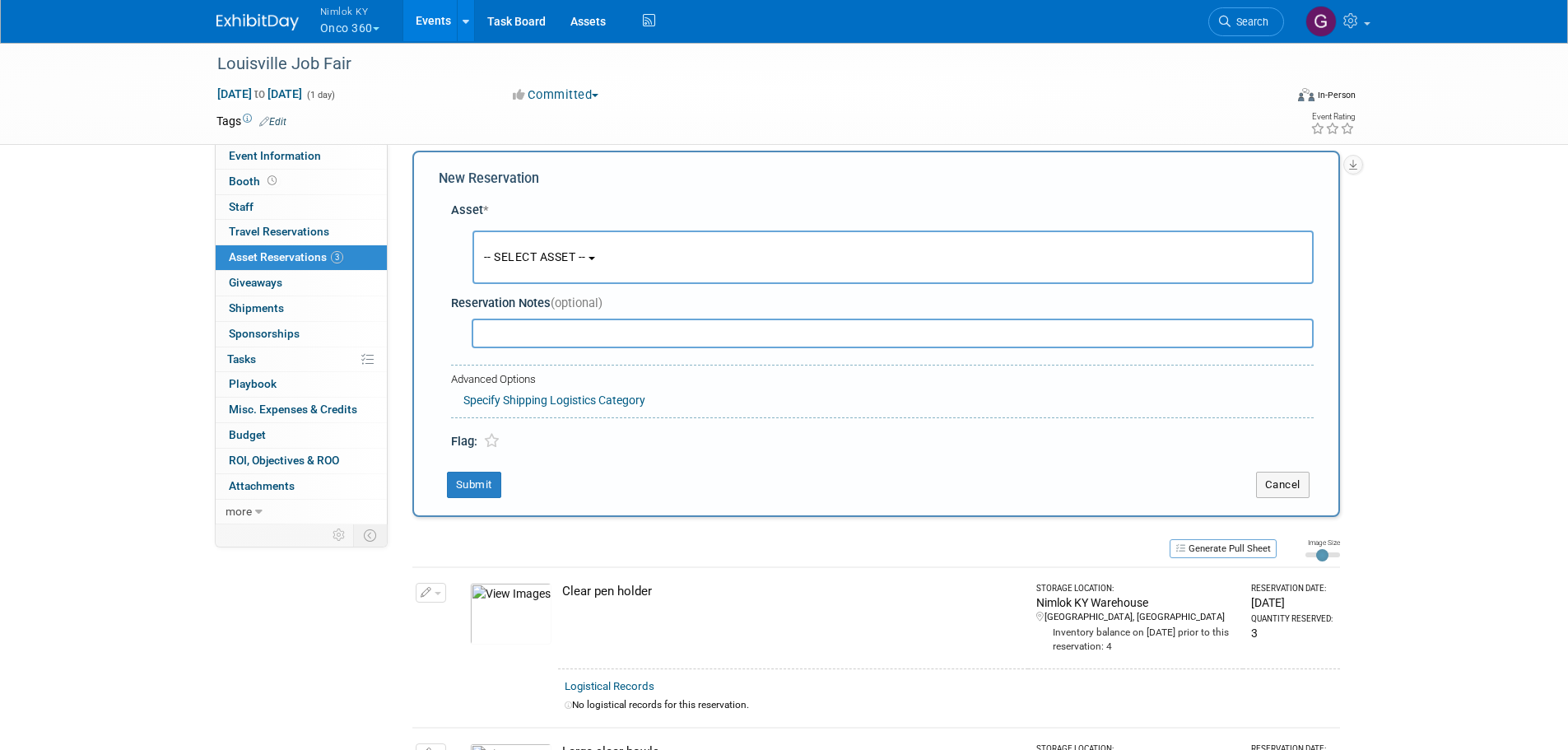
click at [600, 263] on button "-- SELECT ASSET --" at bounding box center [893, 258] width 842 height 54
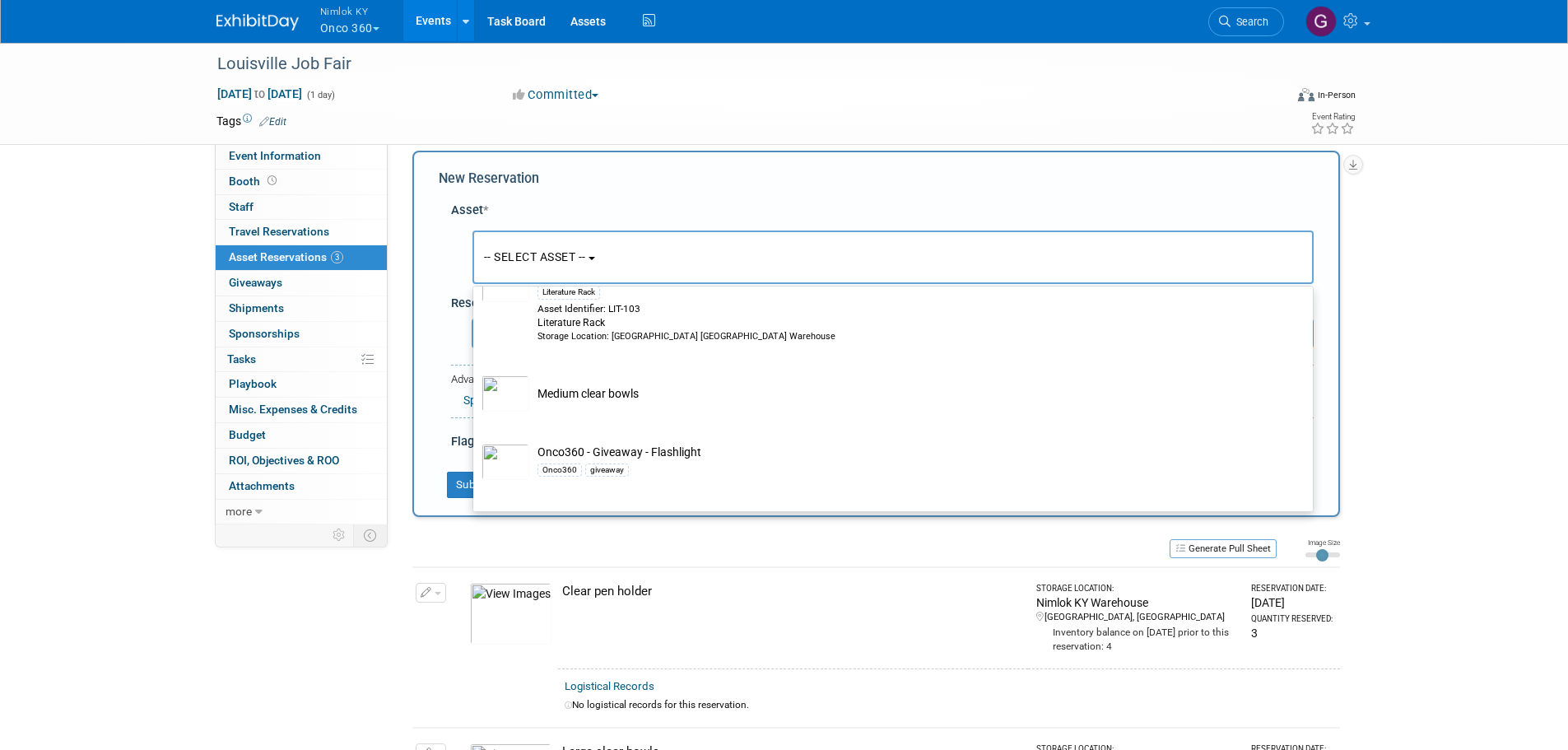
scroll to position [1894, 0]
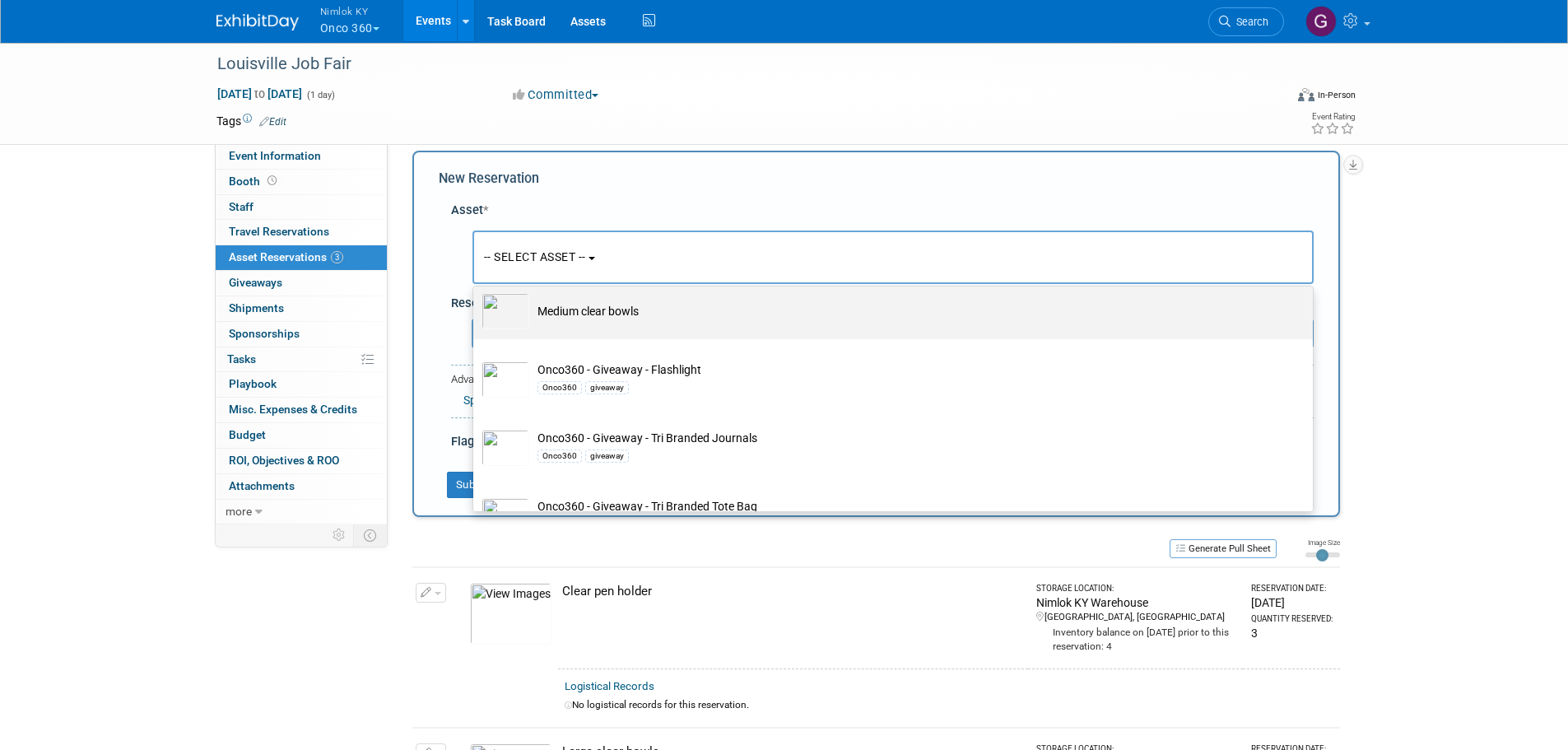
click at [573, 325] on td "Medium clear bowls" at bounding box center [904, 311] width 751 height 36
click at [476, 291] on input "Medium clear bowls" at bounding box center [471, 285] width 11 height 11
select select "10723445"
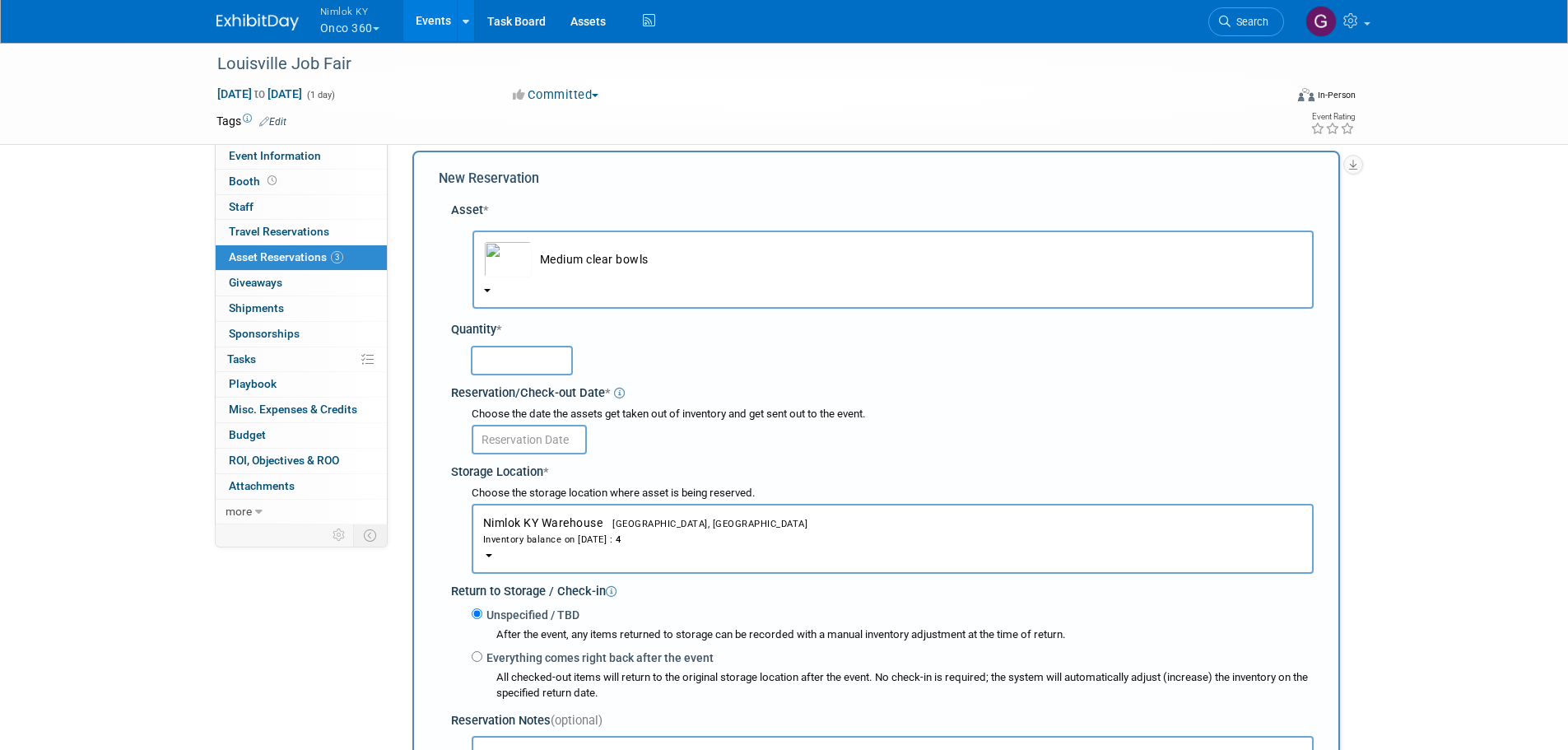
click at [522, 358] on input "text" at bounding box center [522, 360] width 102 height 29
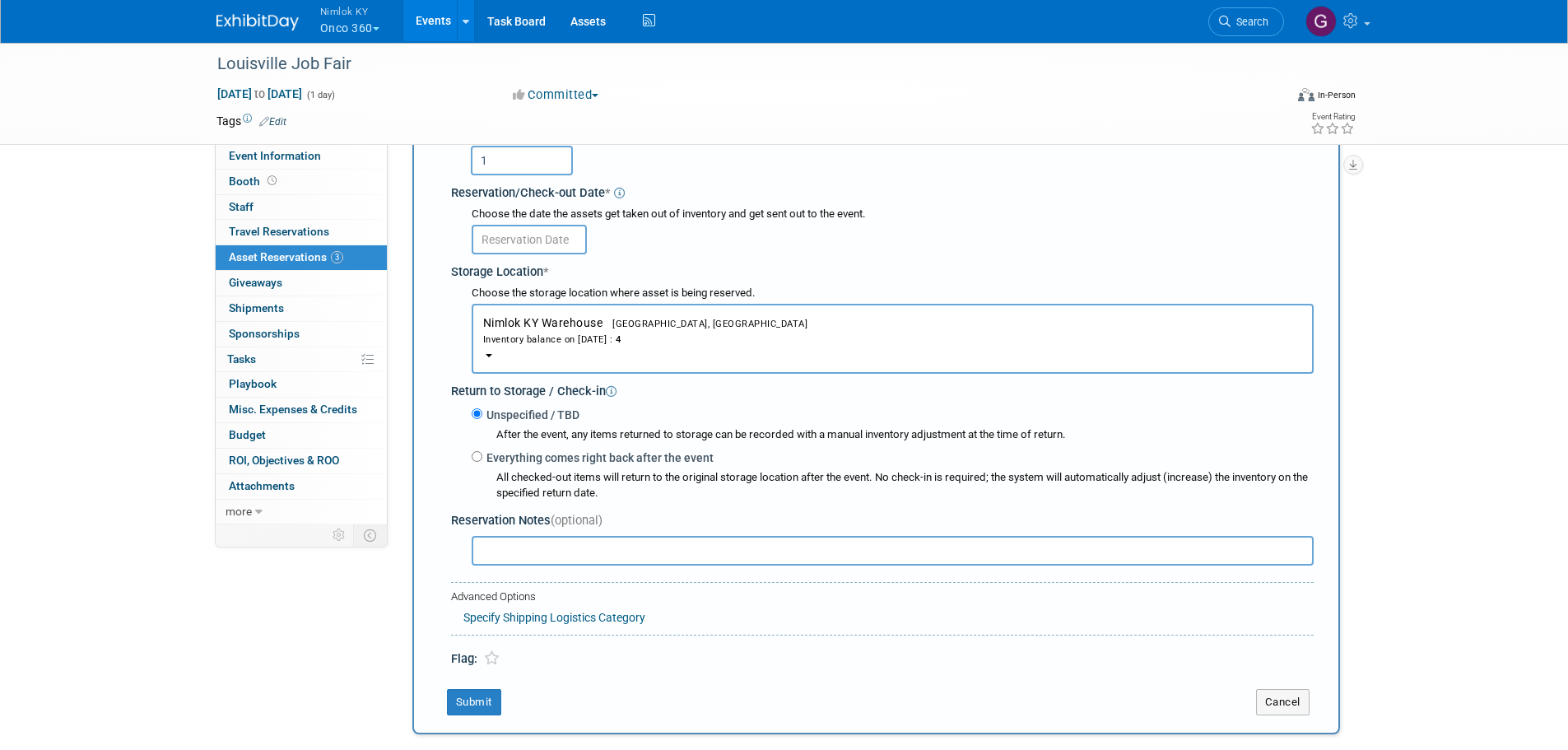
scroll to position [181, 0]
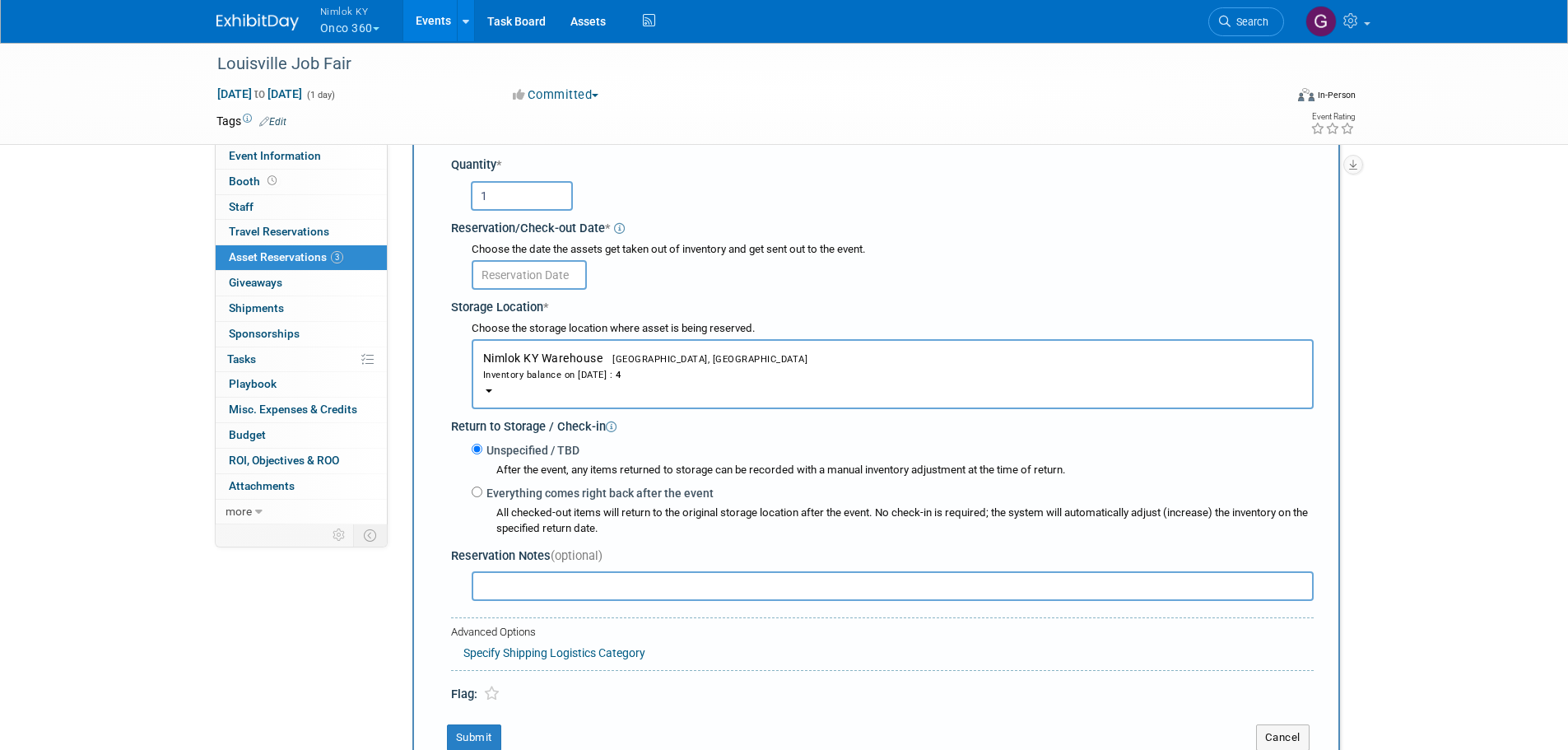
type input "1"
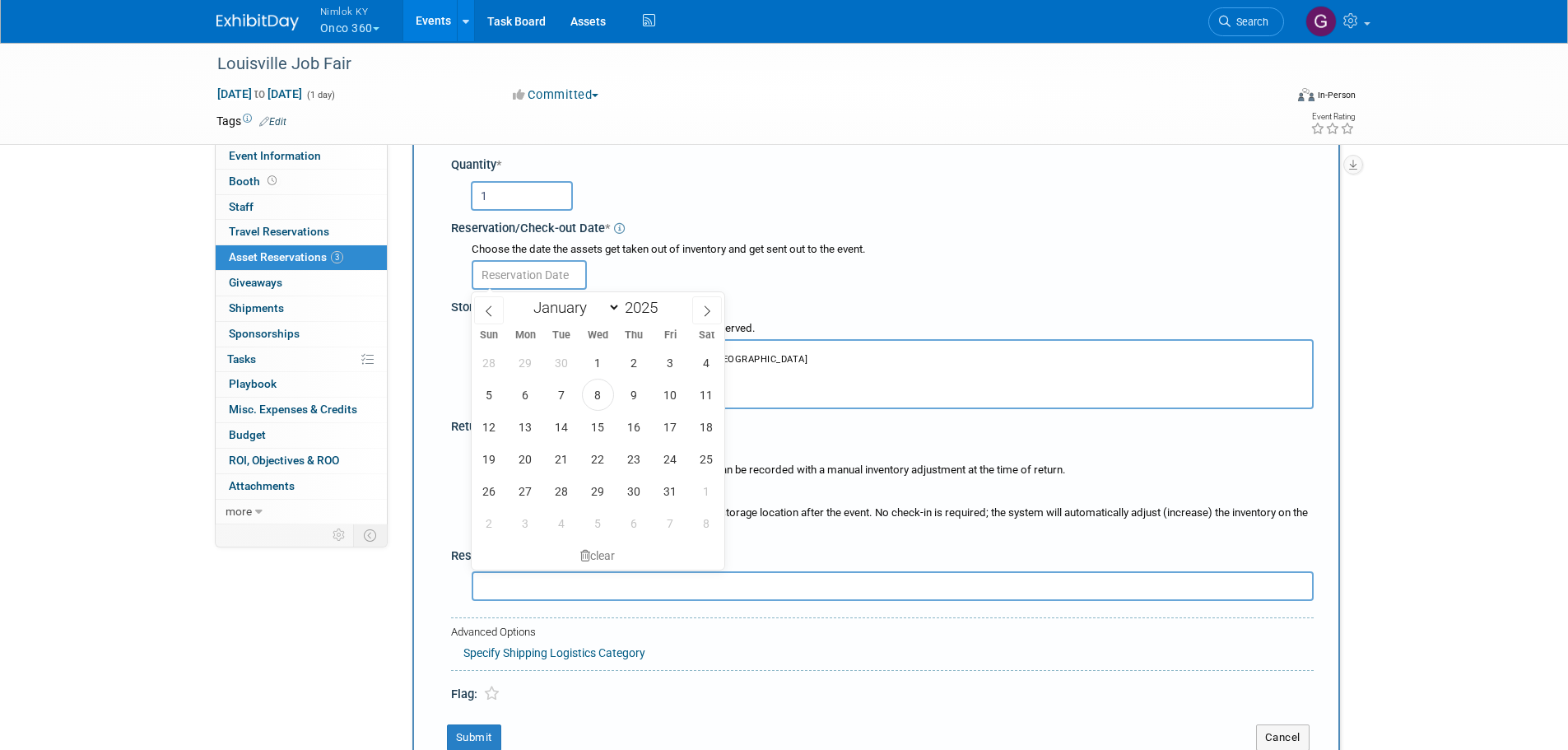
click at [522, 275] on input "text" at bounding box center [529, 274] width 115 height 29
click at [521, 425] on span "13" at bounding box center [526, 427] width 32 height 32
type input "Oct 13, 2025"
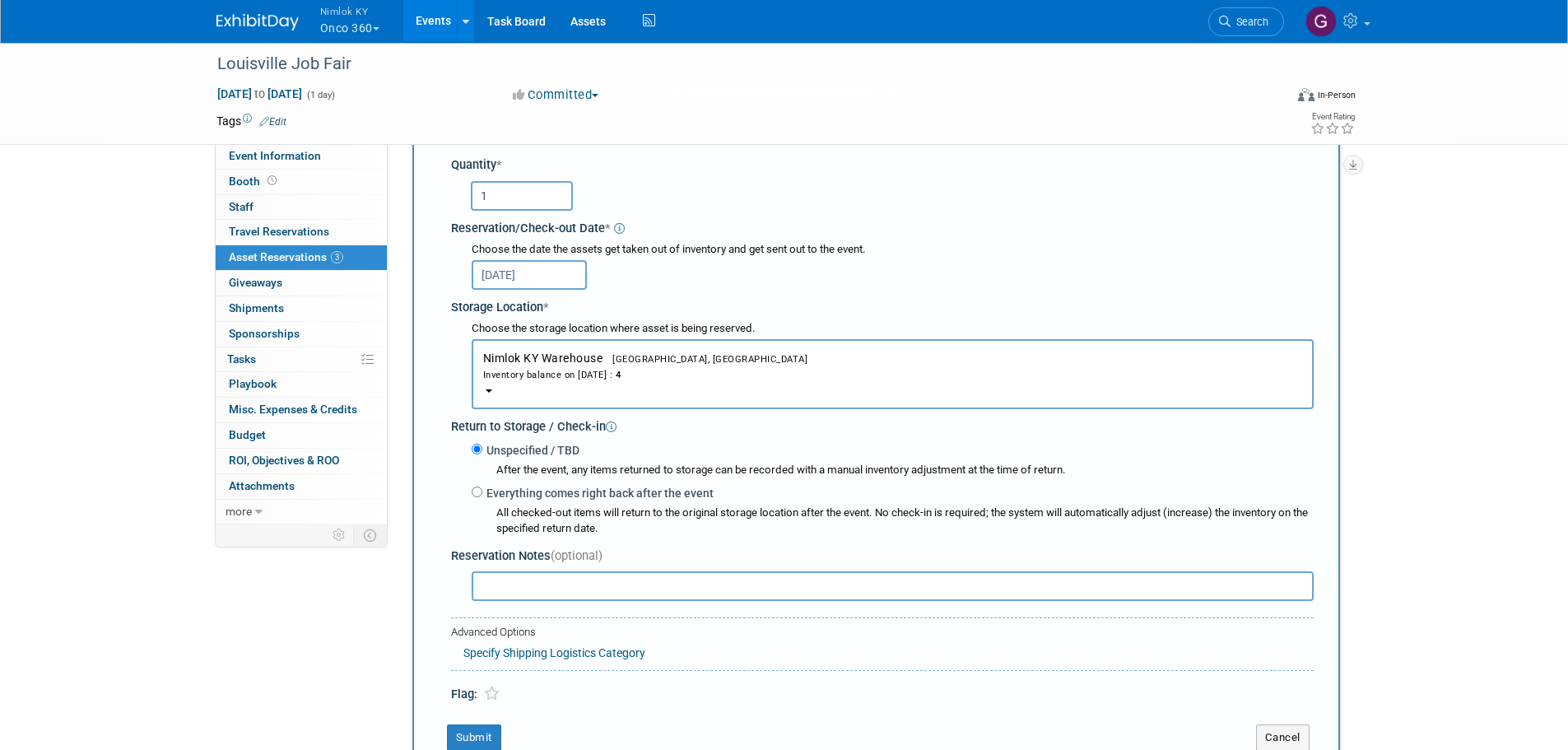
scroll to position [263, 0]
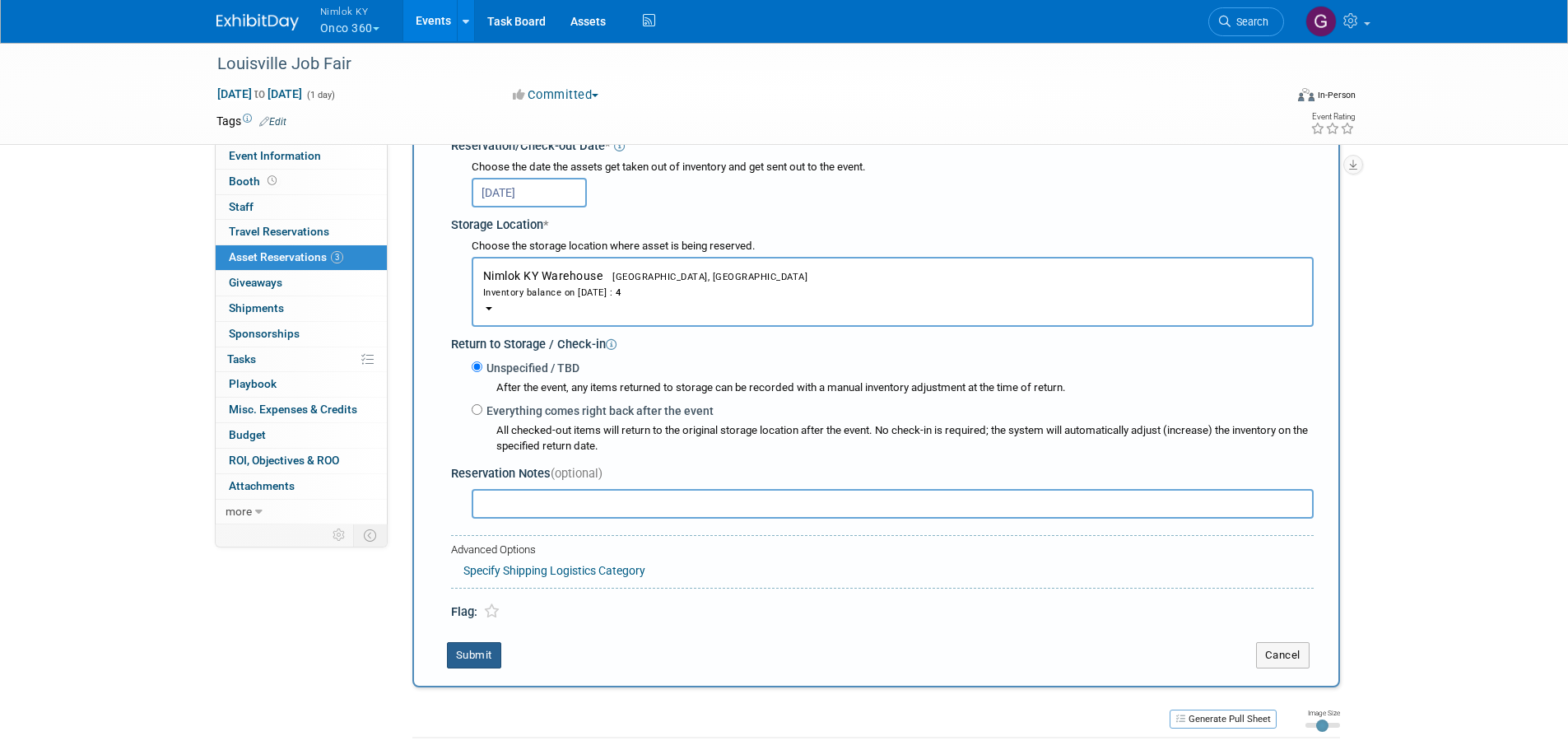
click at [478, 657] on button "Submit" at bounding box center [474, 656] width 54 height 27
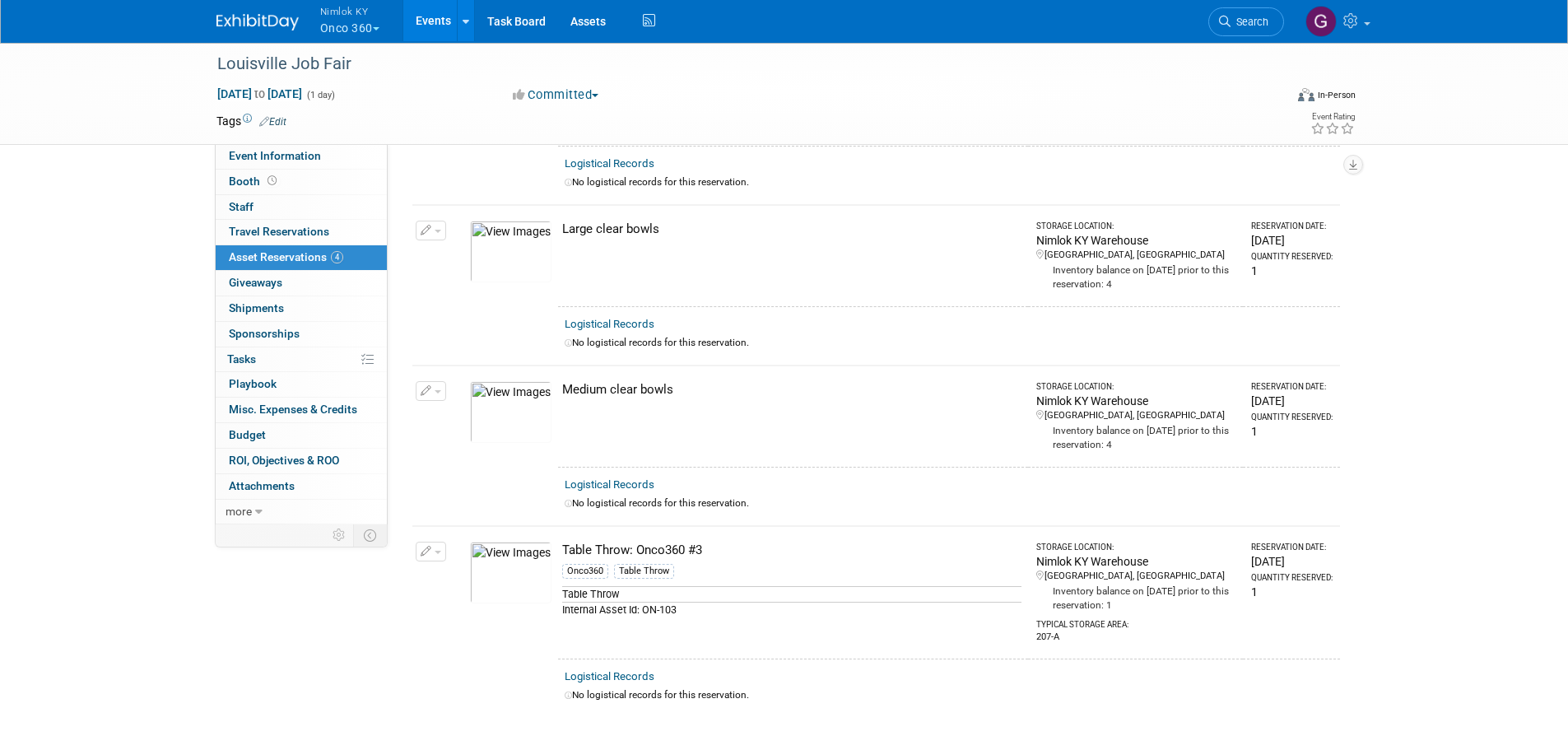
scroll to position [0, 0]
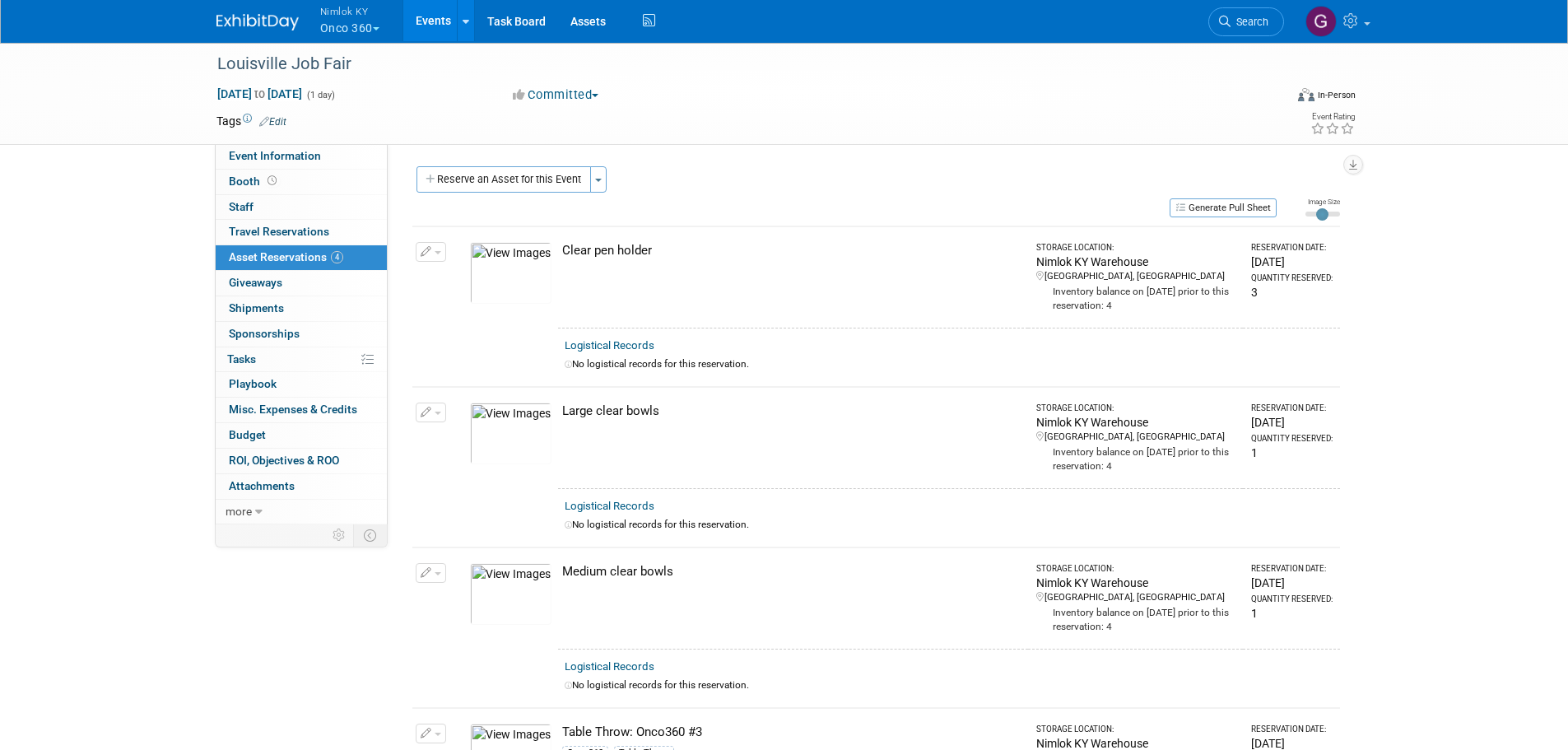
click at [764, 167] on div "Reserve an Asset for this Event Toggle Dropdown New asset reservation Copy asse…" at bounding box center [876, 181] width 928 height 30
